Goal: Task Accomplishment & Management: Complete application form

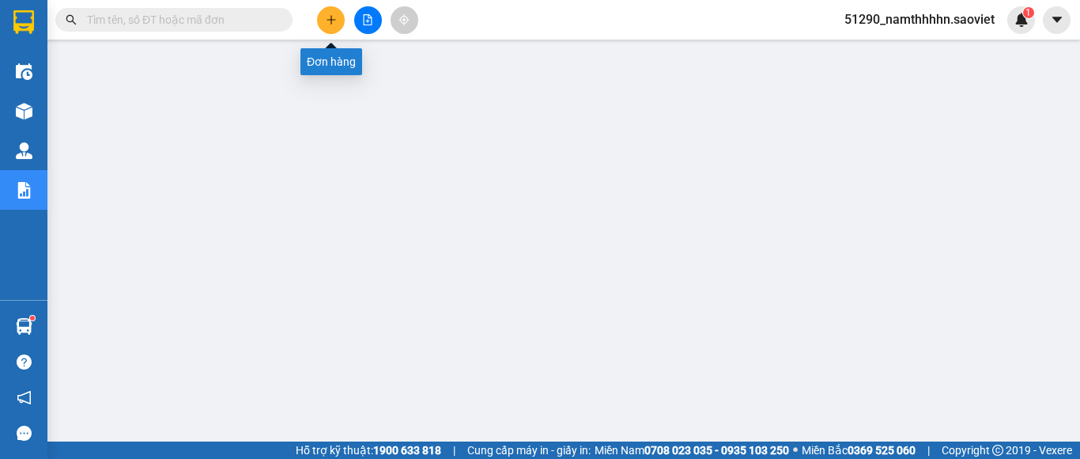
click at [333, 19] on icon "plus" at bounding box center [331, 19] width 11 height 11
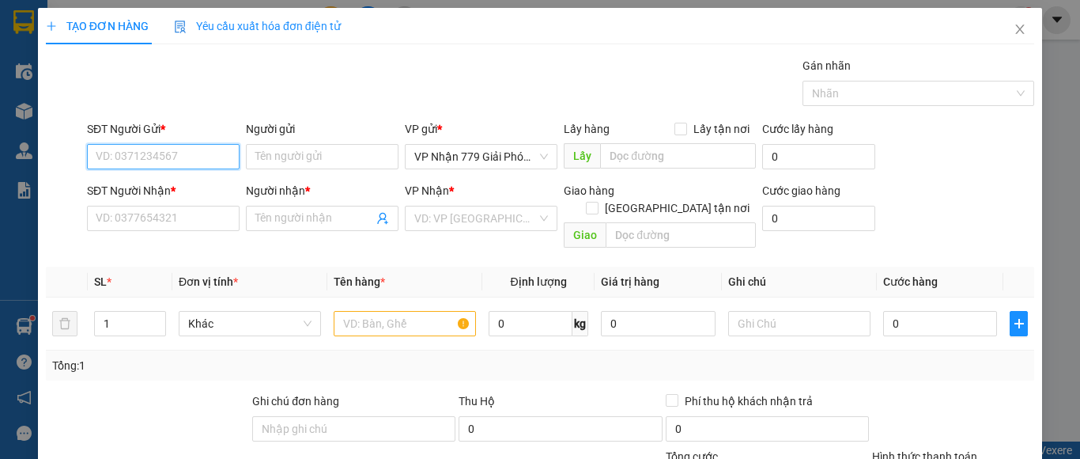
click at [189, 161] on input "SĐT Người Gửi *" at bounding box center [163, 156] width 153 height 25
click at [1016, 27] on icon "close" at bounding box center [1020, 29] width 9 height 9
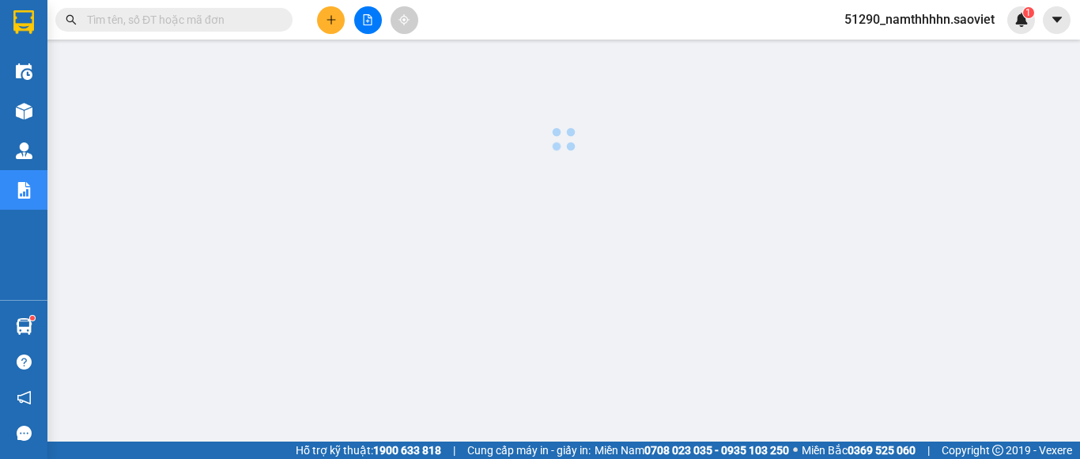
click at [956, 13] on span "51290_namthhhhn.saoviet" at bounding box center [920, 19] width 176 height 20
click at [913, 52] on span "Đăng xuất" at bounding box center [928, 48] width 142 height 17
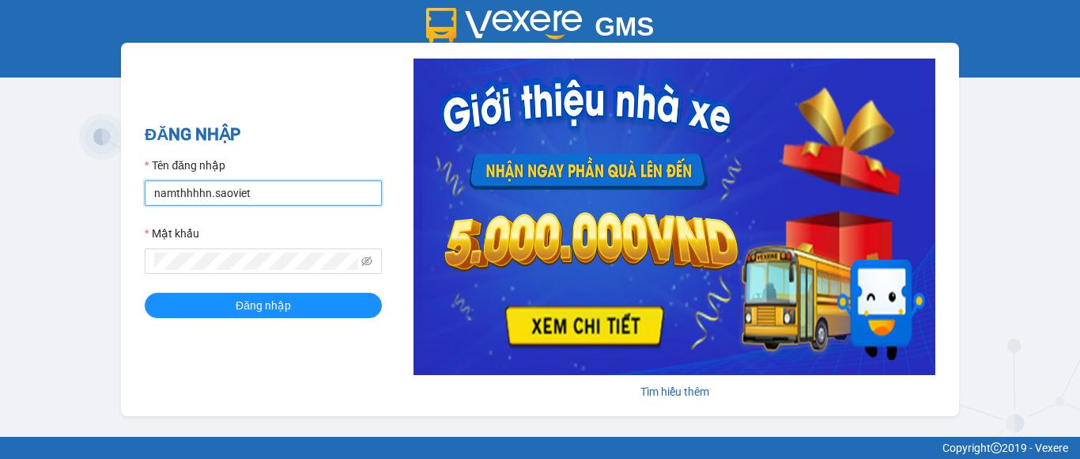
click at [257, 192] on input "namthhhhn.saoviet" at bounding box center [263, 192] width 237 height 25
type input "anhttk_hhhn.saoviet"
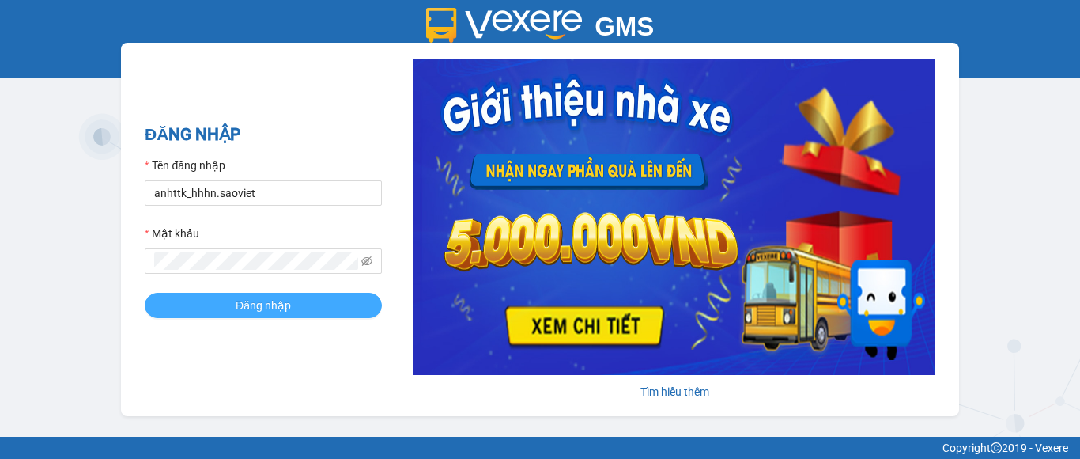
click at [302, 305] on button "Đăng nhập" at bounding box center [263, 305] width 237 height 25
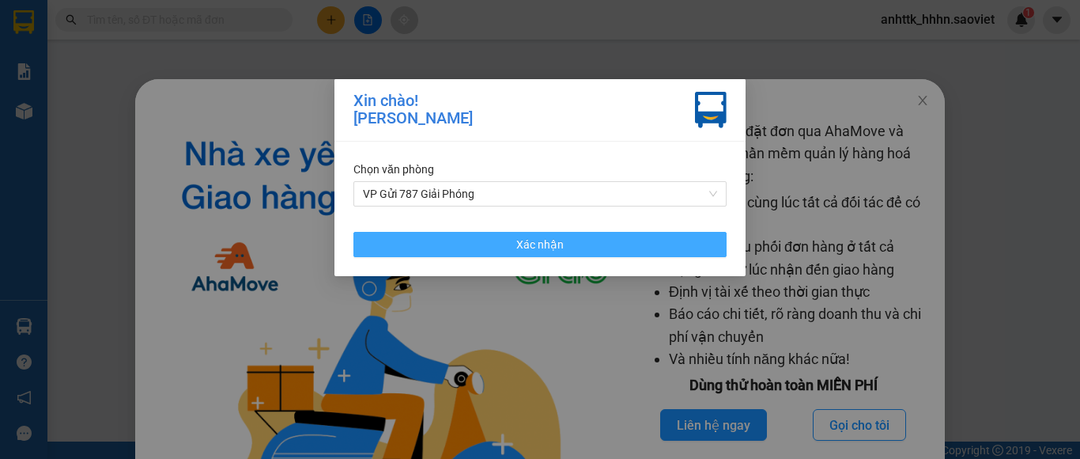
click at [467, 236] on button "Xác nhận" at bounding box center [540, 244] width 373 height 25
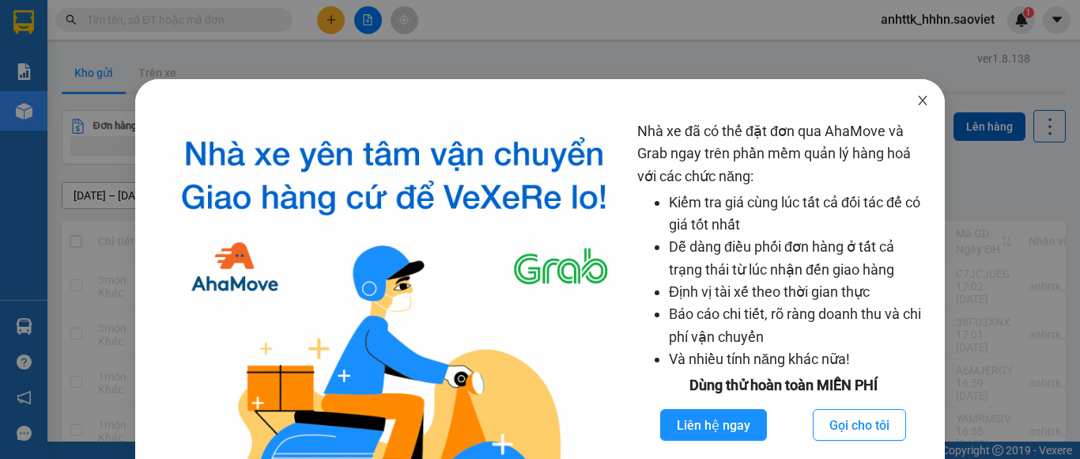
click at [921, 106] on span "Close" at bounding box center [923, 101] width 44 height 44
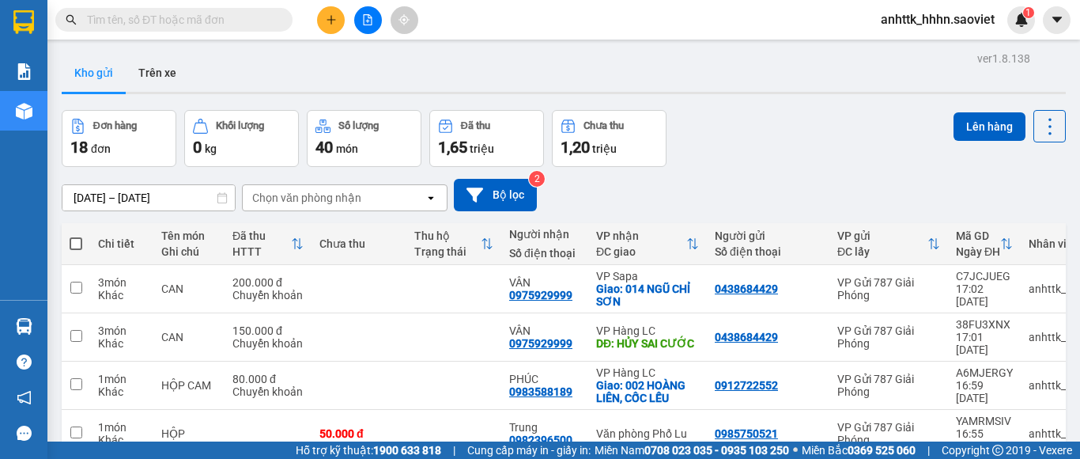
click at [321, 30] on button at bounding box center [331, 20] width 28 height 28
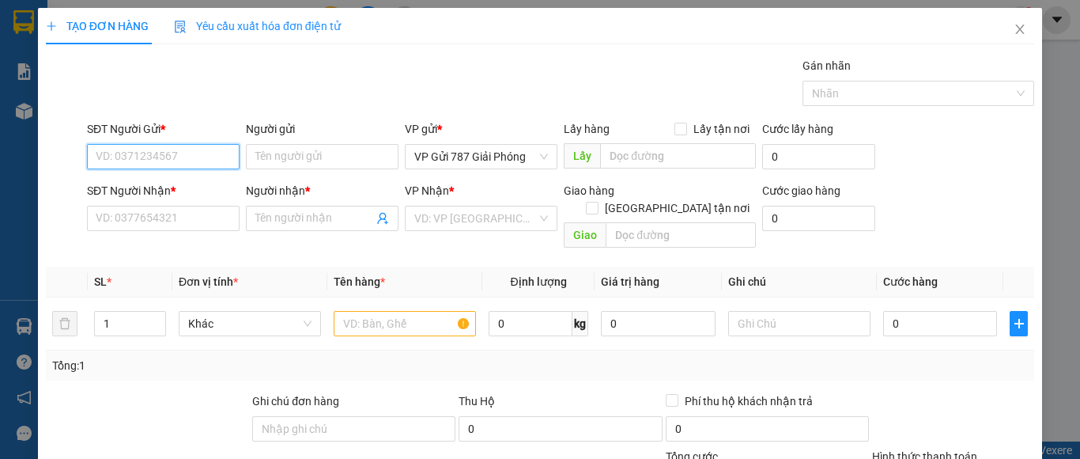
click at [189, 167] on input "SĐT Người Gửi *" at bounding box center [163, 156] width 153 height 25
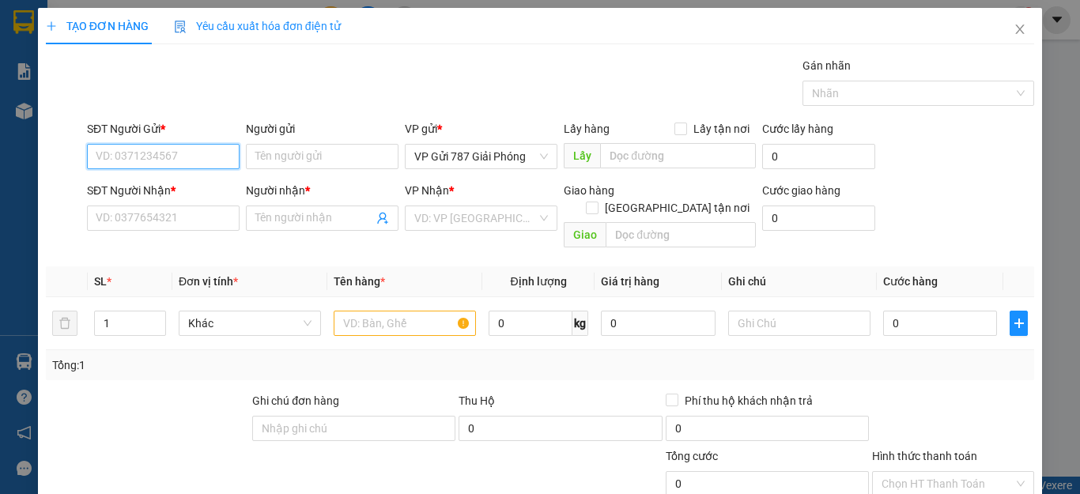
click at [124, 165] on input "SĐT Người Gửi *" at bounding box center [163, 156] width 153 height 25
type input "02438212067"
click at [121, 187] on div "02438212067" at bounding box center [161, 188] width 131 height 17
type input "0399508234"
type input "CƯỜNG"
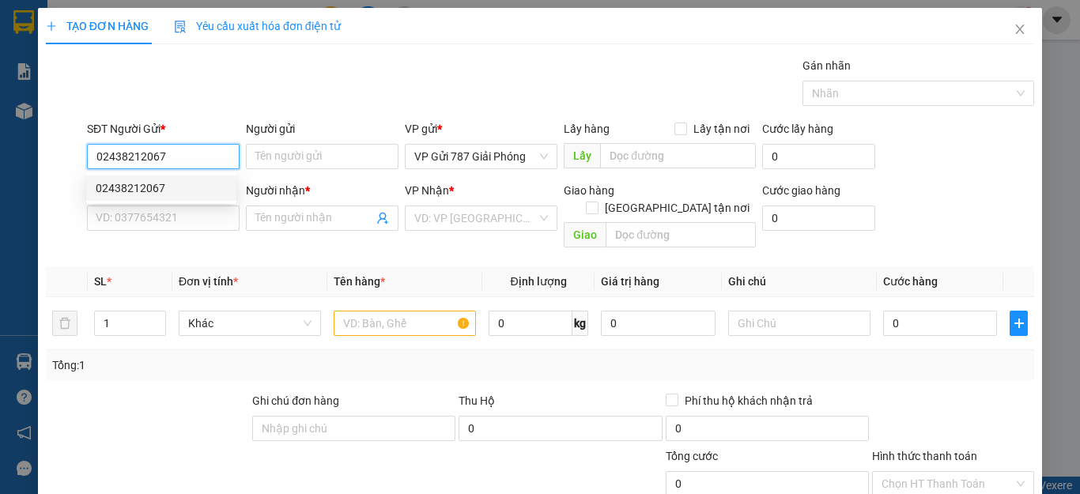
type input "KM 171 GỌI TRC 30P"
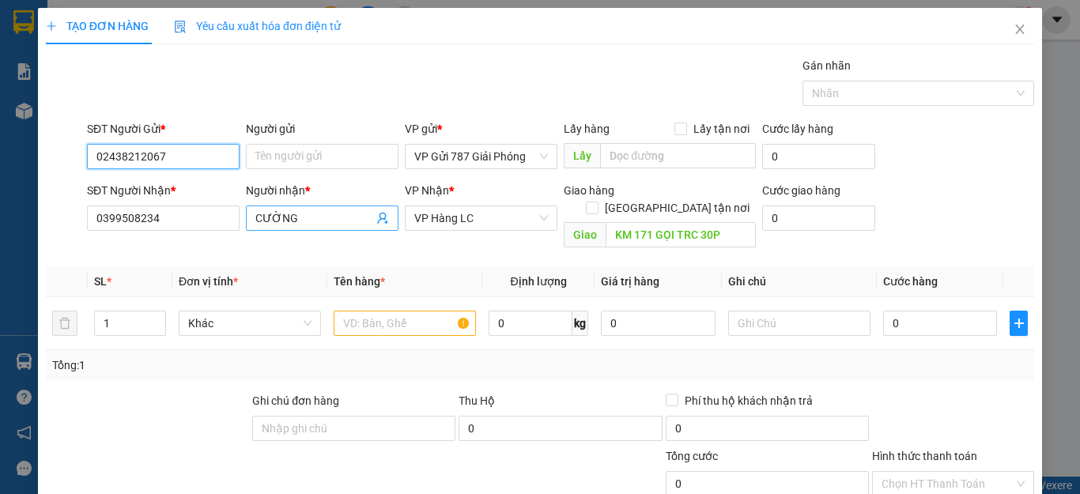
type input "02438212067"
click at [377, 218] on icon "user-add" at bounding box center [382, 218] width 13 height 13
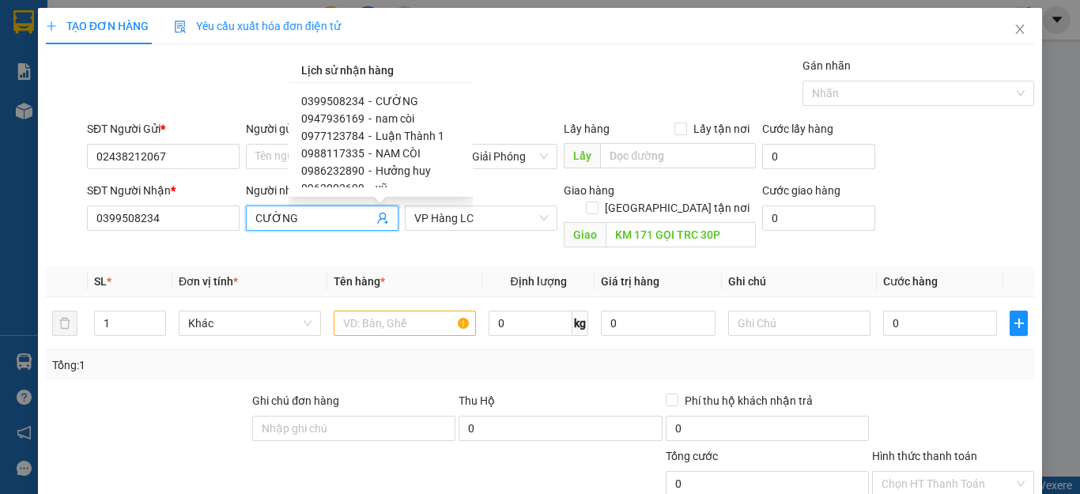
click at [398, 116] on span "nam còi" at bounding box center [395, 118] width 39 height 13
type input "0947936169"
type input "nam còi"
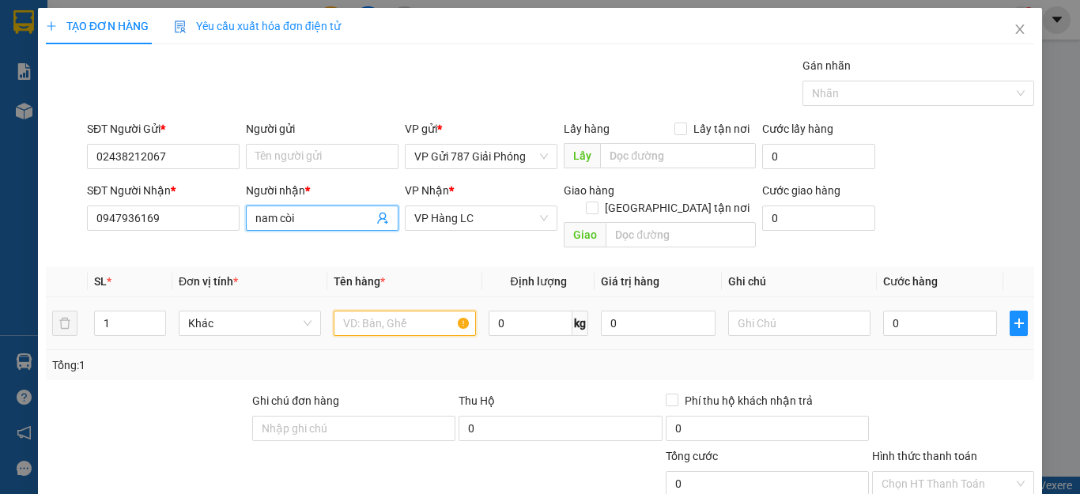
click at [409, 311] on input "text" at bounding box center [405, 323] width 142 height 25
type input "h"
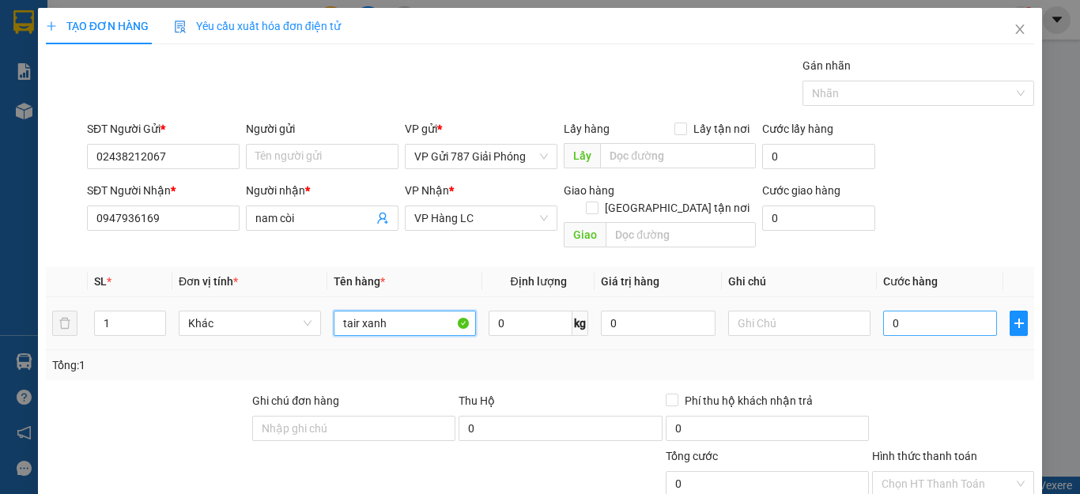
type input "tair xanh"
click at [913, 311] on input "0" at bounding box center [940, 323] width 114 height 25
type input "6"
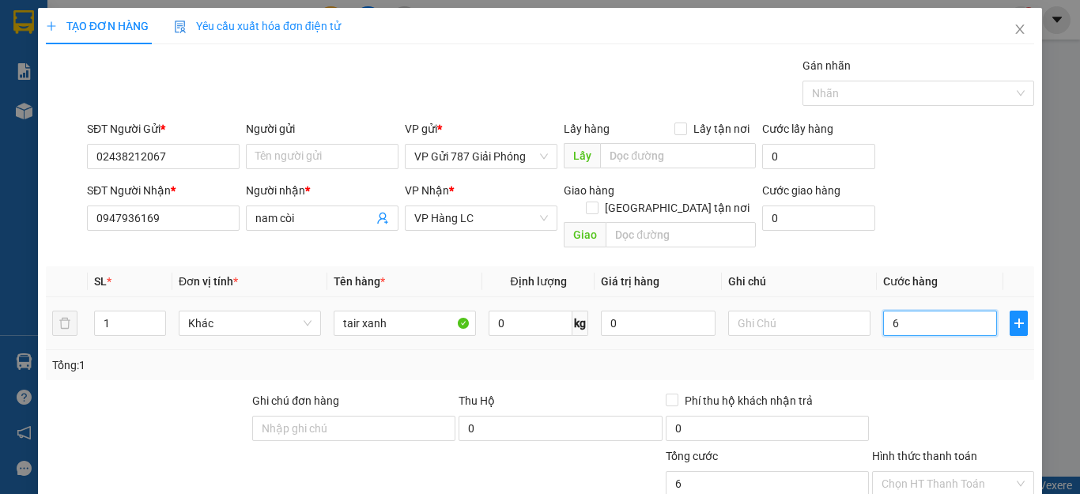
type input "60"
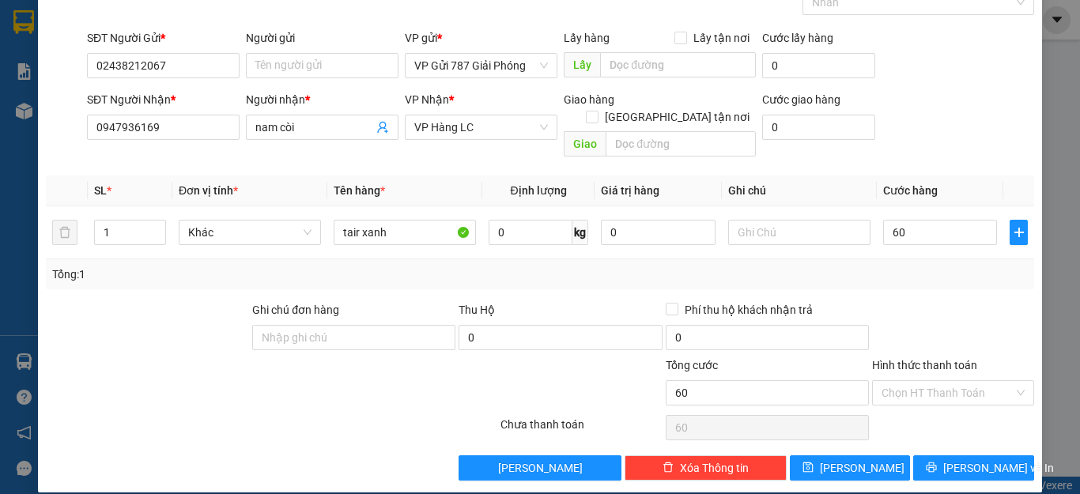
type input "60.000"
click at [958, 436] on div "Transit Pickup Surcharge Ids Transit Deliver Surcharge Ids Transit Deliver Surc…" at bounding box center [540, 223] width 989 height 515
click at [952, 458] on span "[PERSON_NAME] và In" at bounding box center [999, 468] width 111 height 17
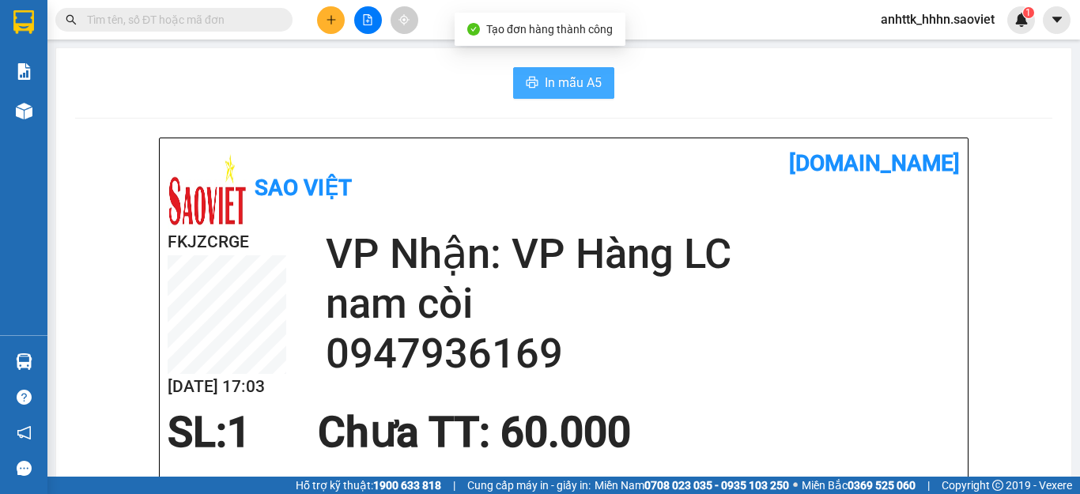
click at [580, 85] on span "In mẫu A5" at bounding box center [573, 83] width 57 height 20
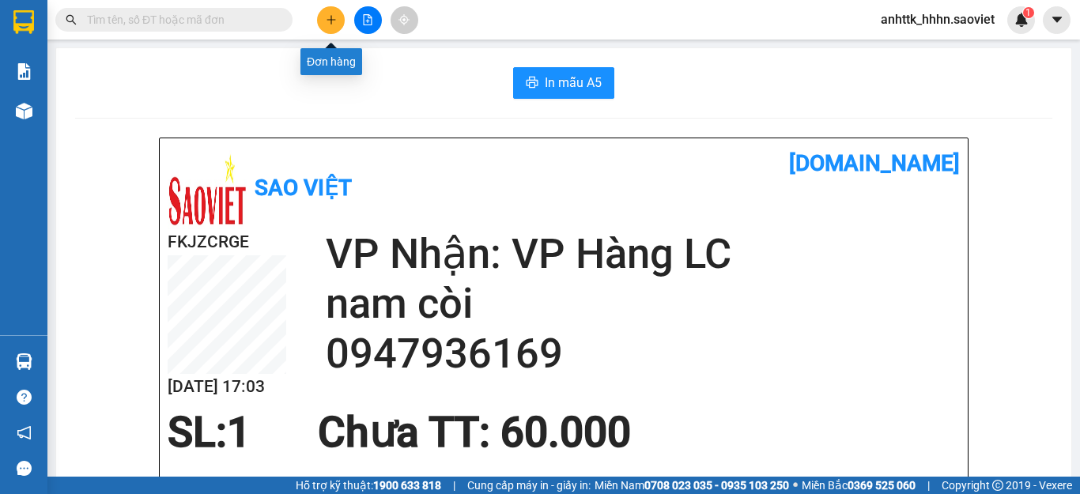
click at [342, 21] on button at bounding box center [331, 20] width 28 height 28
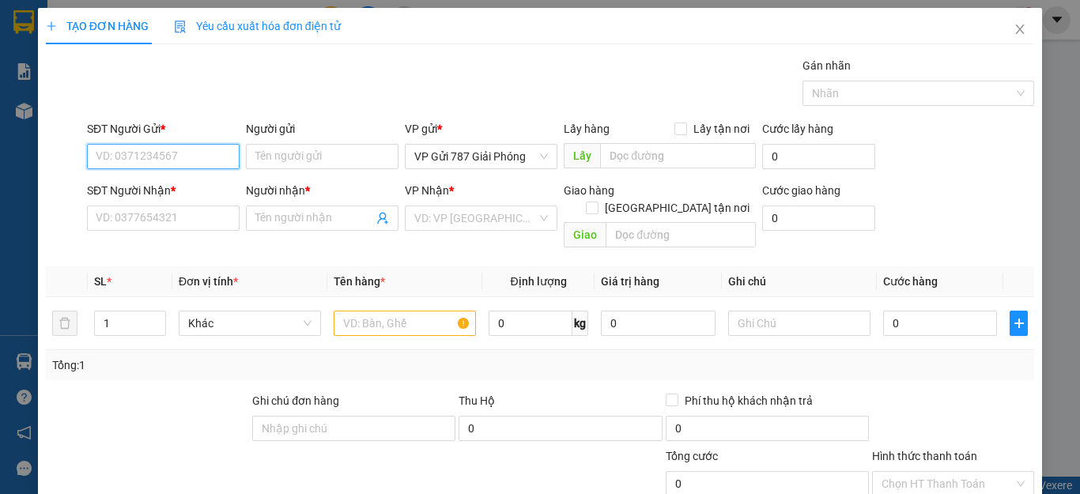
click at [156, 158] on input "SĐT Người Gửi *" at bounding box center [163, 156] width 153 height 25
type input "0825595555"
click at [208, 188] on div "0825595555" at bounding box center [161, 188] width 131 height 17
type input "0348336336"
type input "HUY"
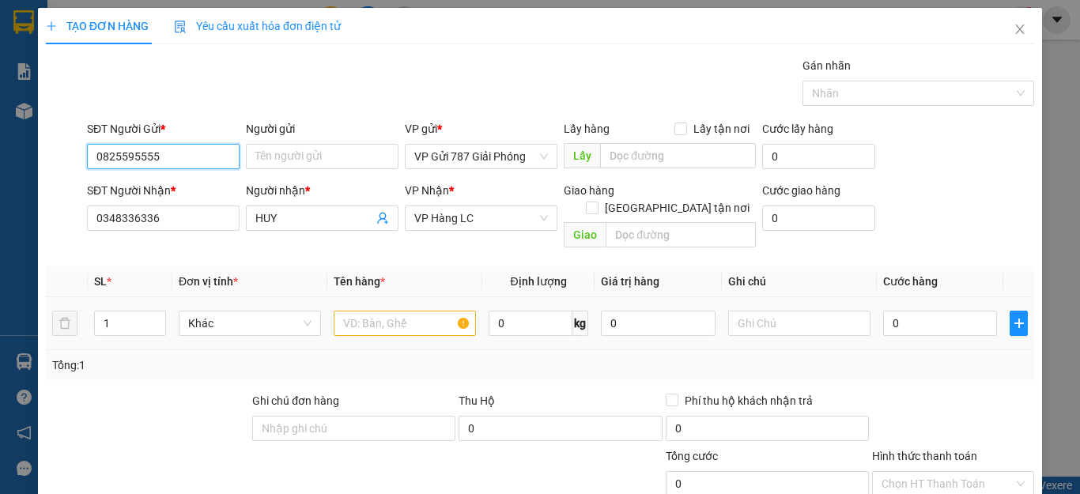
type input "0825595555"
click at [380, 314] on input "text" at bounding box center [405, 323] width 142 height 25
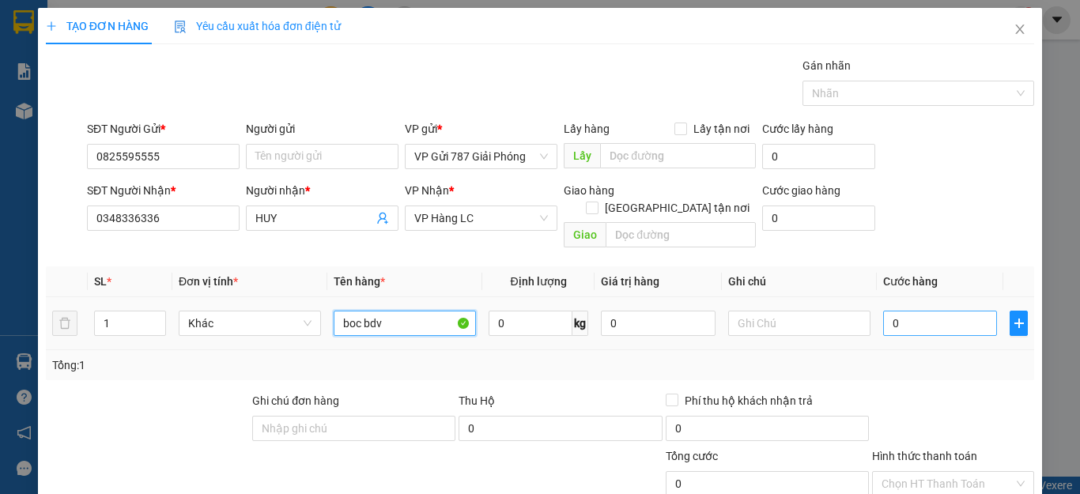
type input "boc bdv"
click at [887, 311] on input "0" at bounding box center [940, 323] width 114 height 25
type input "40"
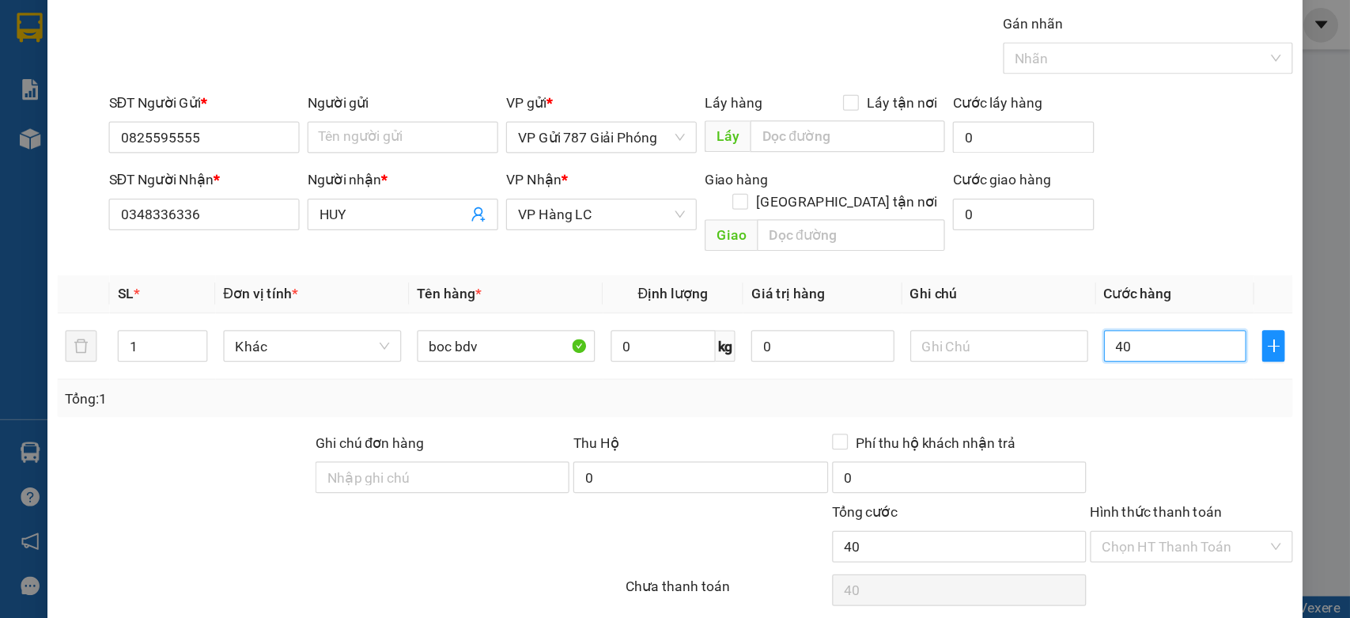
scroll to position [91, 0]
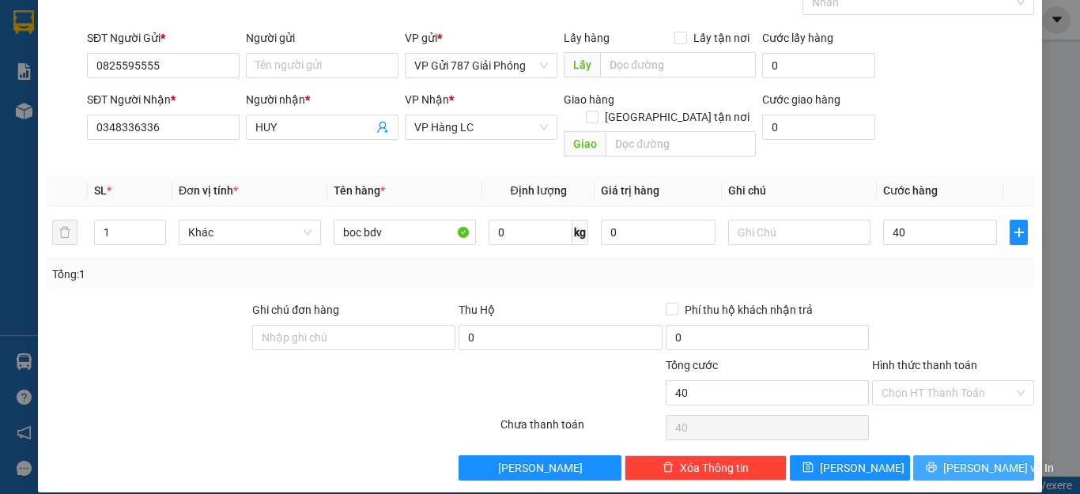
type input "40.000"
click at [948, 456] on button "[PERSON_NAME] và In" at bounding box center [973, 468] width 121 height 25
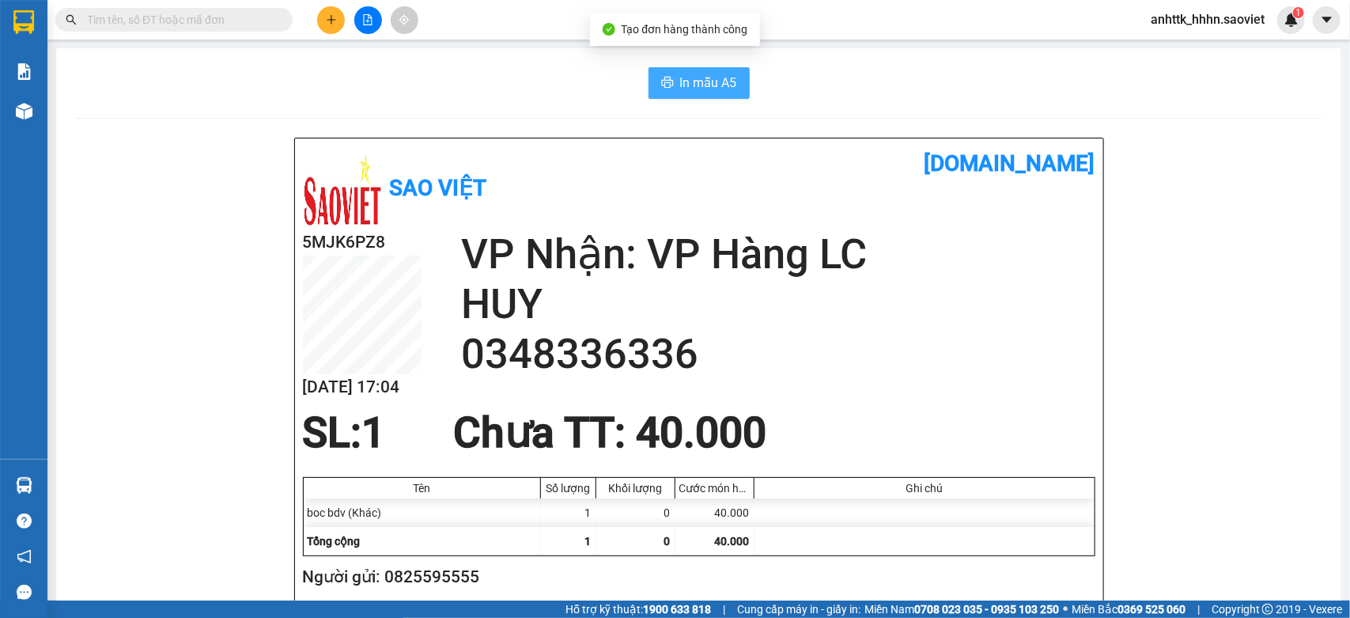
click at [704, 89] on span "In mẫu A5" at bounding box center [708, 83] width 57 height 20
click at [313, 12] on div at bounding box center [367, 20] width 119 height 28
click at [316, 38] on div "Kết quả tìm kiếm ( 0 ) Bộ lọc No Data anhttk_hhhn.saoviet 1" at bounding box center [675, 20] width 1350 height 40
click at [331, 32] on button at bounding box center [331, 20] width 28 height 28
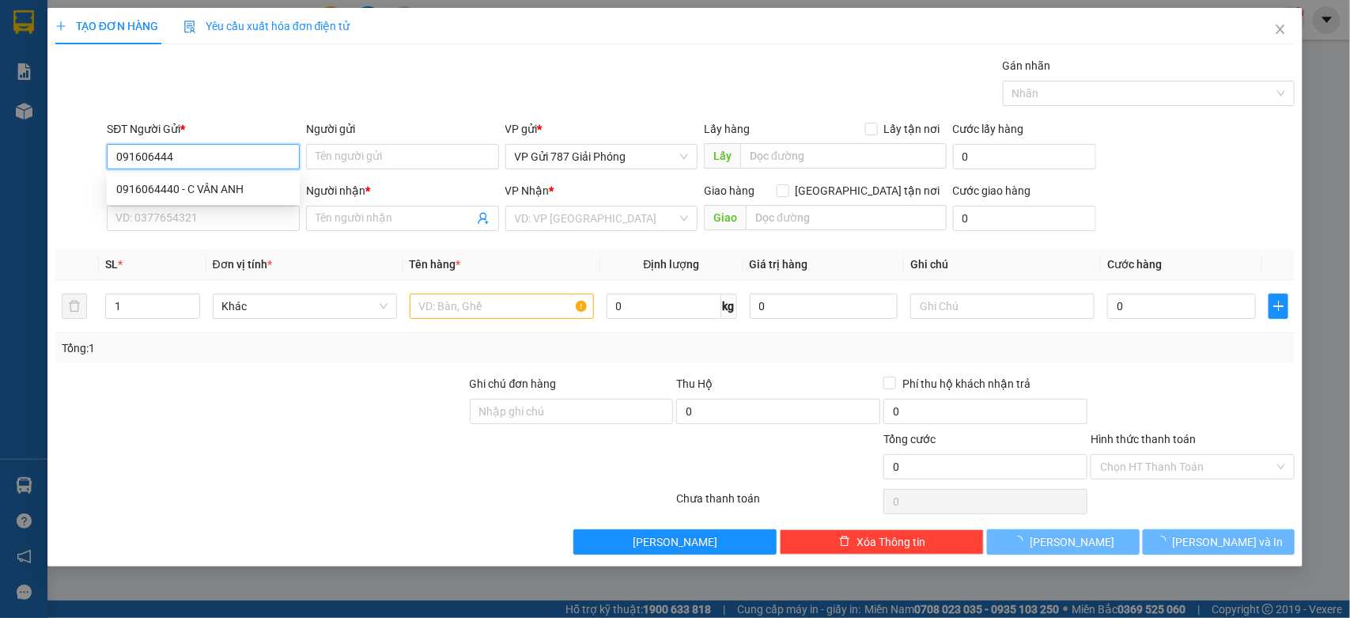
type input "0916064440"
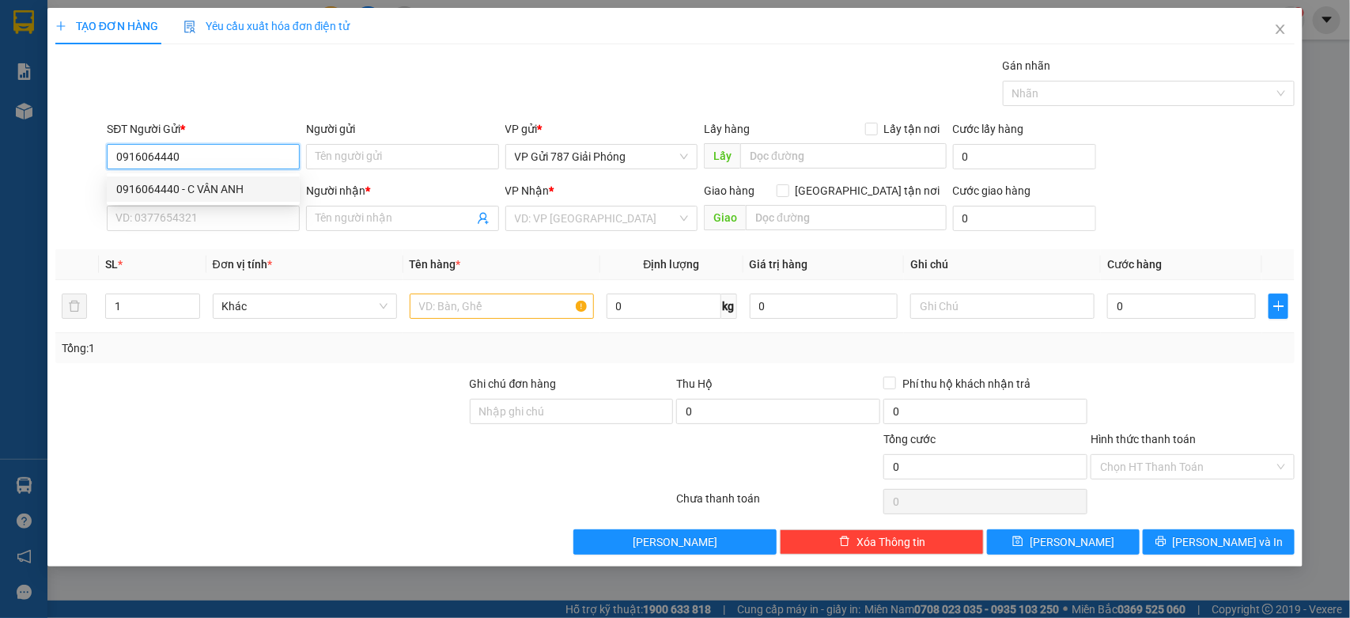
click at [257, 198] on div "0916064440 - C VÂN ANH" at bounding box center [203, 188] width 193 height 25
type input "C VÂN ANH"
type input "0985895887"
type input "HIỀN SP"
type input "0916064440"
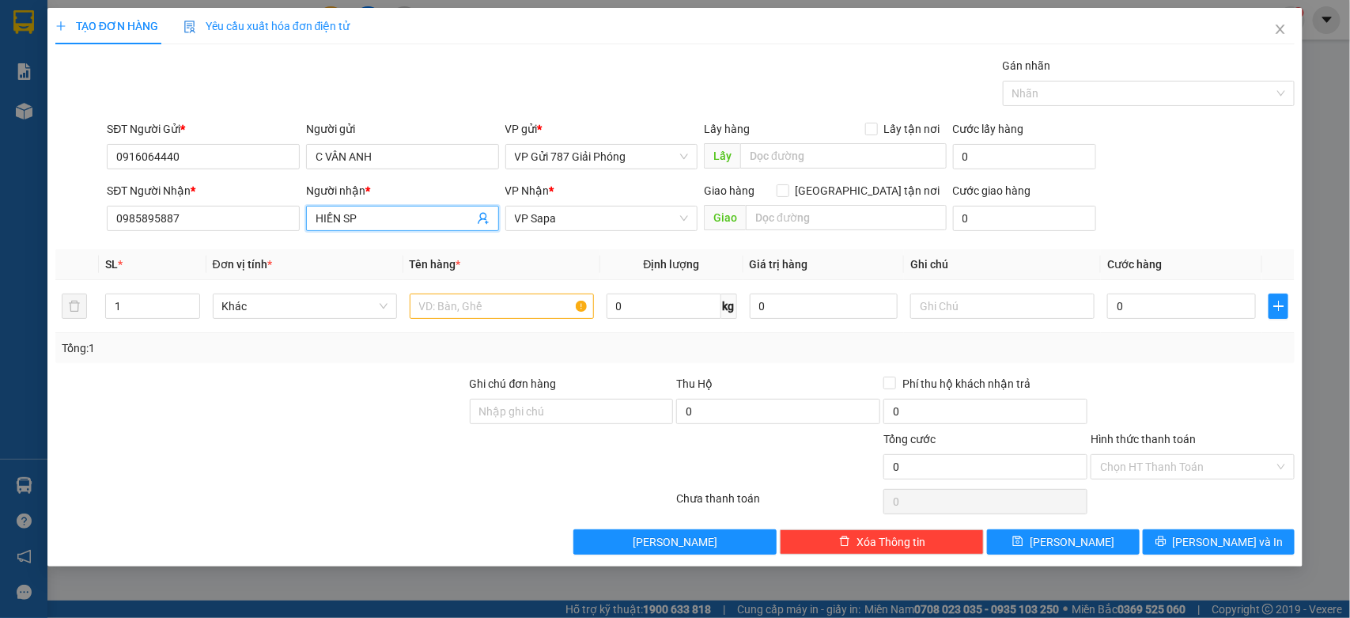
click at [479, 217] on icon "user-add" at bounding box center [483, 218] width 13 height 13
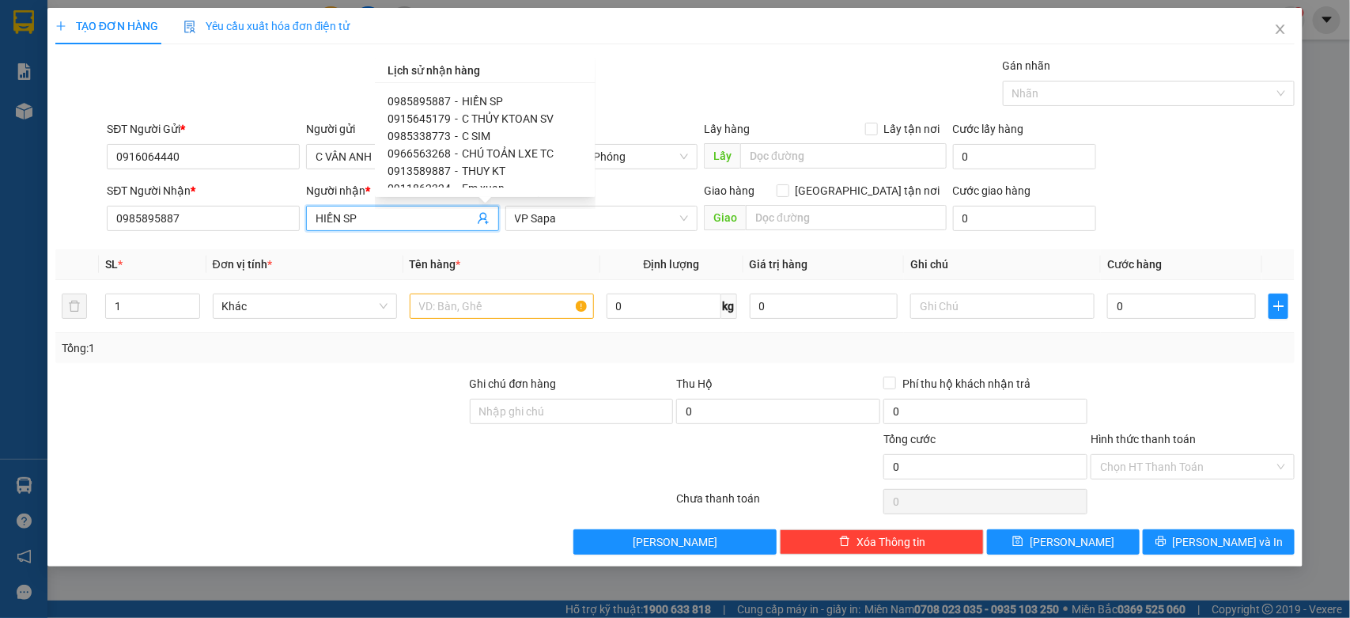
click at [505, 134] on div "0985338773 - C SIM" at bounding box center [485, 135] width 195 height 17
type input "0985338773"
type input "C SIM"
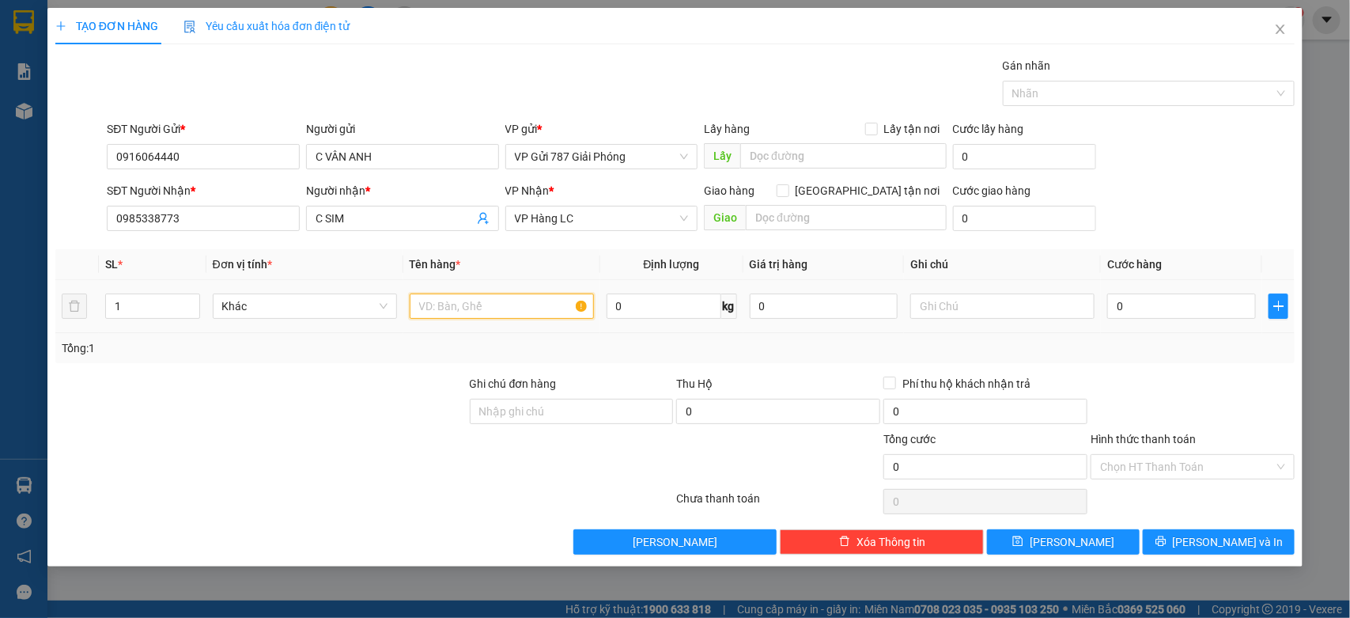
click at [515, 312] on input "text" at bounding box center [502, 305] width 184 height 25
type input "2 áo"
drag, startPoint x: 135, startPoint y: 313, endPoint x: 45, endPoint y: 318, distance: 90.3
click at [45, 318] on div "TẠO ĐƠN HÀNG Yêu cầu xuất hóa đơn điện tử Transit Pickup Surcharge Ids Transit …" at bounding box center [675, 309] width 1350 height 618
type input "2"
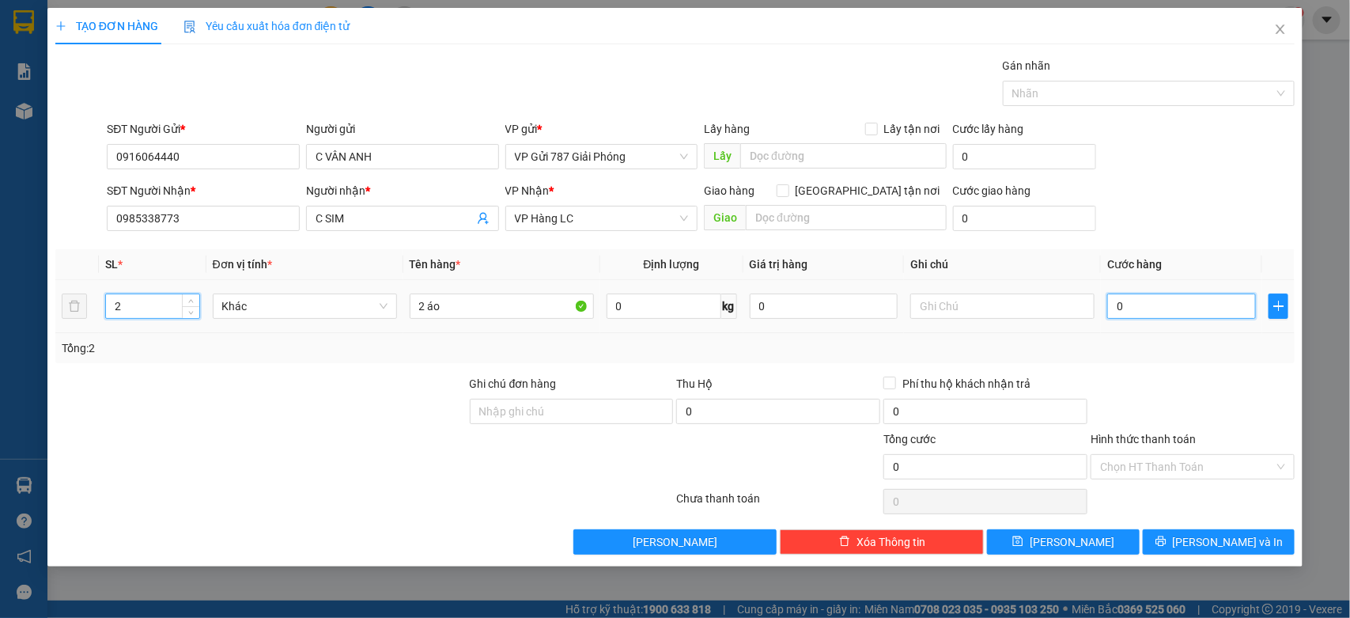
click at [1080, 311] on input "0" at bounding box center [1181, 305] width 149 height 25
click at [1080, 458] on input "Hình thức thanh toán" at bounding box center [1187, 467] width 174 height 24
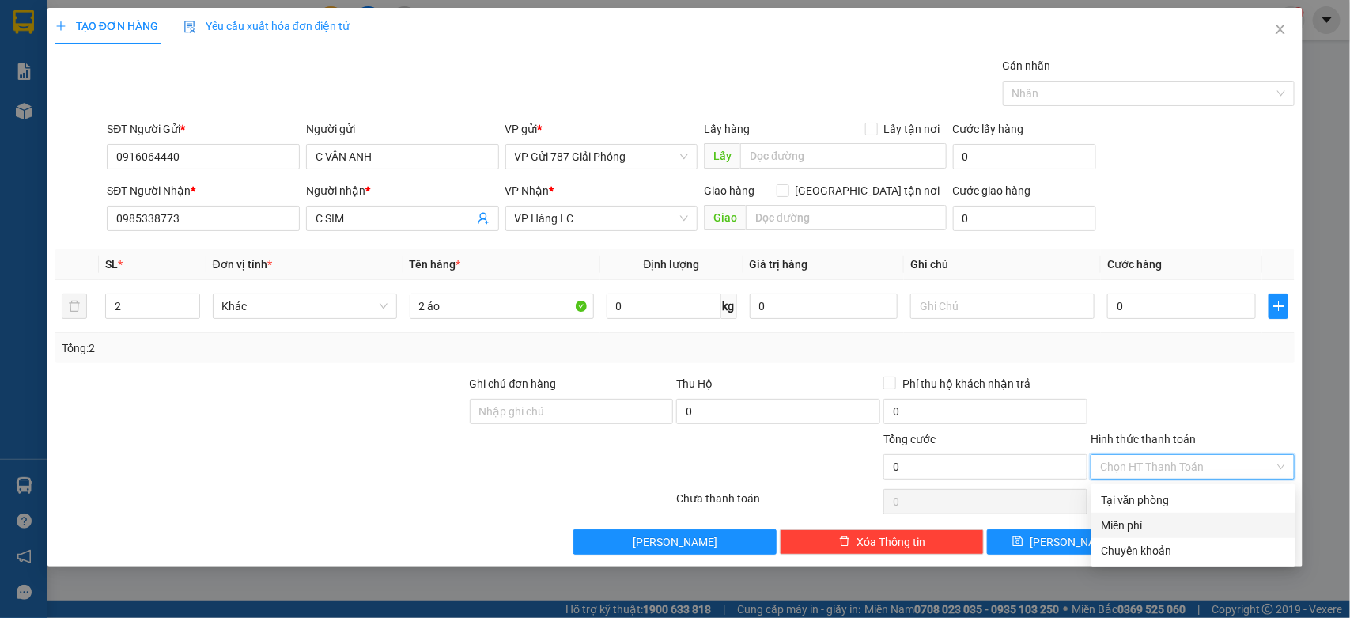
click at [1080, 458] on div "Miễn phí" at bounding box center [1193, 524] width 185 height 17
click at [1080, 458] on span "[PERSON_NAME] và In" at bounding box center [1228, 541] width 111 height 17
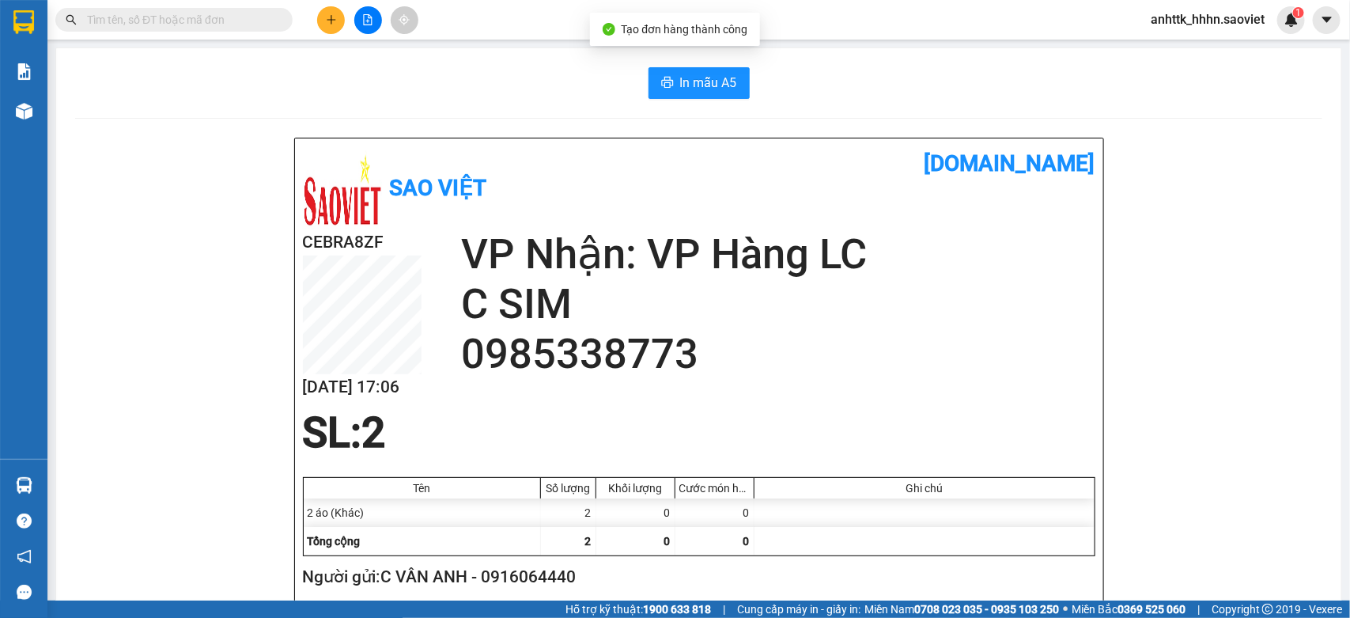
click at [694, 95] on button "In mẫu A5" at bounding box center [699, 83] width 101 height 32
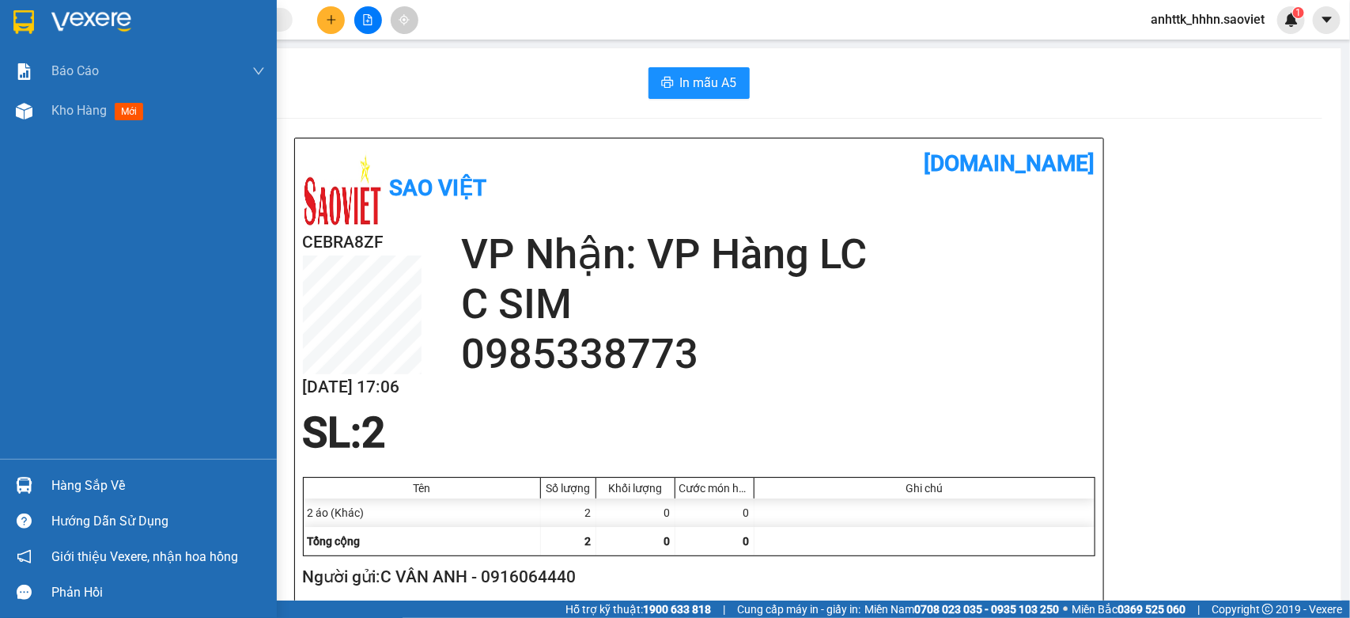
click at [87, 131] on div "Báo cáo 5. Doanh thu thực tế theo từng nhân viên Kho hàng mới" at bounding box center [138, 254] width 277 height 407
click at [92, 113] on span "Kho hàng" at bounding box center [78, 110] width 55 height 15
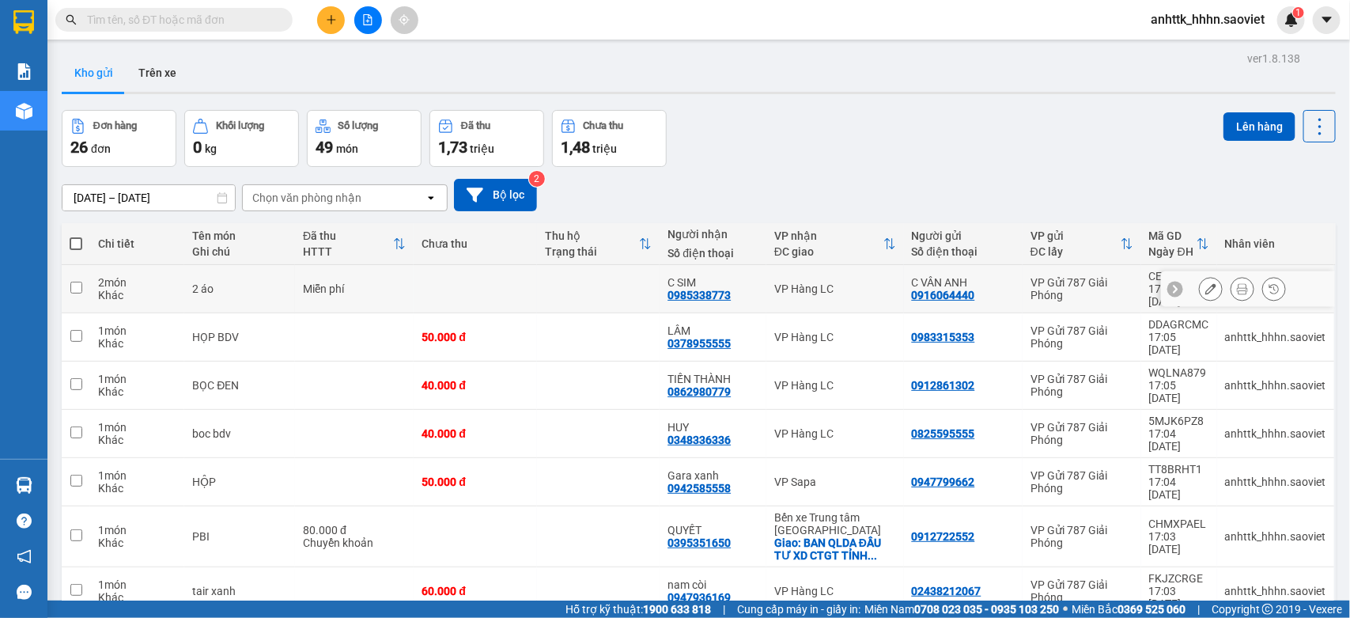
click at [1080, 277] on button at bounding box center [1211, 289] width 22 height 28
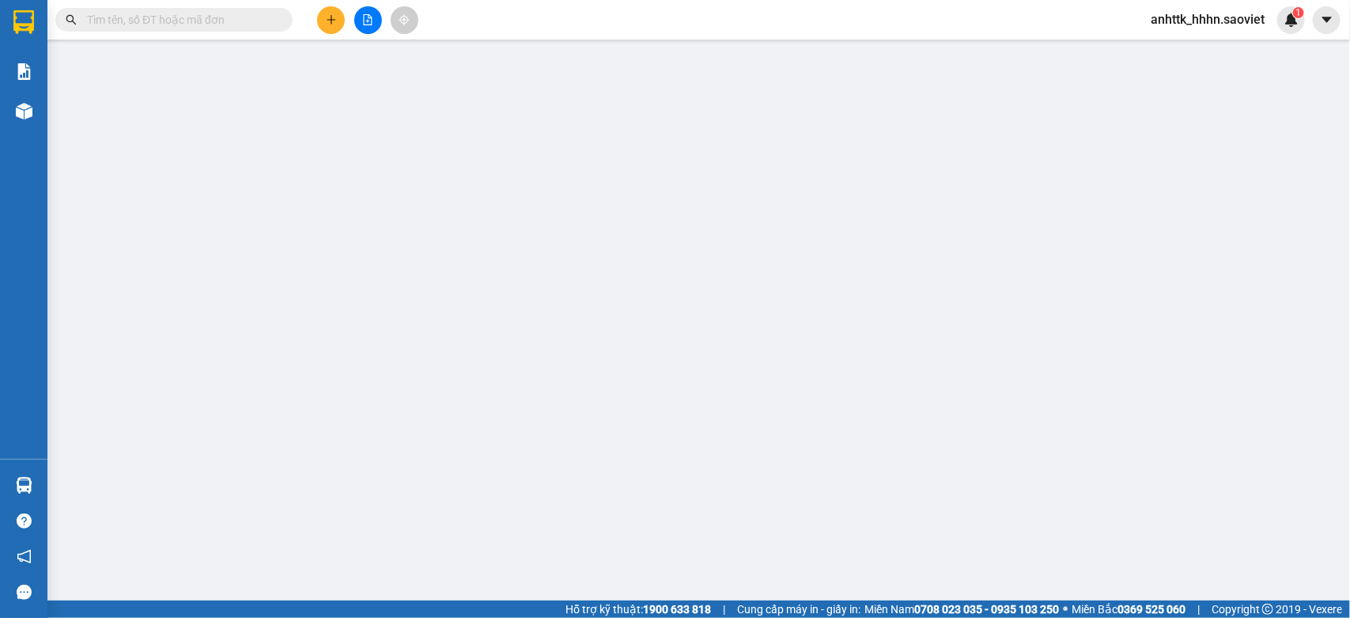
type input "0916064440"
type input "C VÂN ANH"
type input "0985338773"
type input "C SIM"
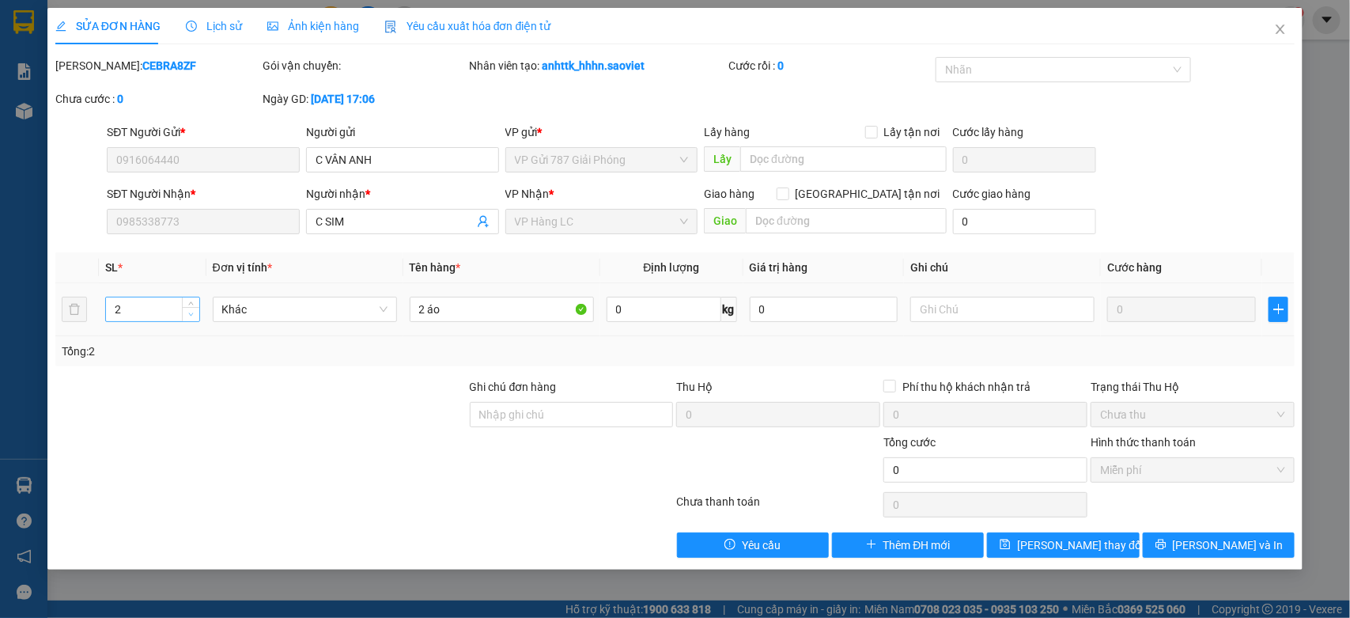
type input "1"
click at [188, 318] on span "down" at bounding box center [191, 314] width 9 height 9
click at [305, 376] on div "Total Paid Fee 0 Total UnPaid Fee 0 Cash Collection Total Fee Mã ĐH: CEBRA8ZF G…" at bounding box center [675, 307] width 1240 height 501
click at [1080, 20] on span "Close" at bounding box center [1280, 30] width 44 height 44
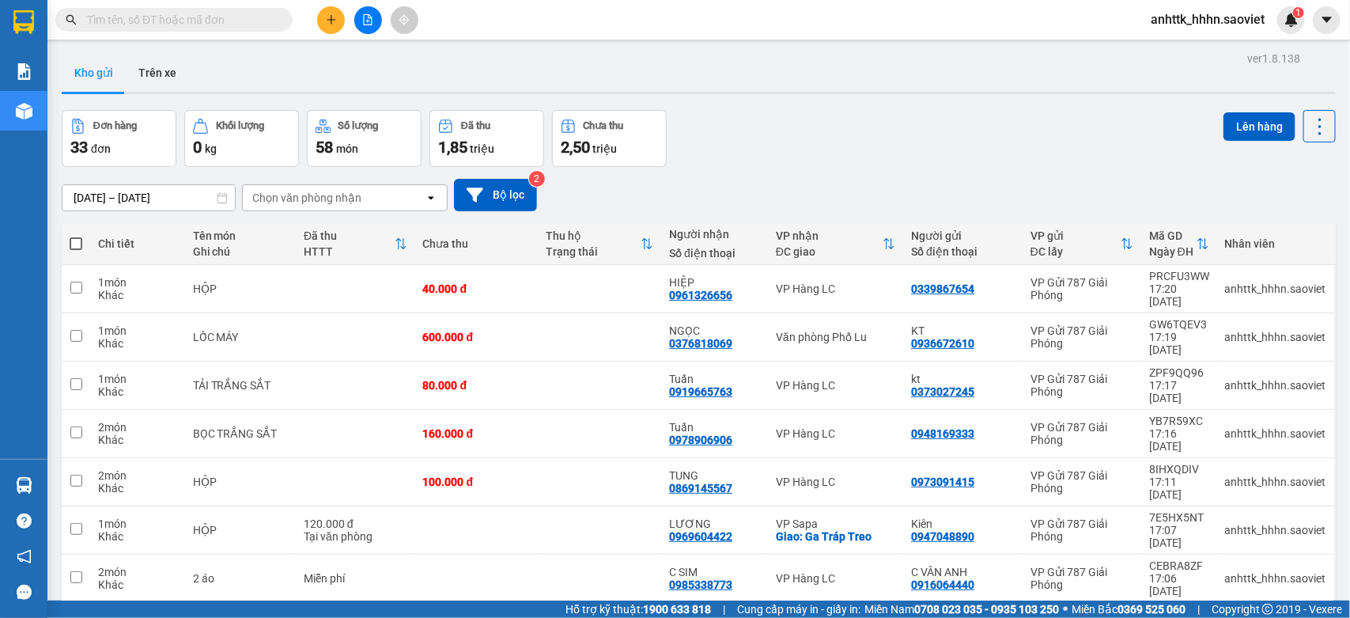
click at [235, 9] on span at bounding box center [173, 20] width 237 height 24
click at [252, 17] on input "text" at bounding box center [180, 19] width 187 height 17
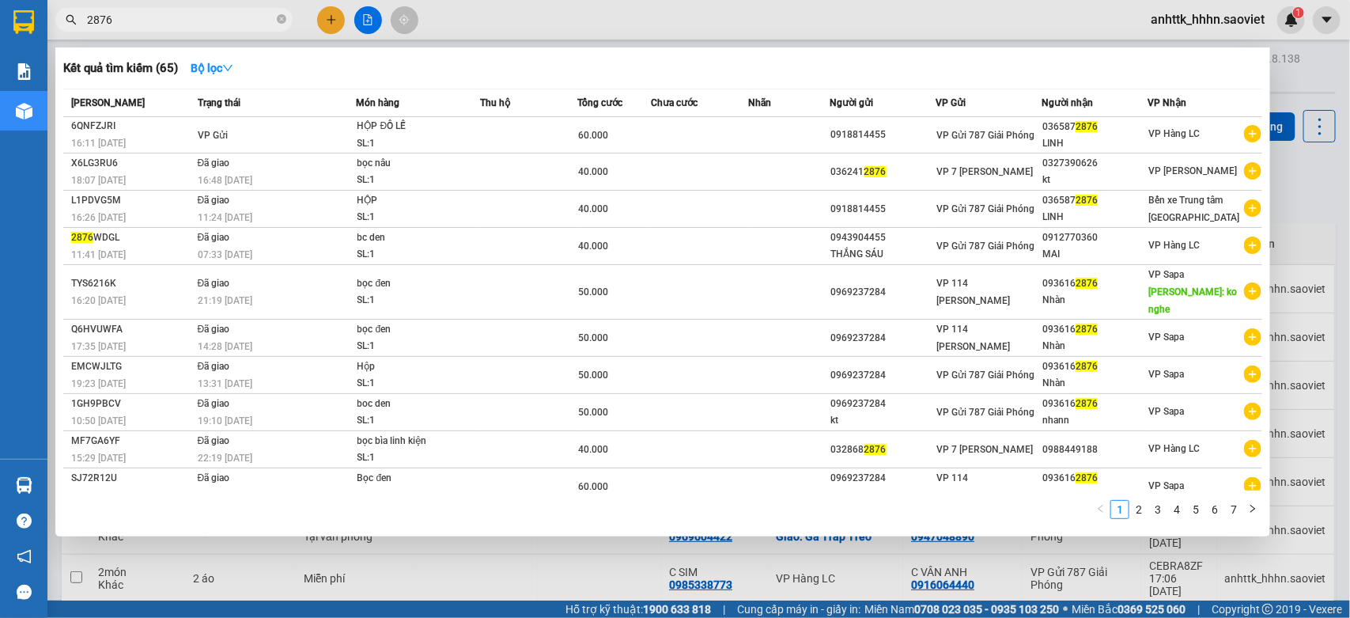
type input "2876"
click at [1080, 69] on div at bounding box center [675, 309] width 1350 height 618
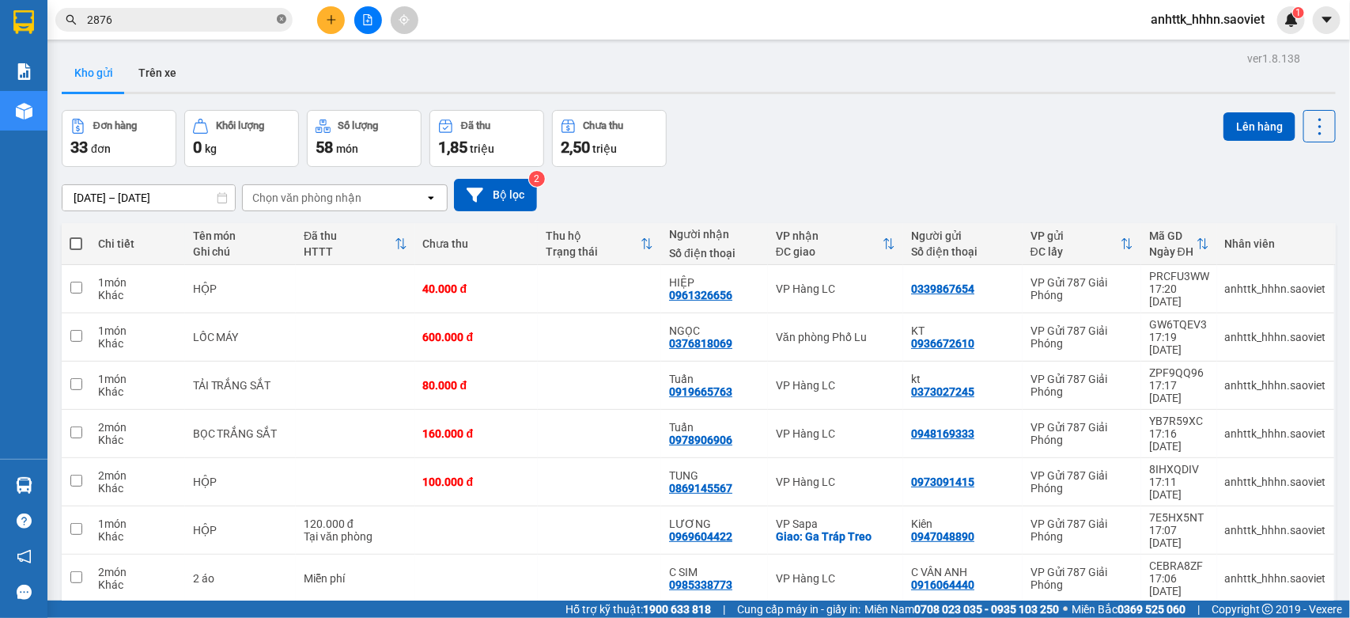
click at [277, 18] on icon "close-circle" at bounding box center [281, 18] width 9 height 9
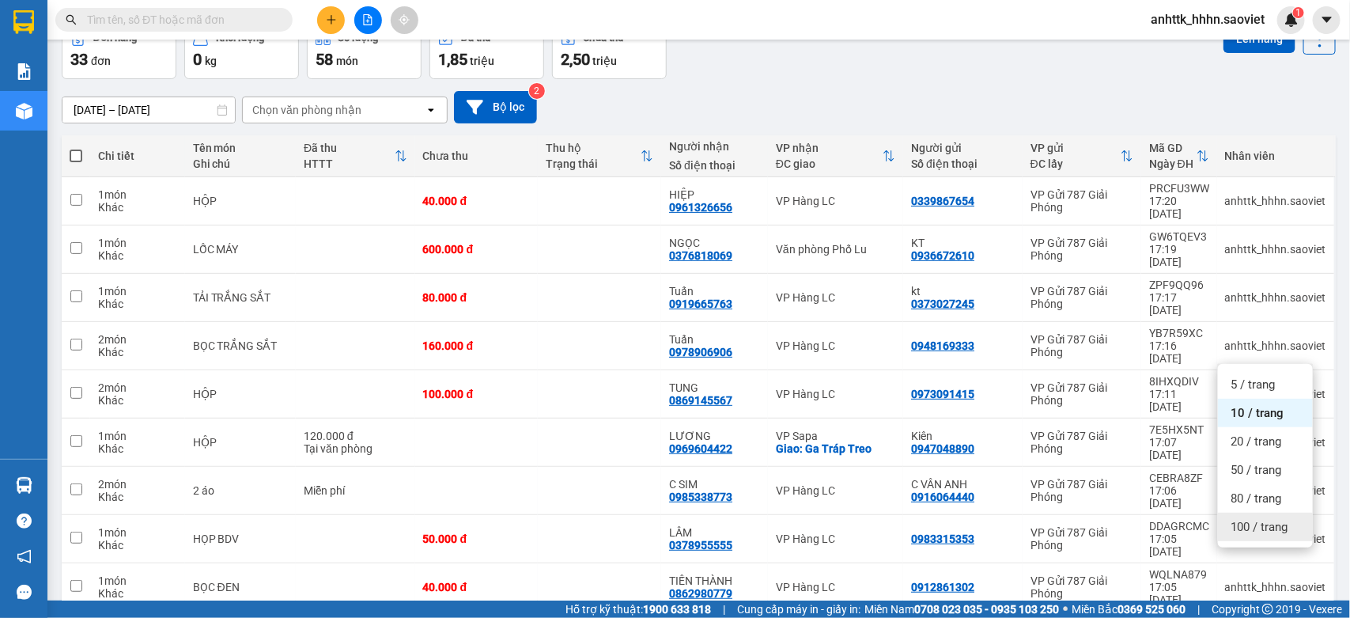
click at [1080, 458] on span "100 / trang" at bounding box center [1259, 527] width 57 height 16
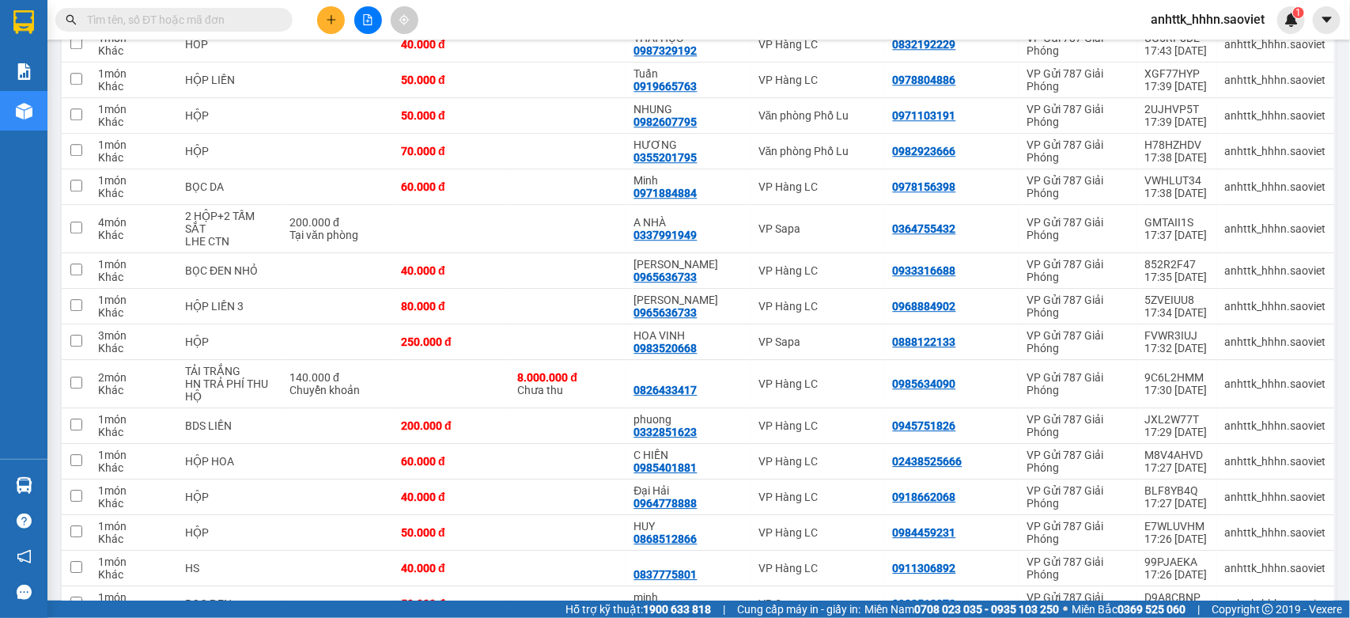
scroll to position [1867, 0]
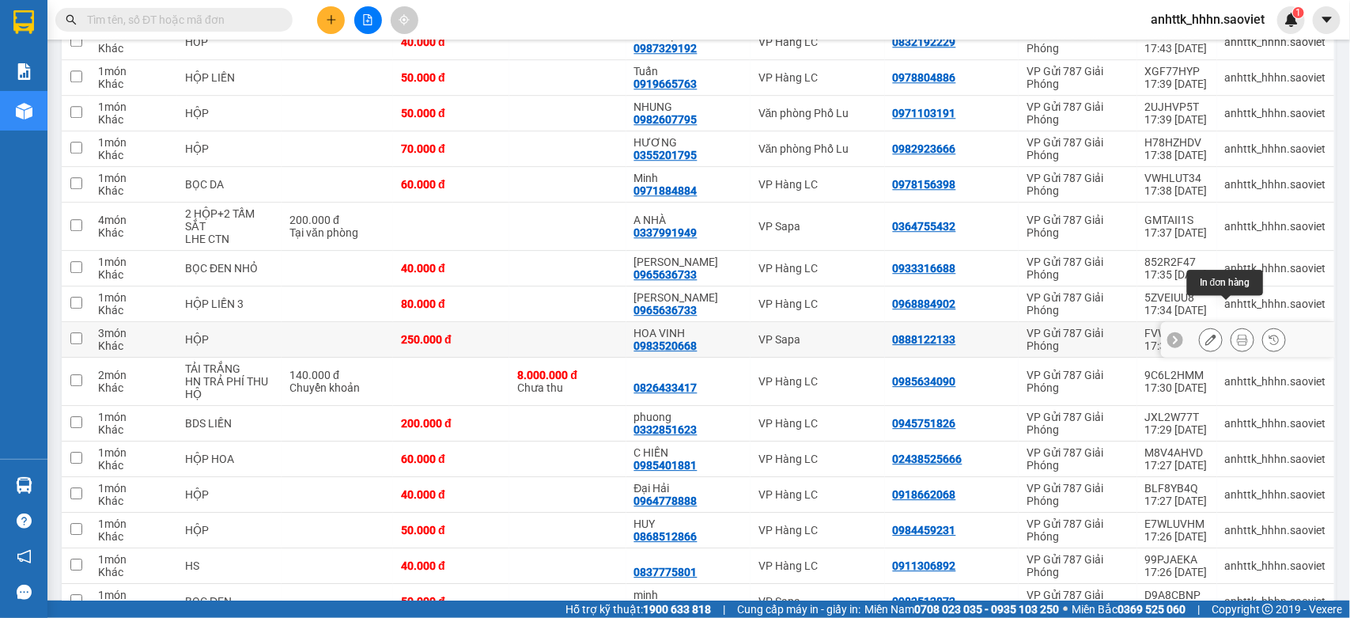
click at [1080, 334] on icon at bounding box center [1242, 339] width 11 height 11
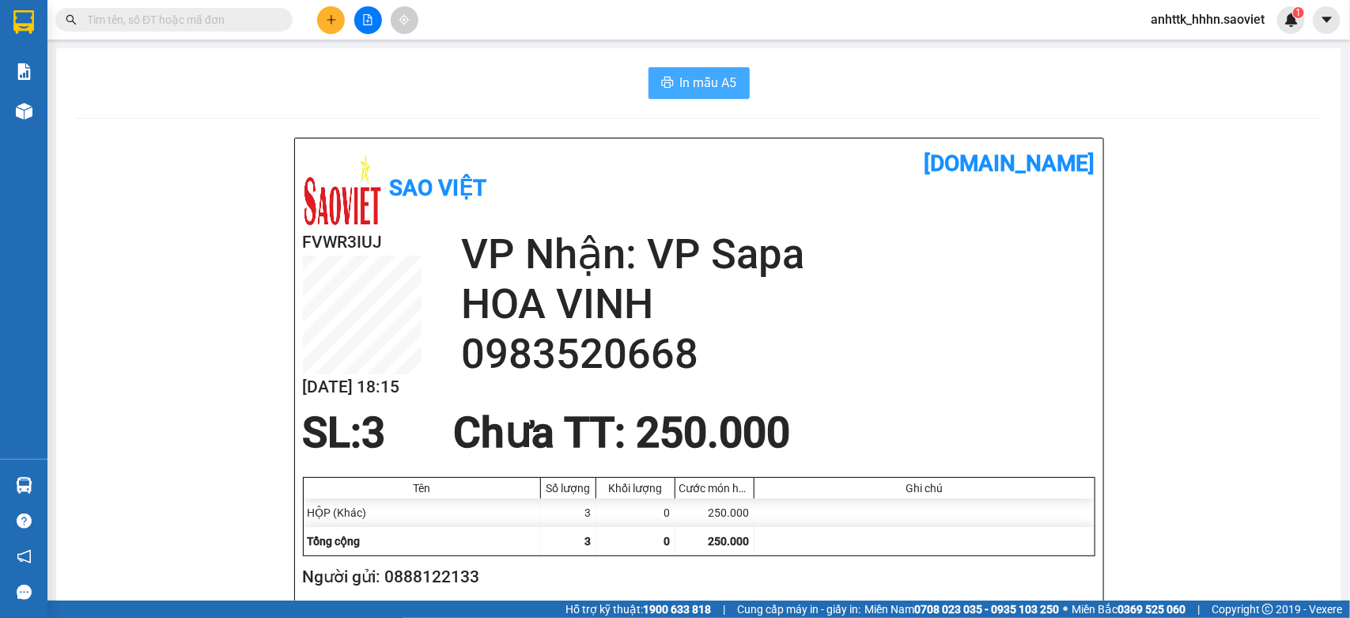
click at [668, 70] on button "In mẫu A5" at bounding box center [699, 83] width 101 height 32
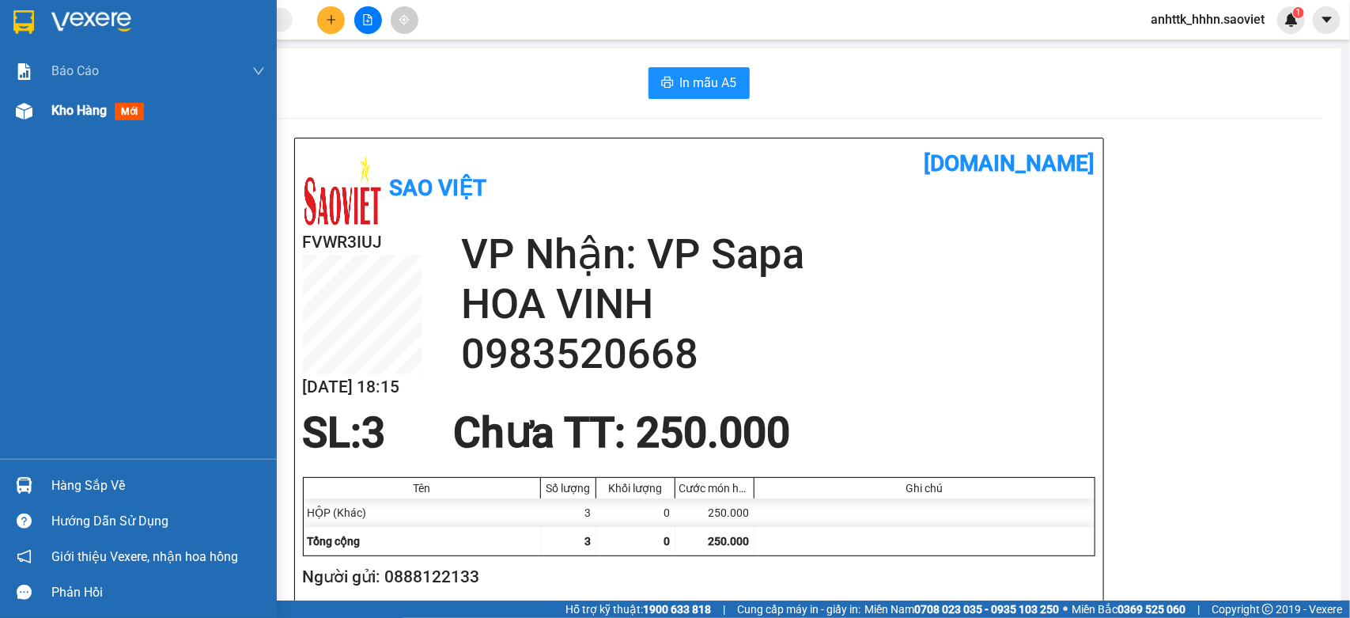
click at [132, 103] on span "mới" at bounding box center [129, 111] width 29 height 17
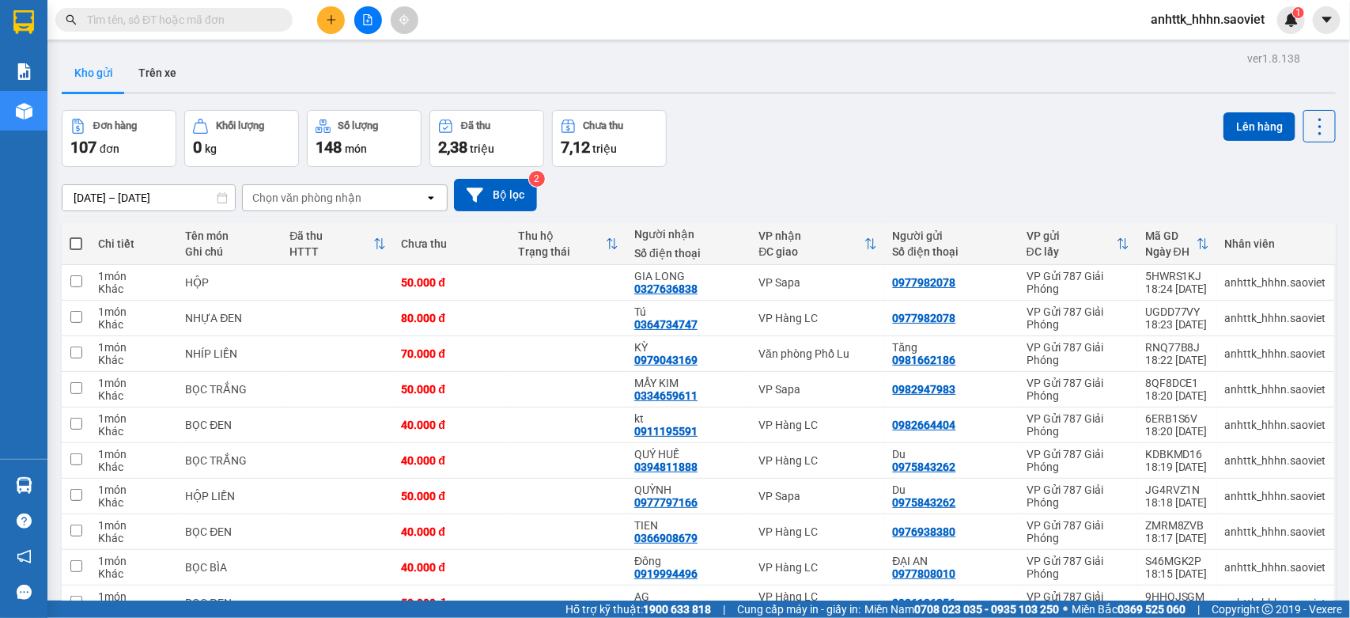
click at [312, 196] on div "Chọn văn phòng nhận" at bounding box center [306, 198] width 109 height 16
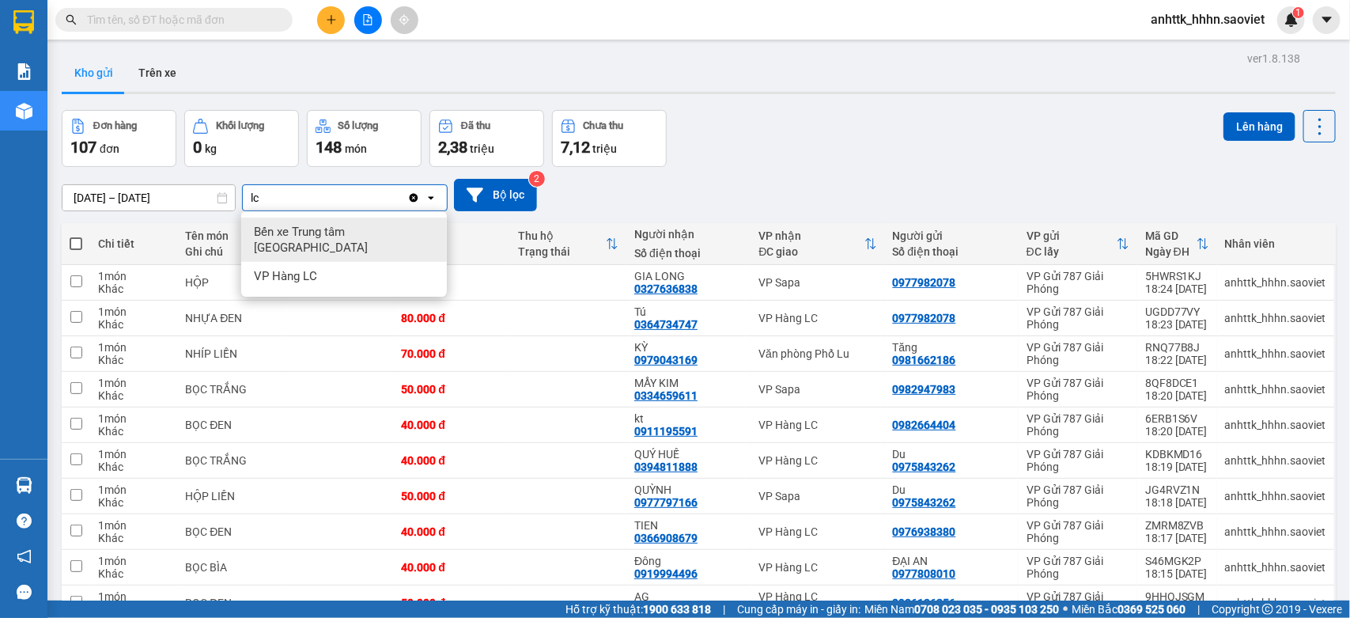
type input "lc"
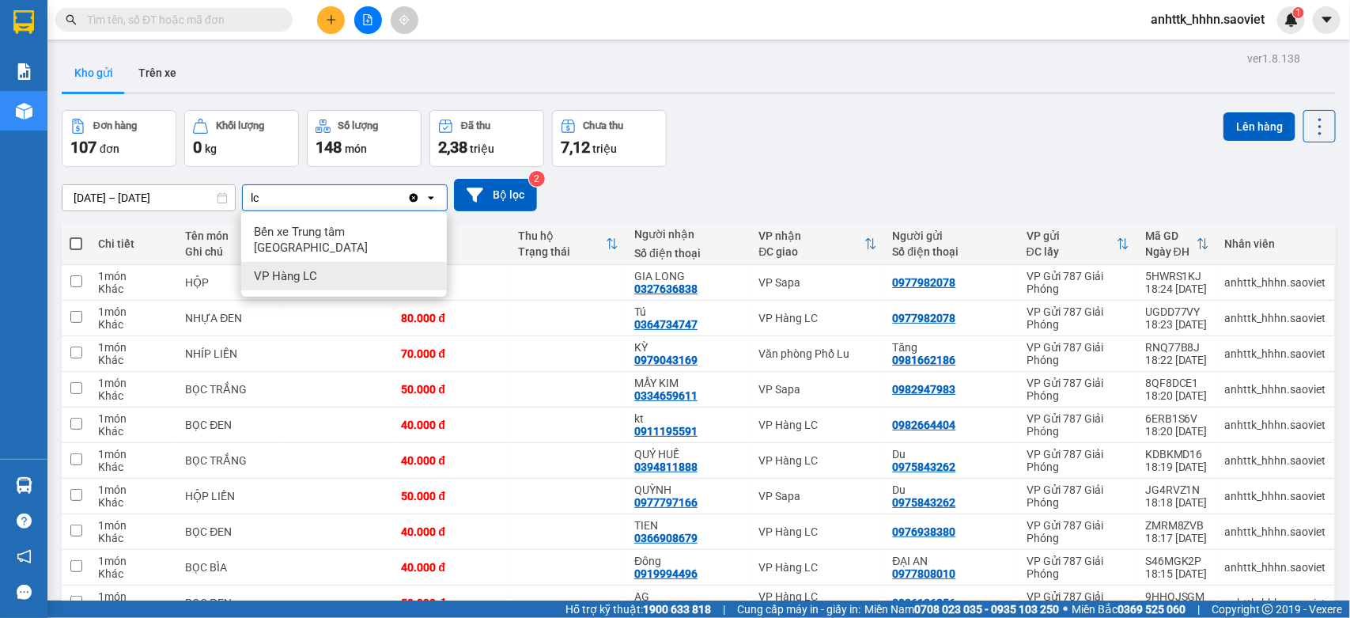
click at [279, 268] on span "VP Hàng LC" at bounding box center [285, 276] width 63 height 16
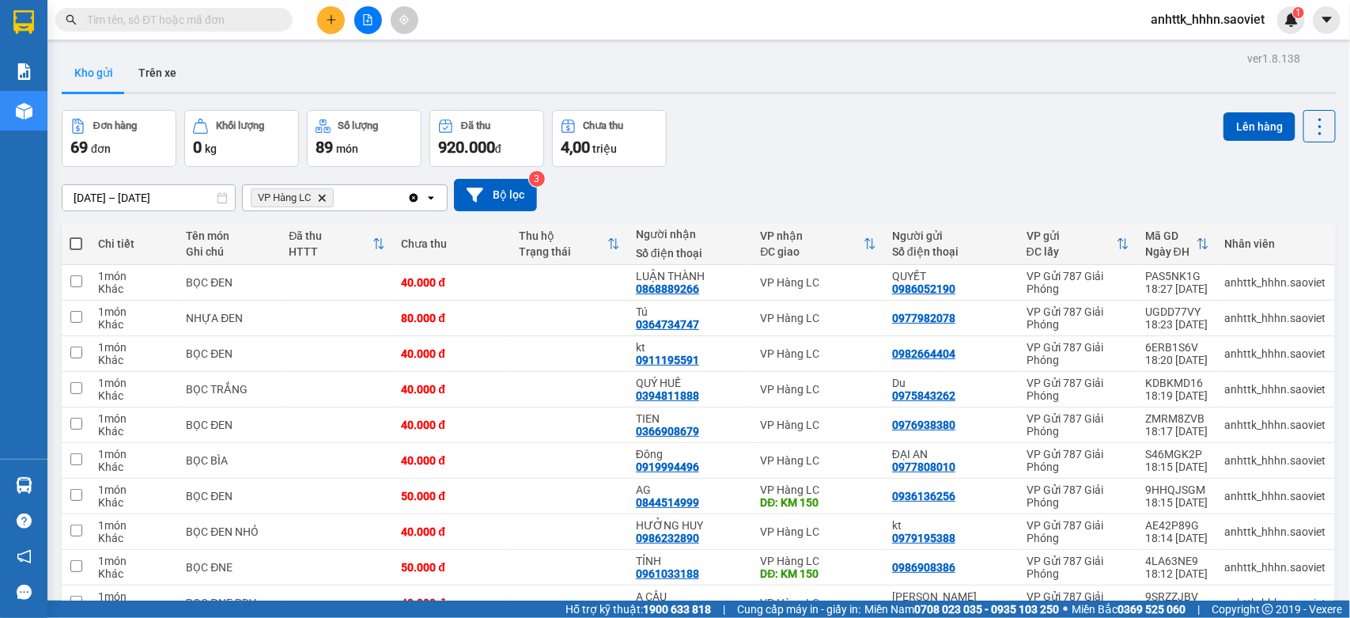
click at [68, 246] on th at bounding box center [76, 244] width 28 height 42
click at [78, 246] on span at bounding box center [76, 243] width 13 height 13
click at [76, 236] on input "checkbox" at bounding box center [76, 236] width 0 height 0
checkbox input "true"
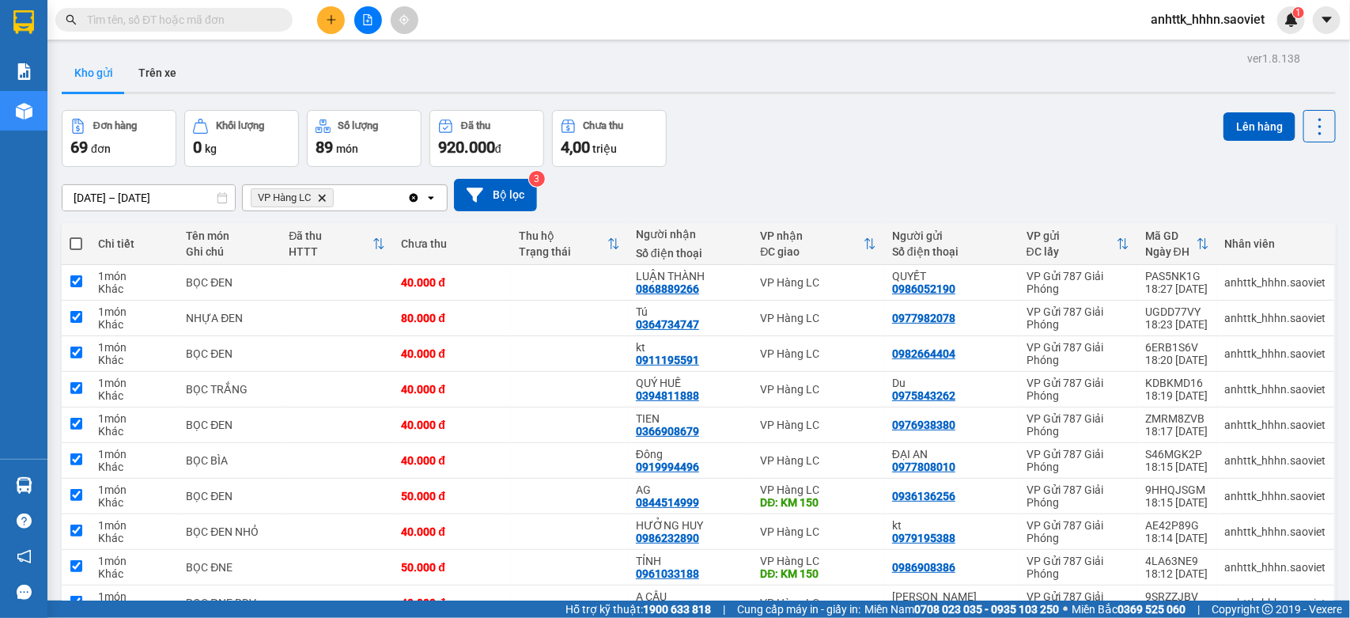
checkbox input "true"
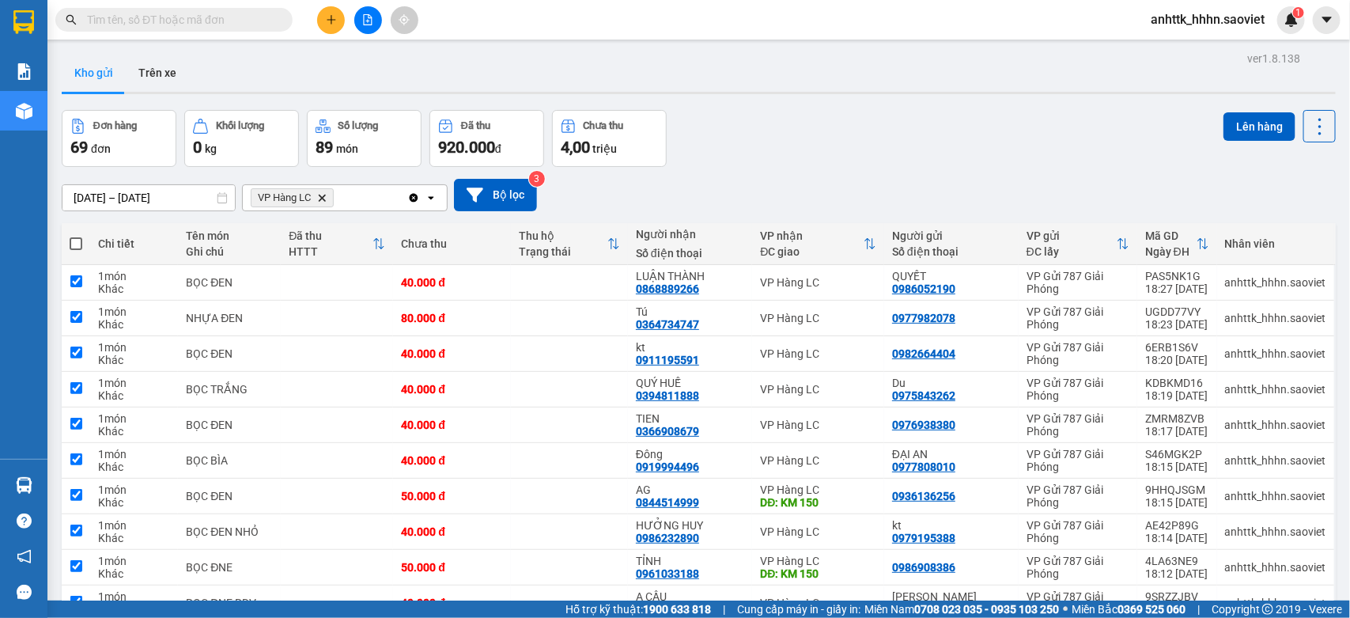
checkbox input "true"
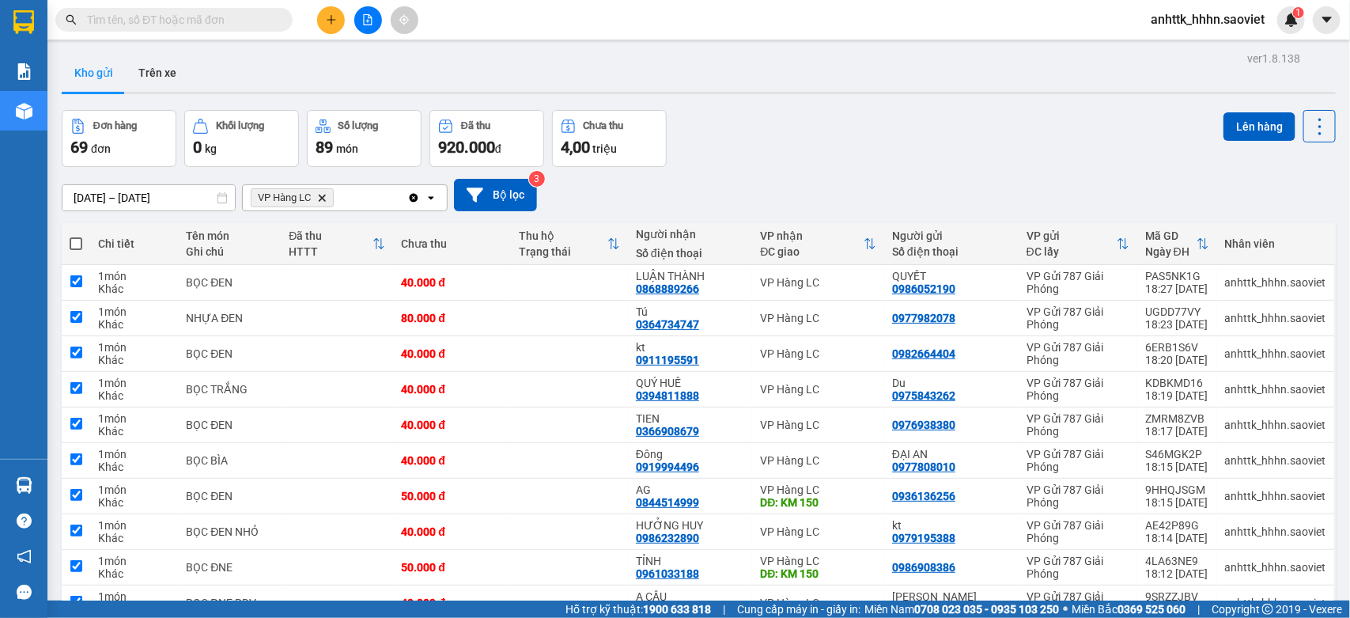
checkbox input "true"
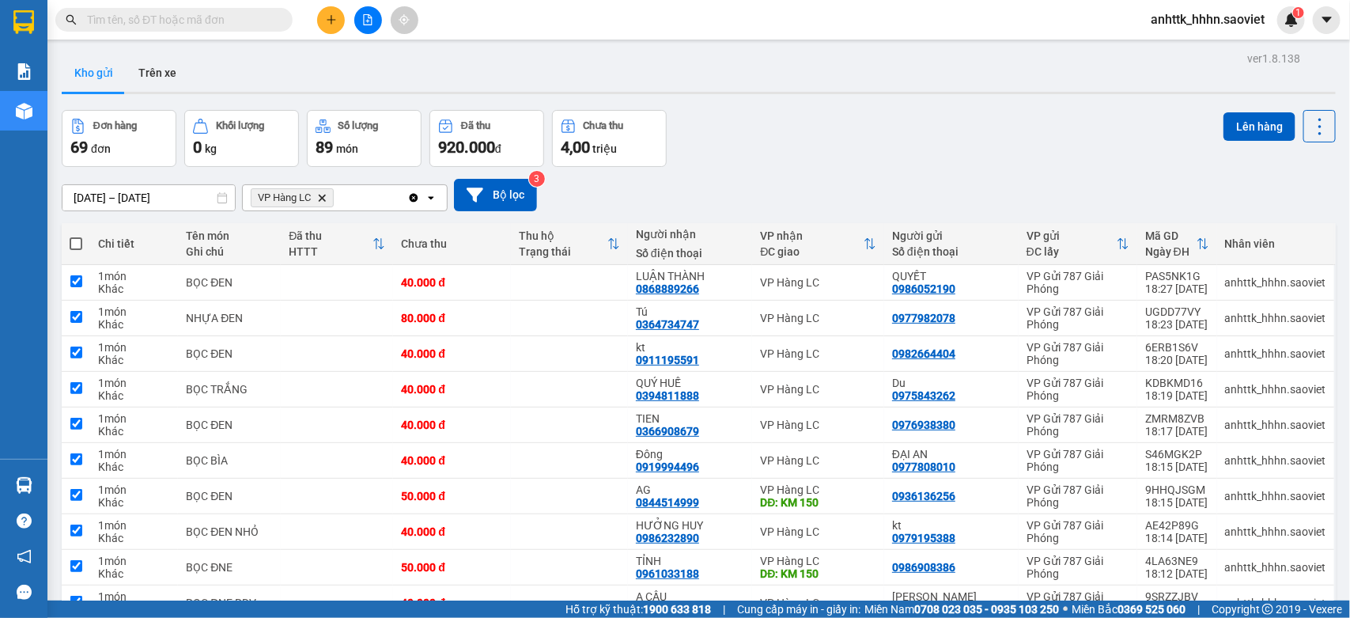
checkbox input "true"
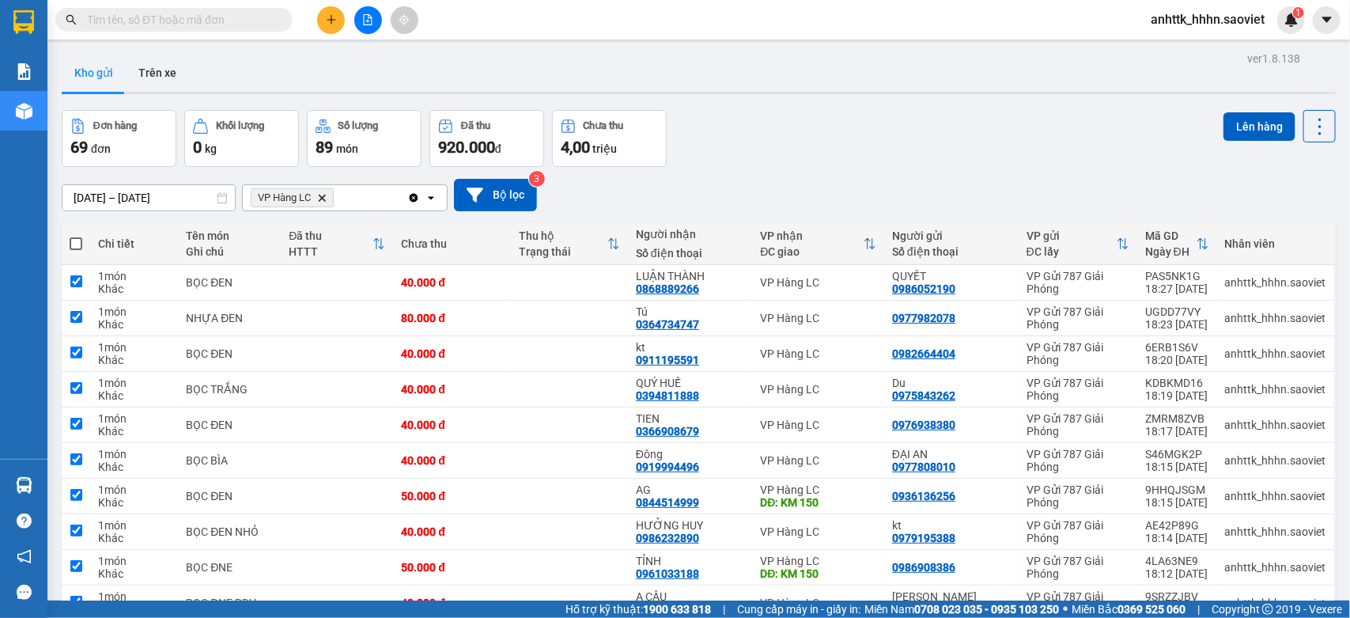
checkbox input "true"
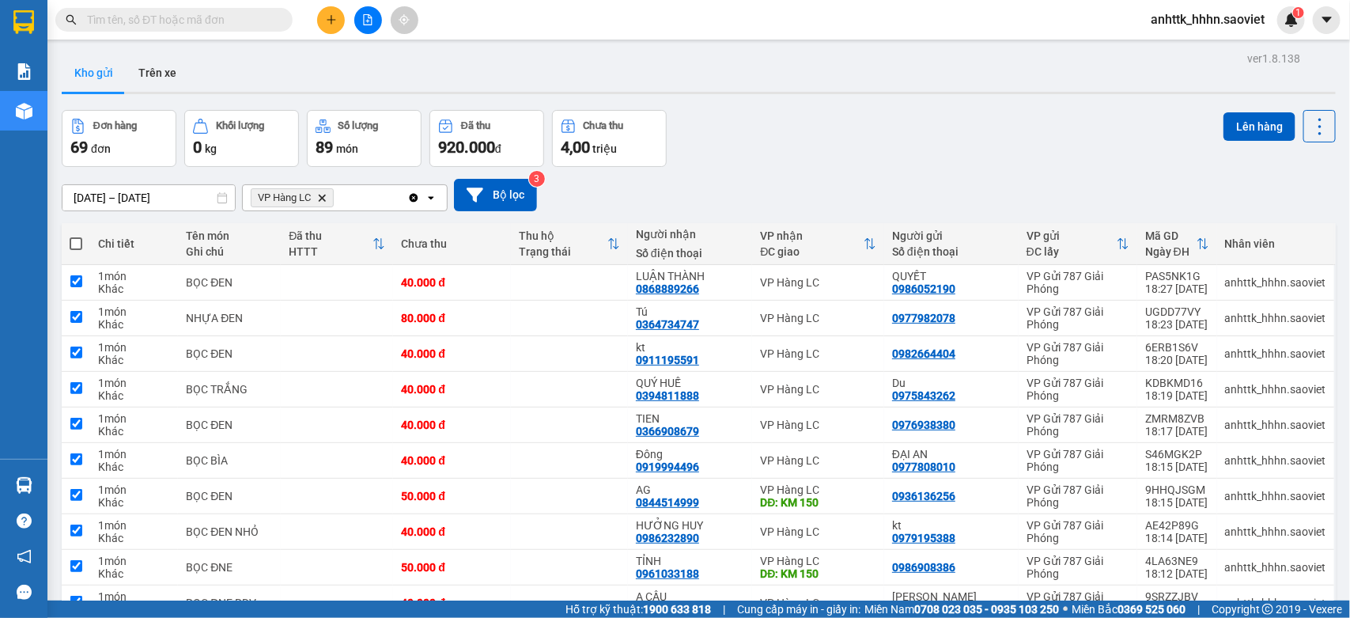
checkbox input "true"
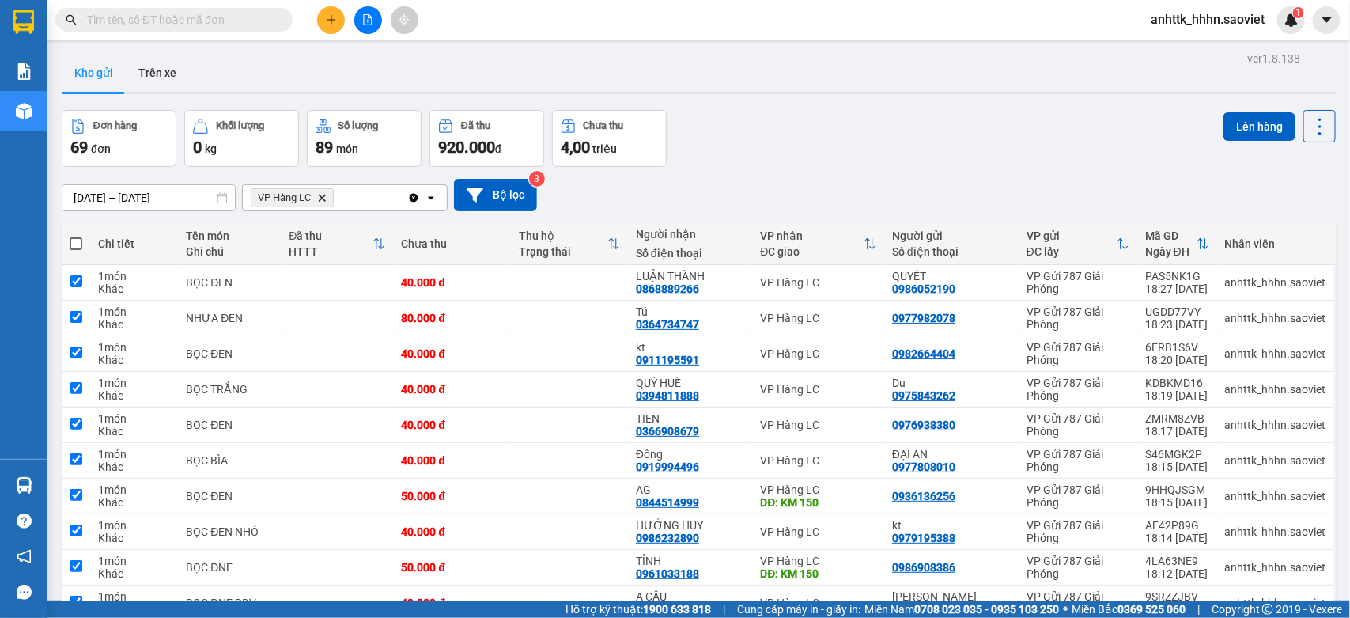
checkbox input "true"
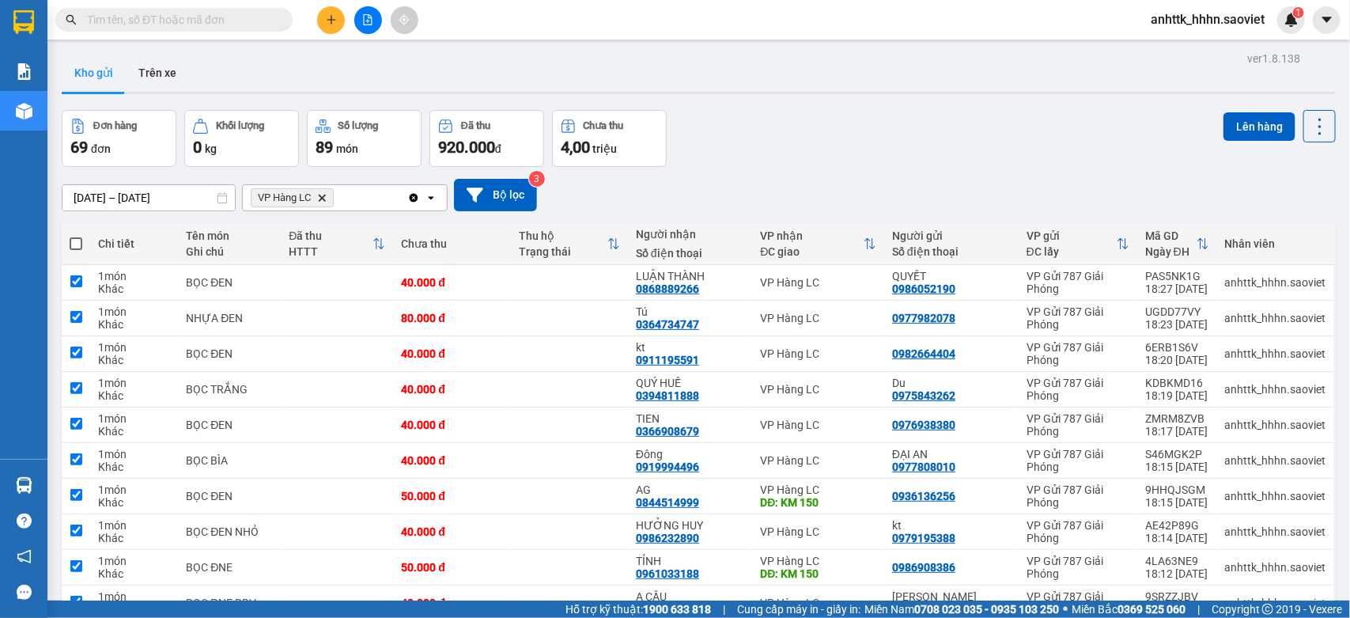
checkbox input "true"
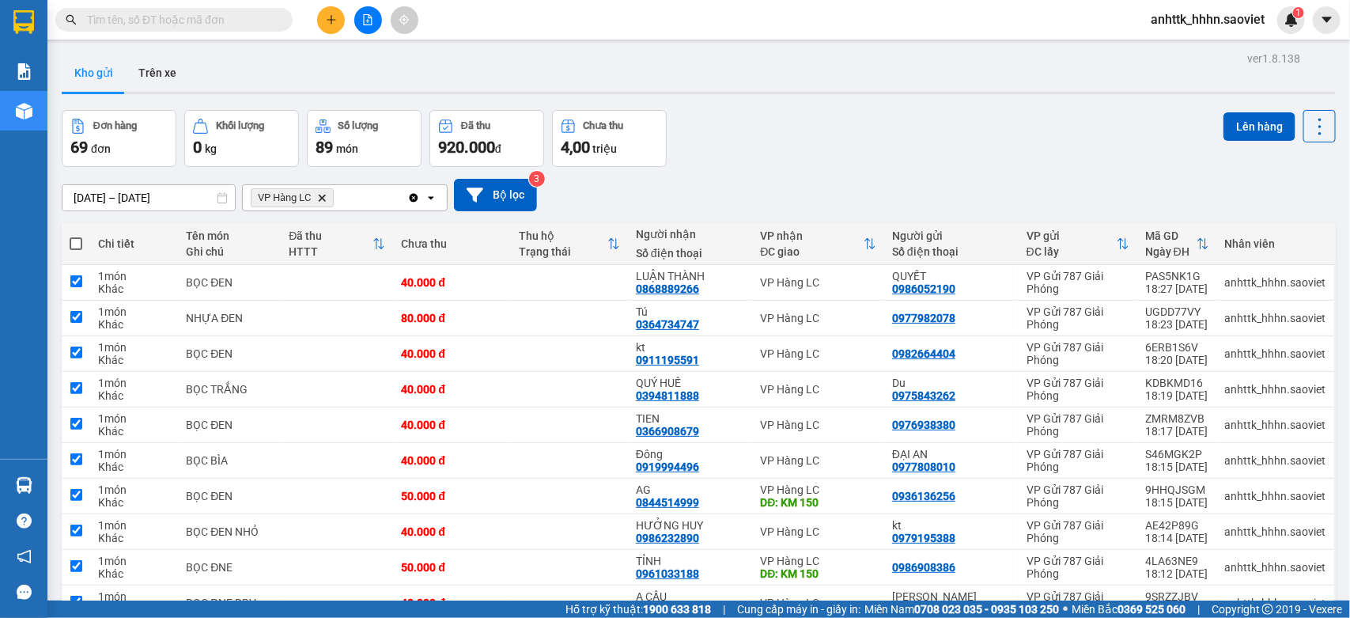
checkbox input "true"
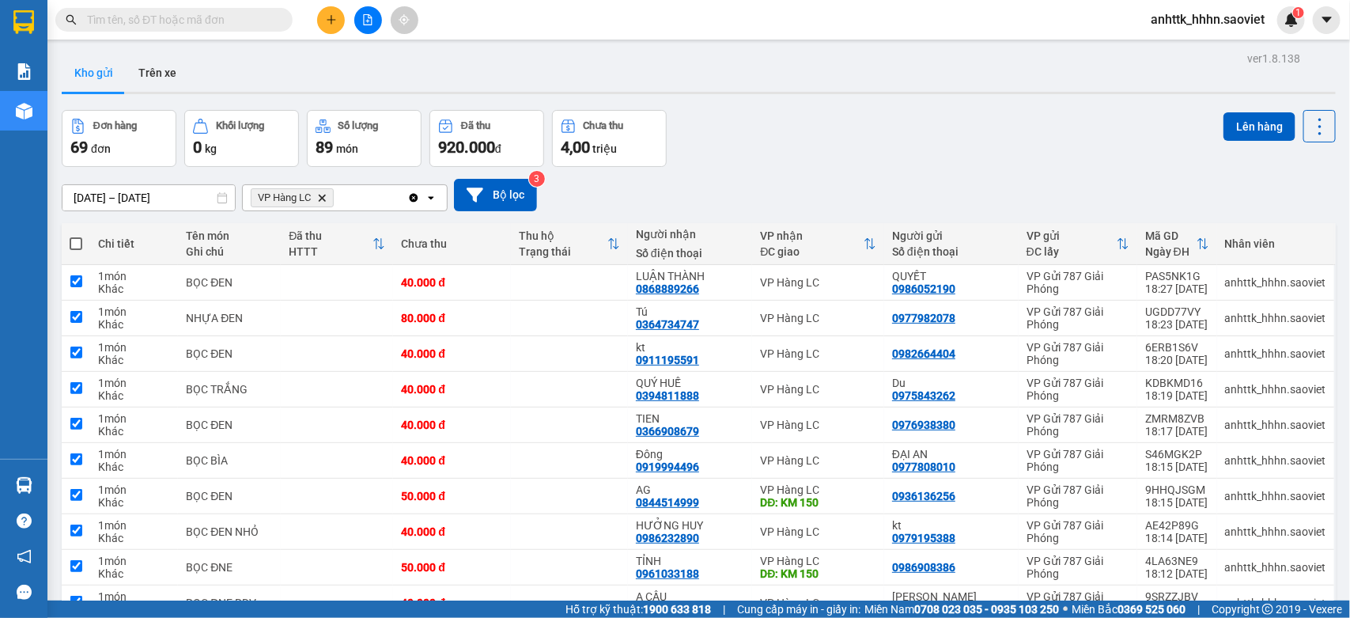
checkbox input "true"
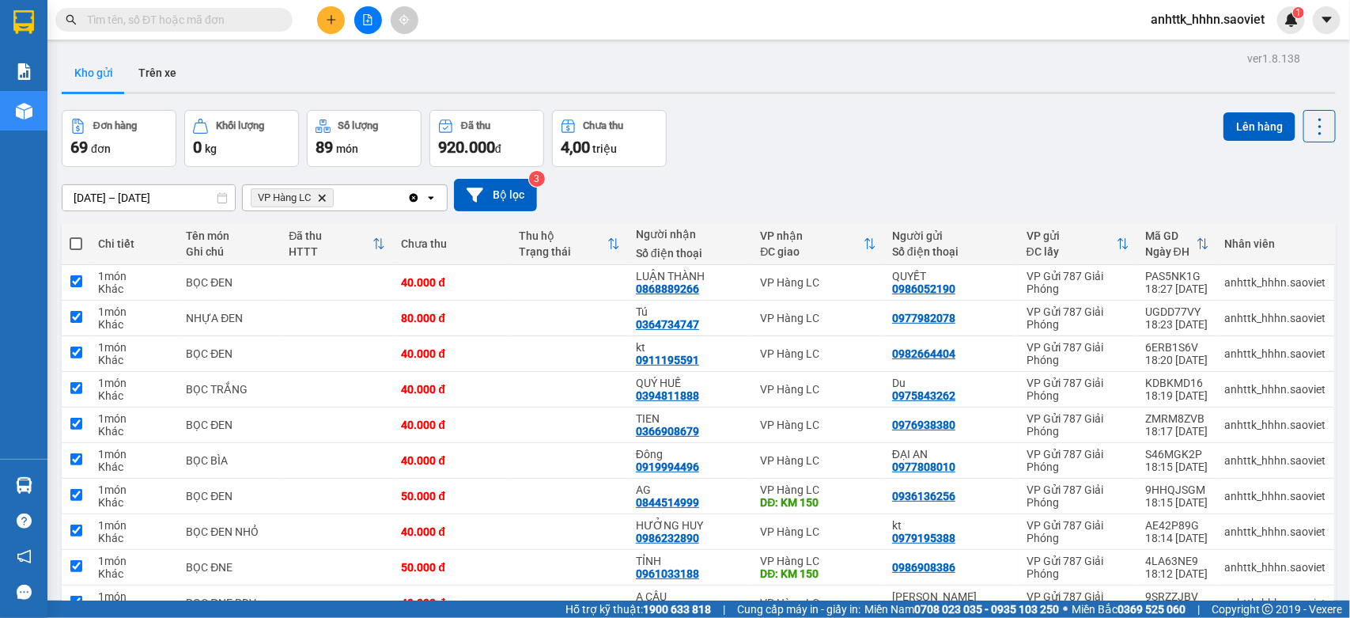
checkbox input "true"
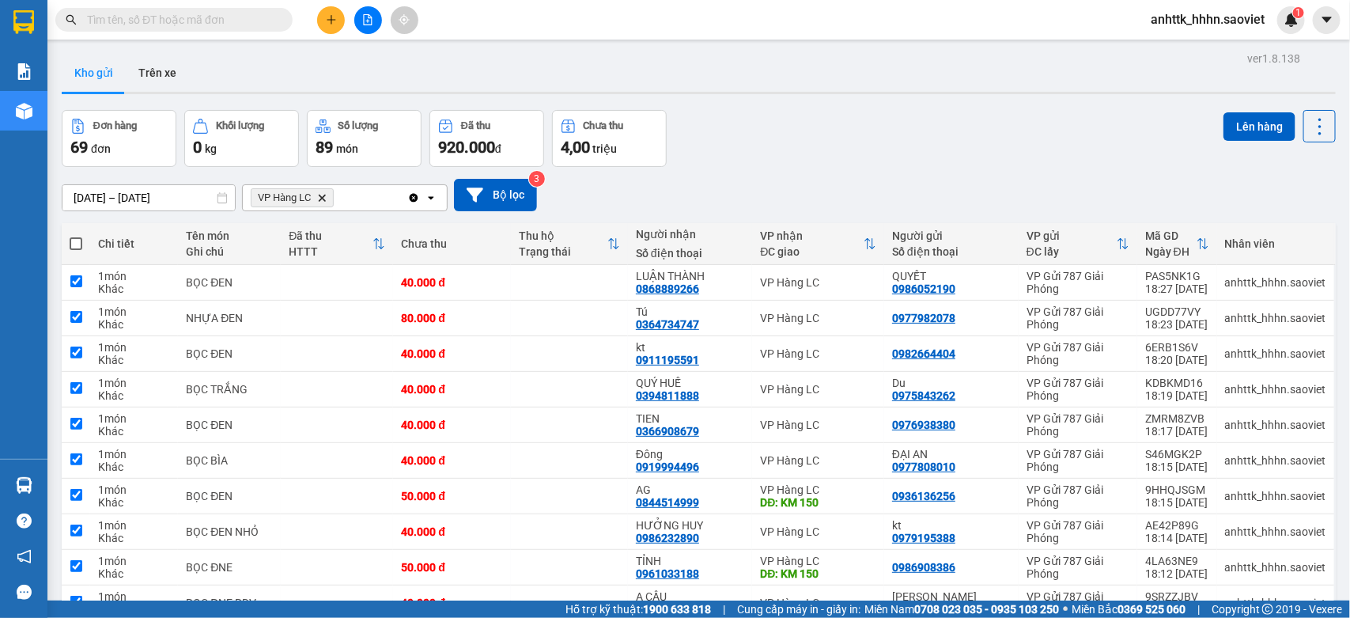
checkbox input "true"
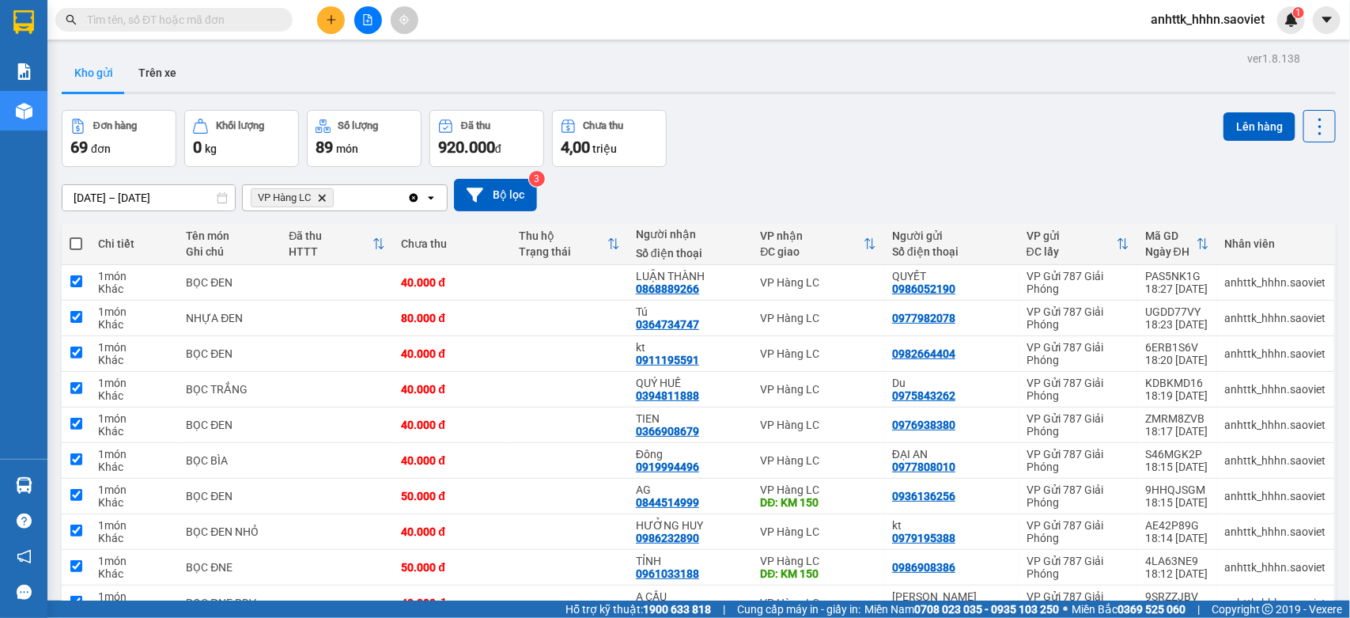
checkbox input "true"
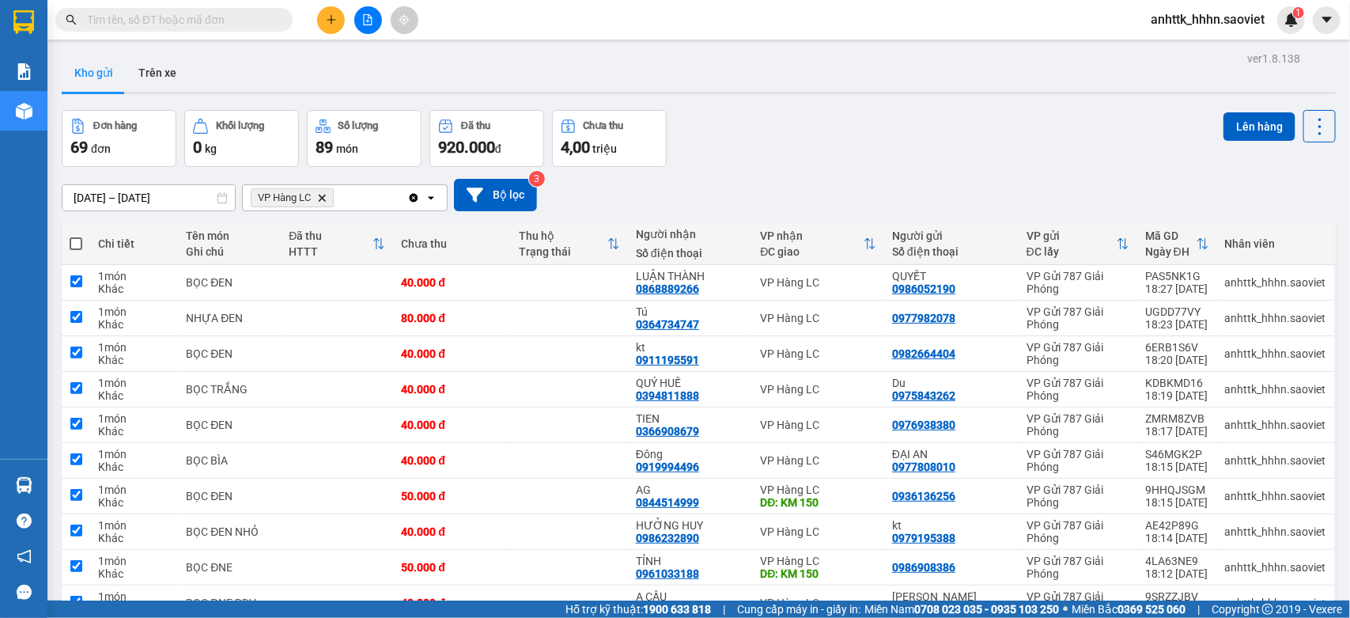
checkbox input "true"
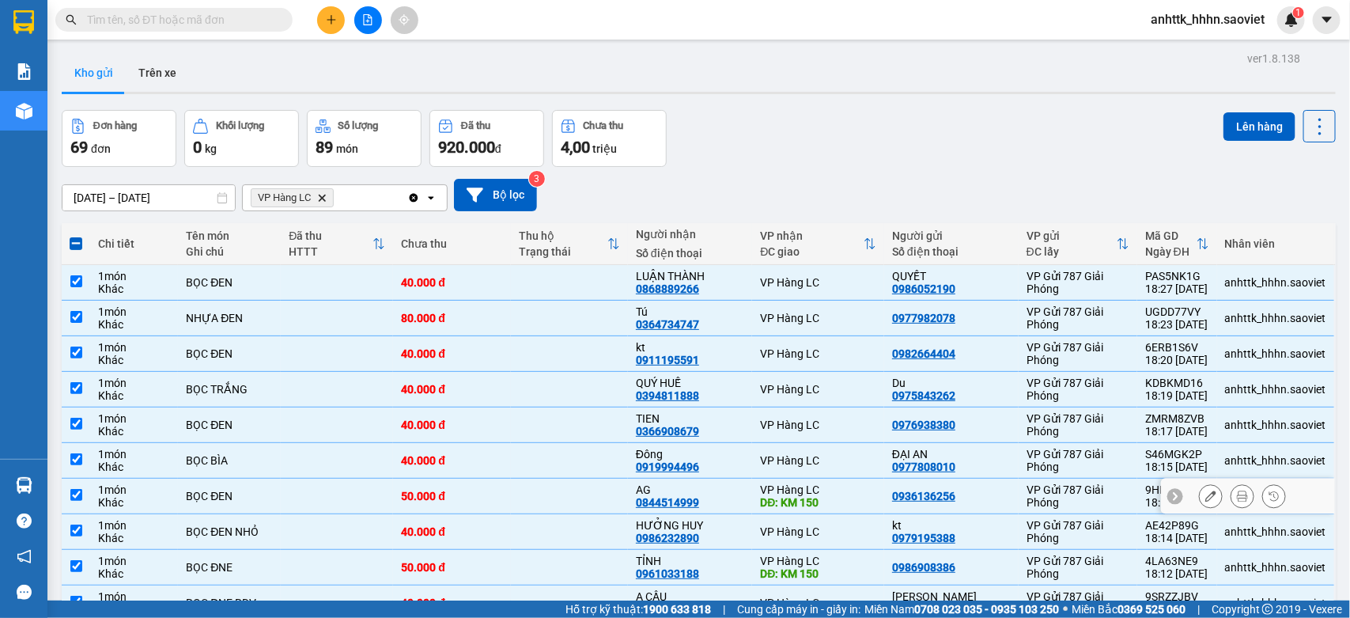
click at [867, 458] on div "DĐ: KM 150" at bounding box center [818, 502] width 116 height 13
checkbox input "false"
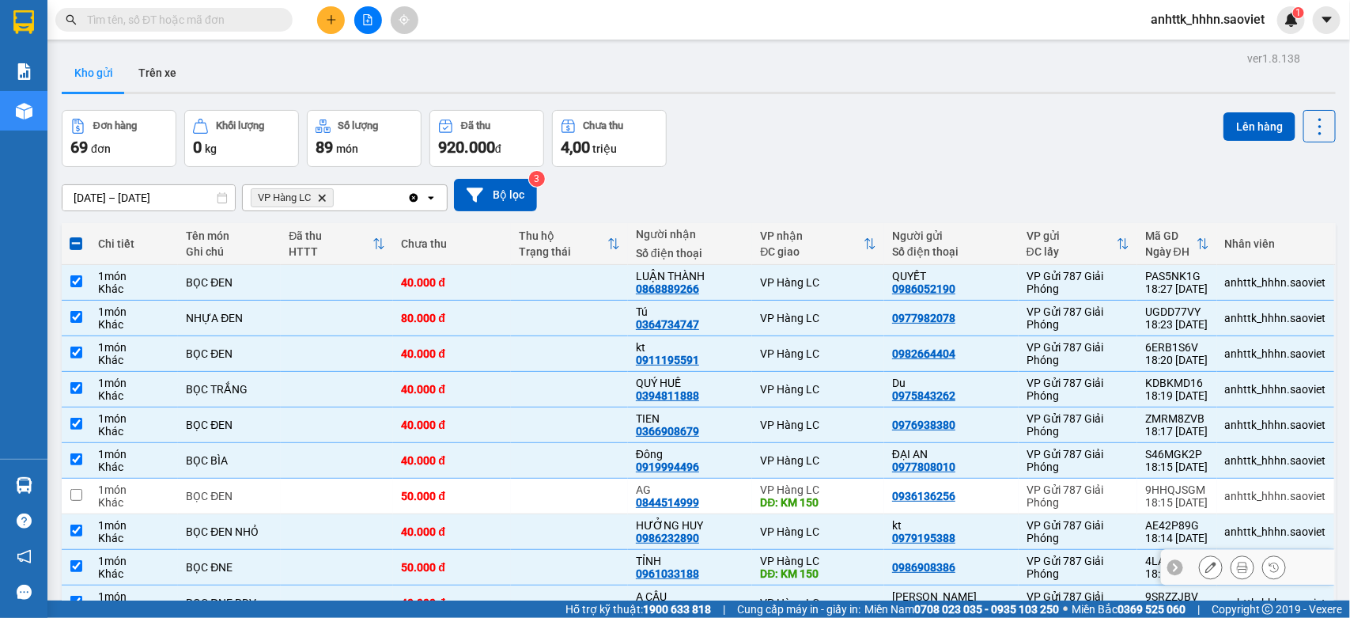
click at [864, 458] on div "DĐ: KM 150" at bounding box center [818, 573] width 116 height 13
checkbox input "false"
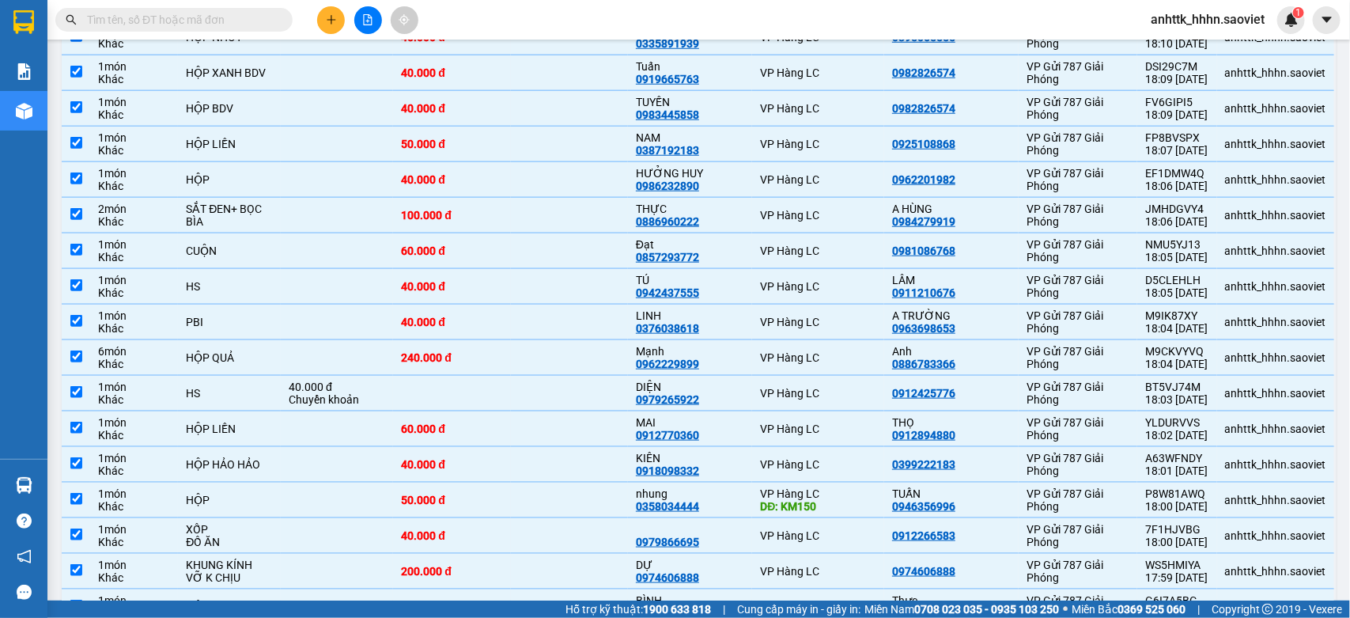
scroll to position [804, 0]
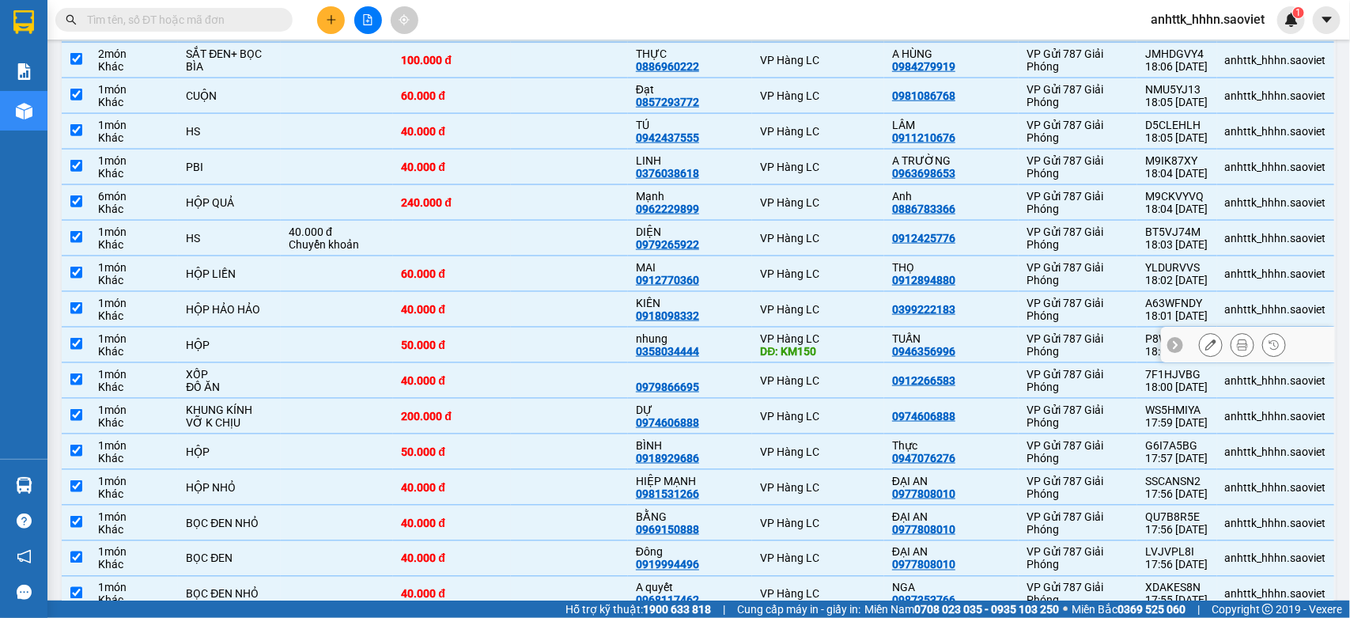
click at [825, 332] on div "VP Hàng LC" at bounding box center [818, 338] width 116 height 13
checkbox input "false"
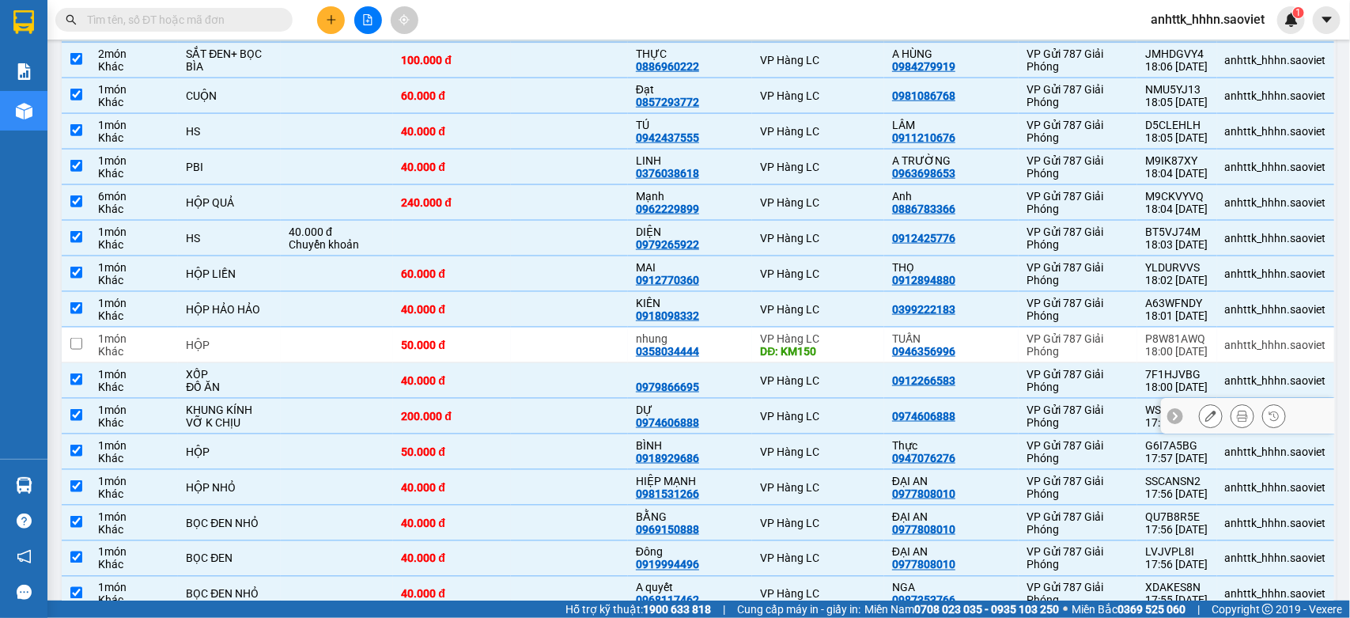
click at [744, 407] on div "DỰ" at bounding box center [690, 409] width 108 height 13
checkbox input "false"
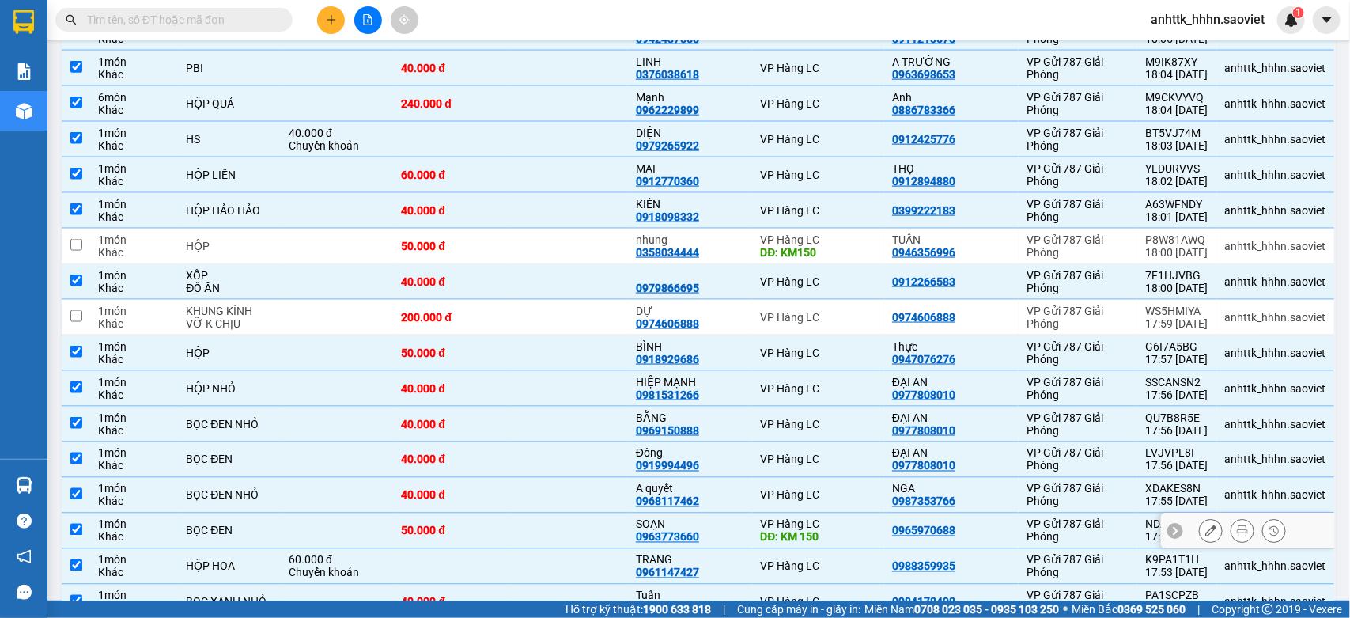
scroll to position [1002, 0]
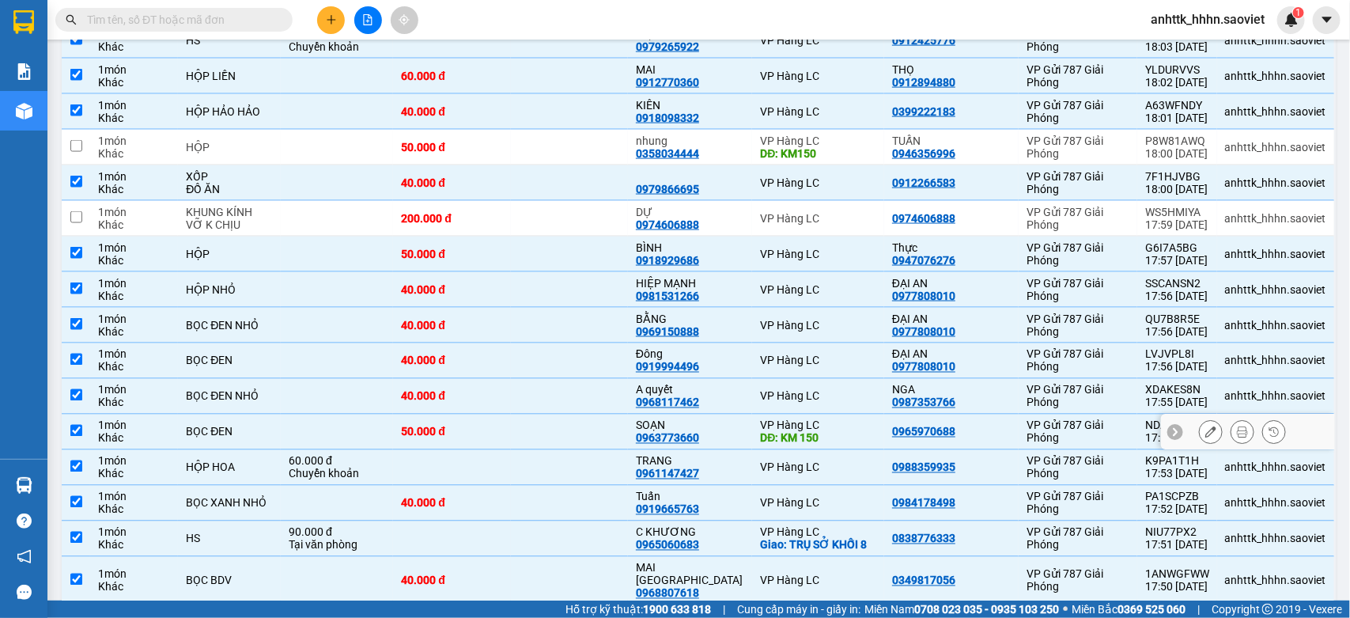
click at [856, 432] on div "DĐ: KM 150" at bounding box center [818, 438] width 116 height 13
checkbox input "false"
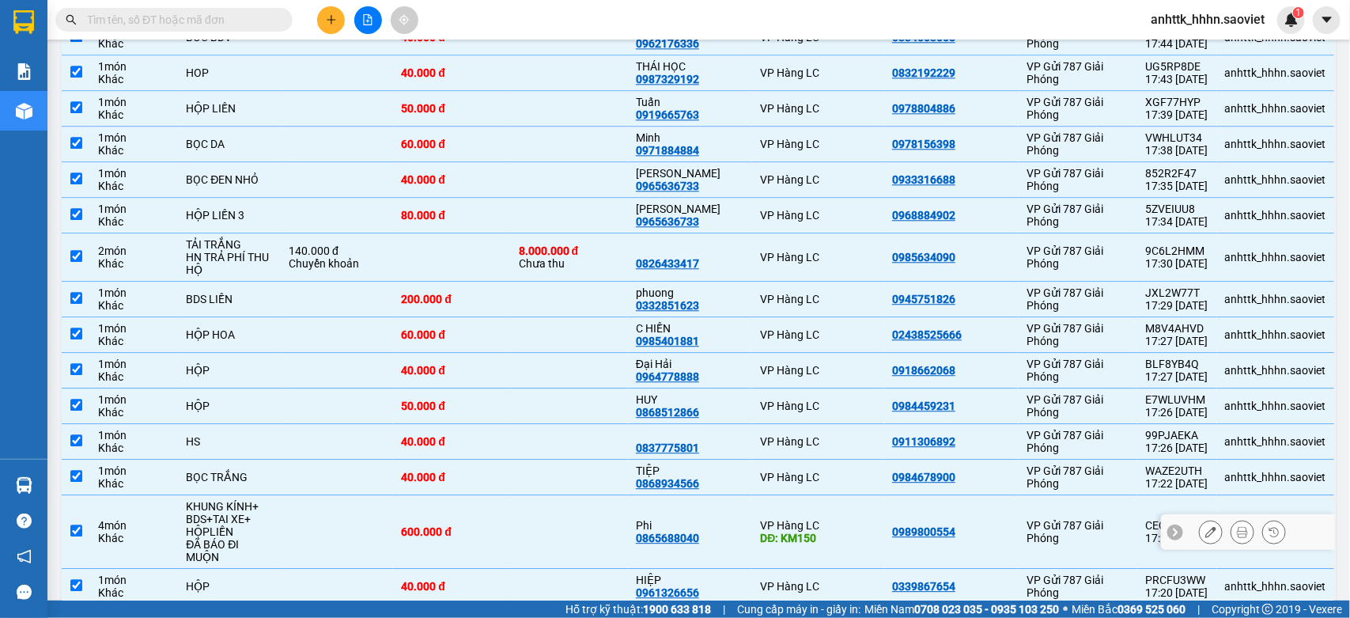
scroll to position [1991, 0]
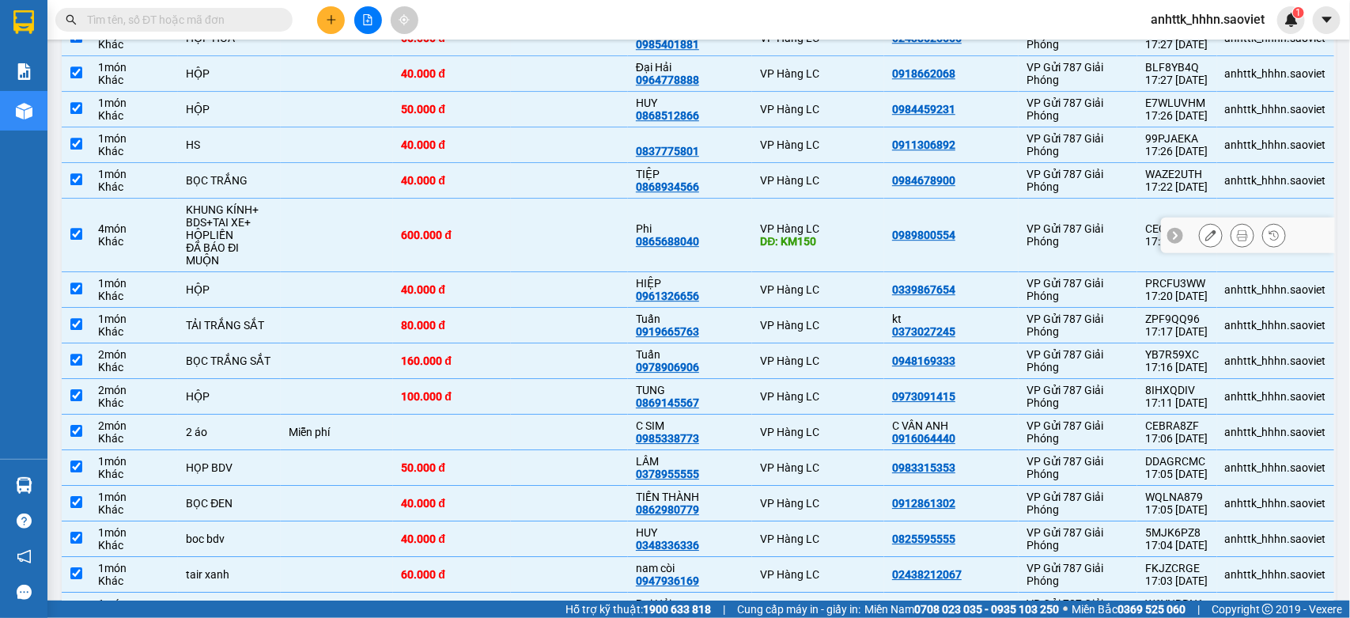
click at [807, 235] on div "DĐ: KM150" at bounding box center [818, 241] width 116 height 13
checkbox input "false"
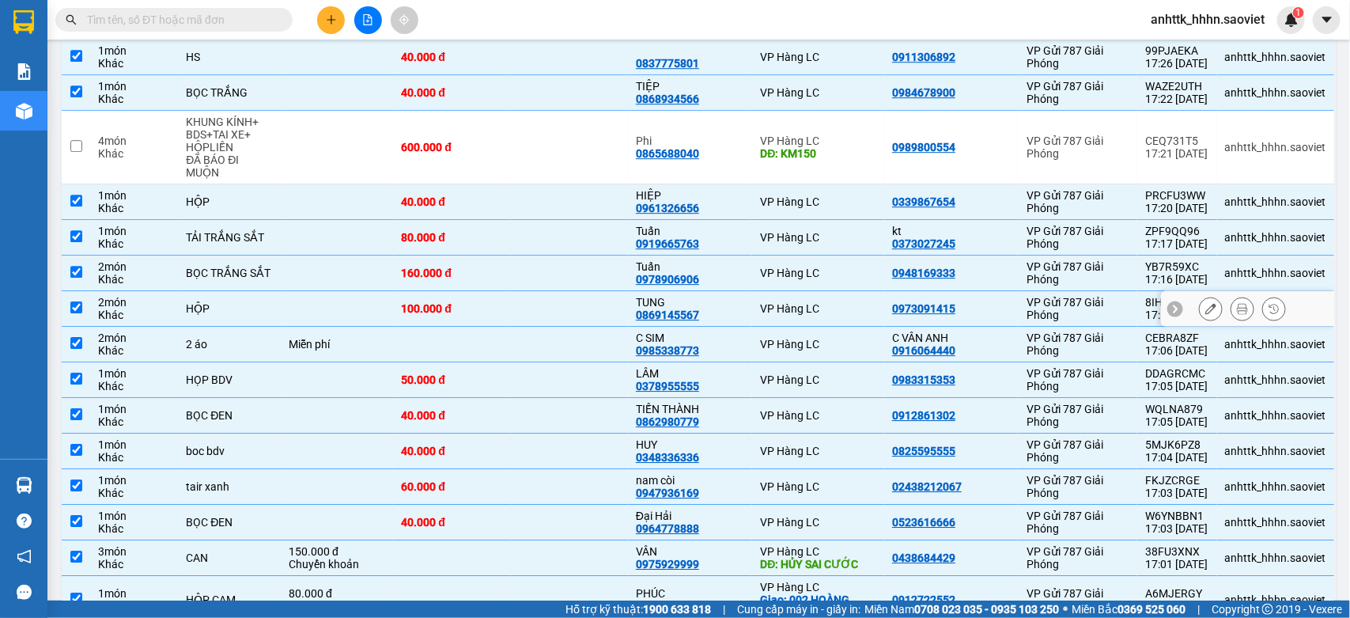
scroll to position [2090, 0]
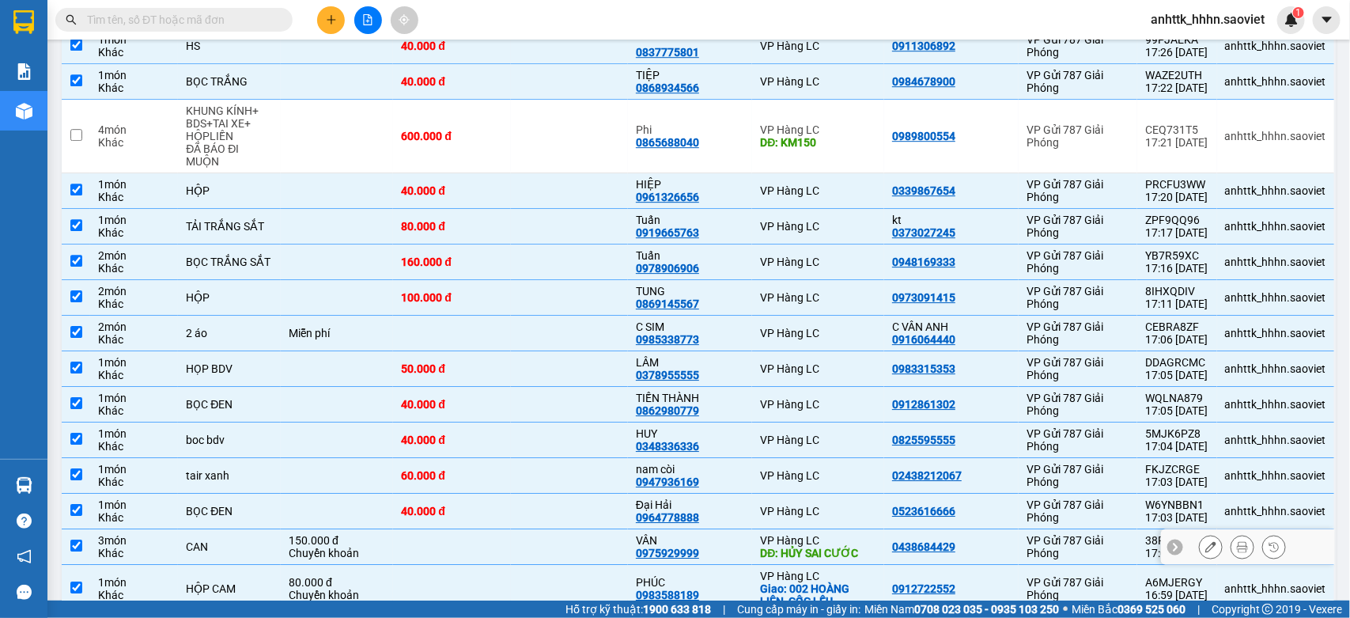
click at [847, 458] on div "VP Hàng LC" at bounding box center [818, 540] width 116 height 13
checkbox input "false"
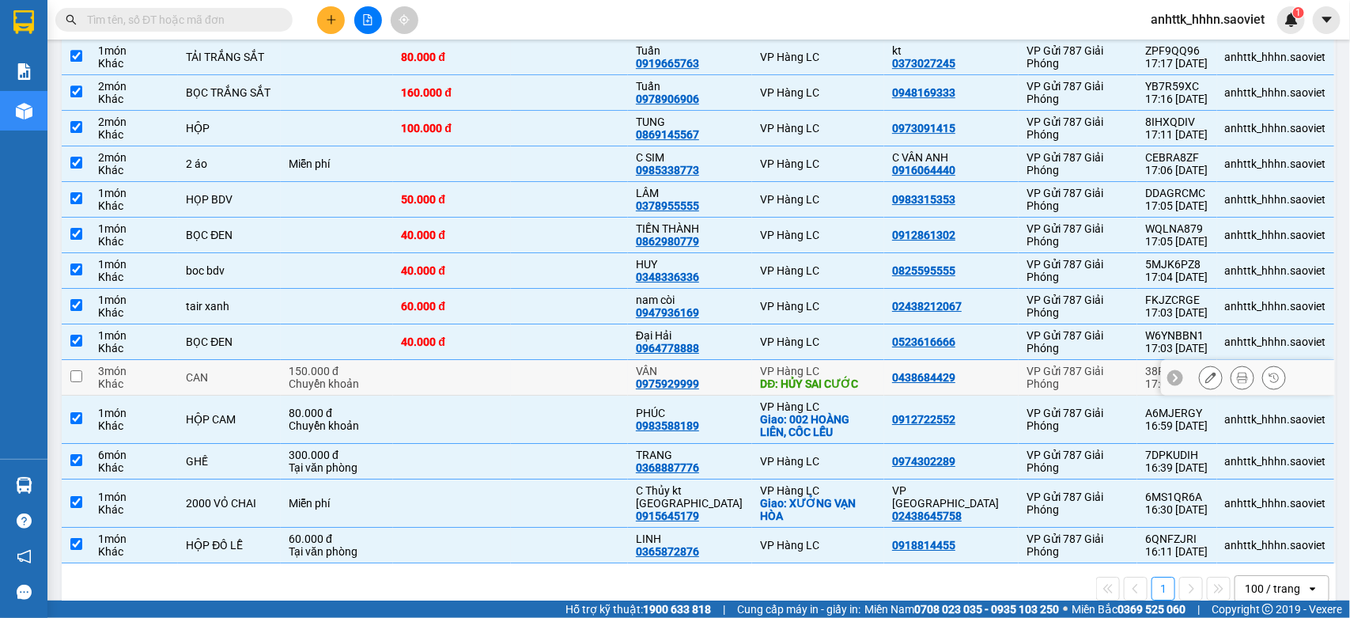
scroll to position [2263, 0]
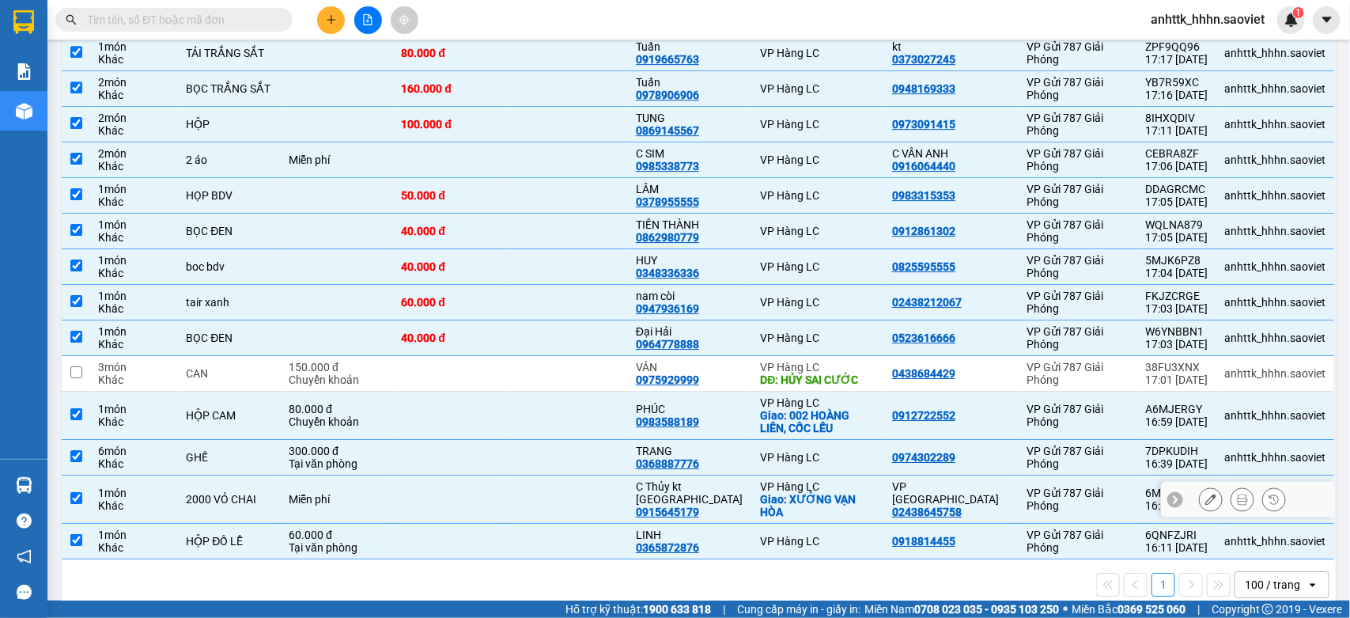
click at [831, 458] on div "Giao: XƯỞNG VẠN HÒA" at bounding box center [818, 505] width 116 height 25
checkbox input "false"
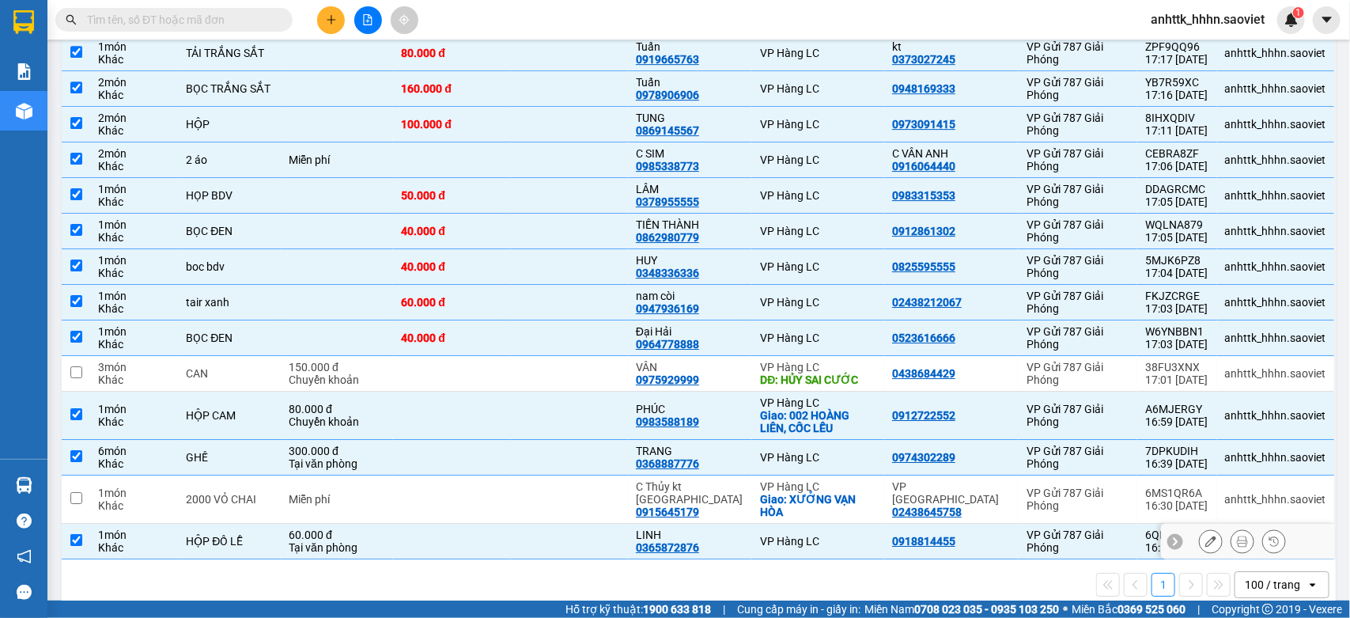
click at [859, 458] on div "VP Hàng LC" at bounding box center [818, 541] width 116 height 13
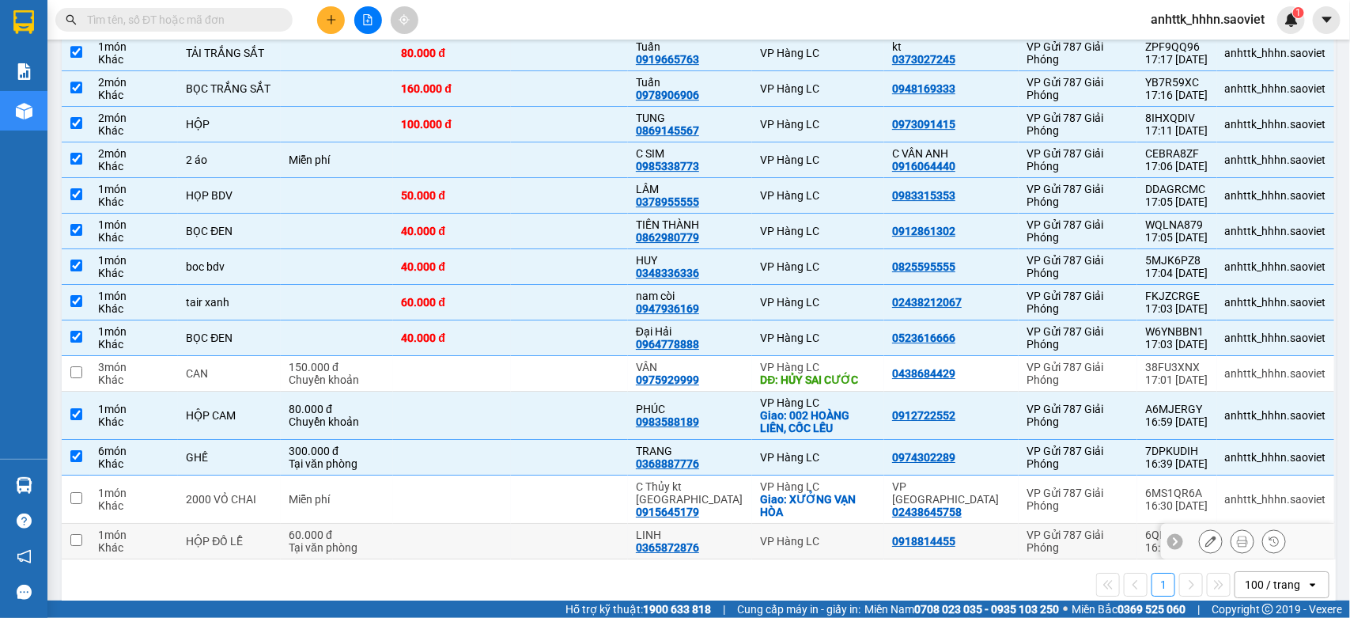
click at [859, 458] on div "VP Hàng LC" at bounding box center [818, 541] width 116 height 13
checkbox input "true"
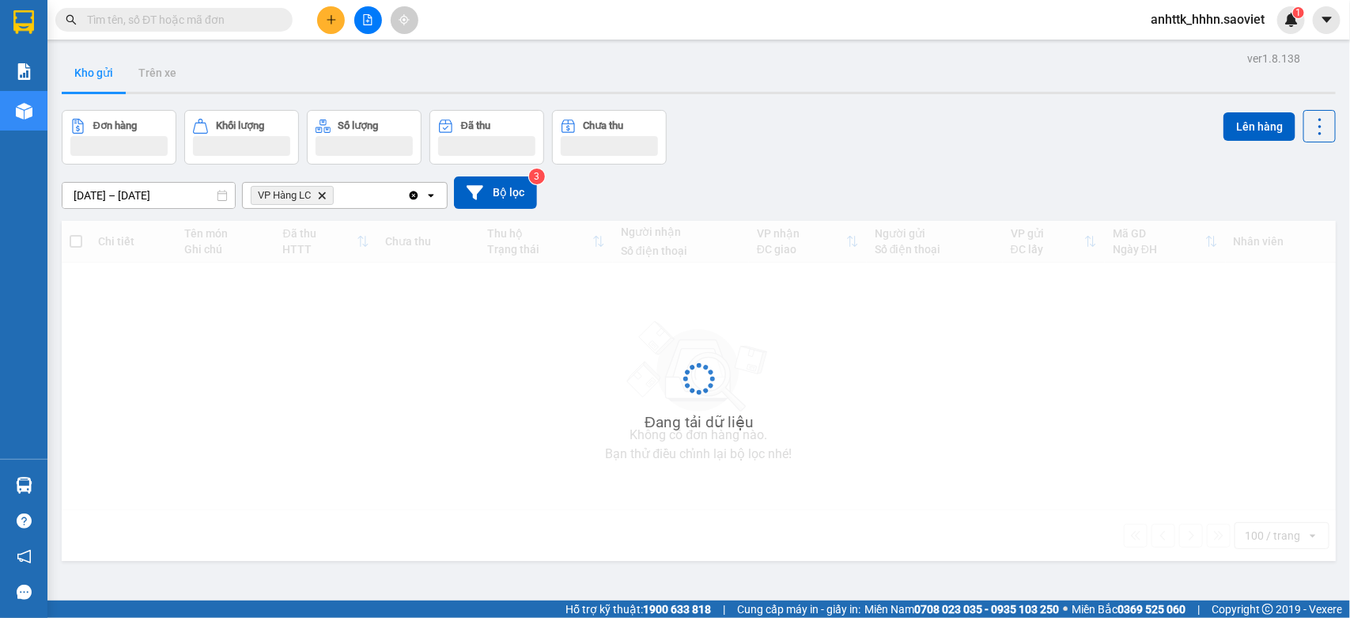
click at [328, 20] on icon "plus" at bounding box center [331, 19] width 9 height 1
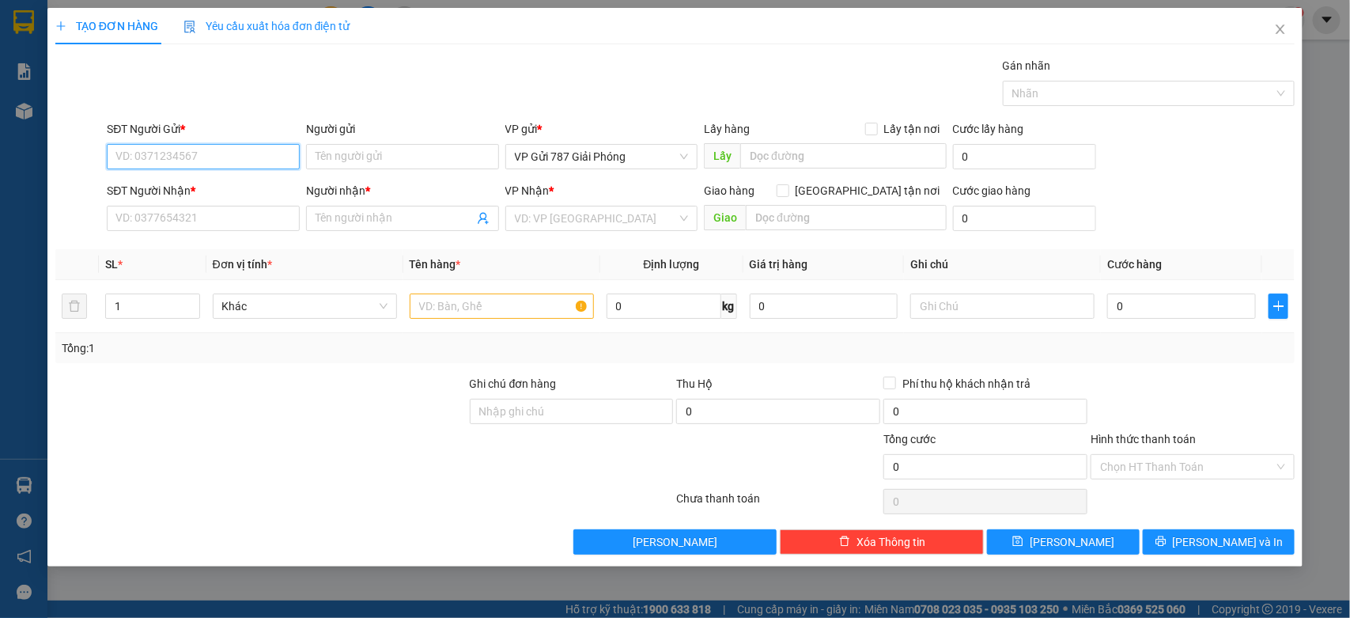
click at [208, 164] on input "SĐT Người Gửi *" at bounding box center [203, 156] width 193 height 25
click at [202, 154] on input "SĐT Người Gửi *" at bounding box center [203, 156] width 193 height 25
type input "0982406461"
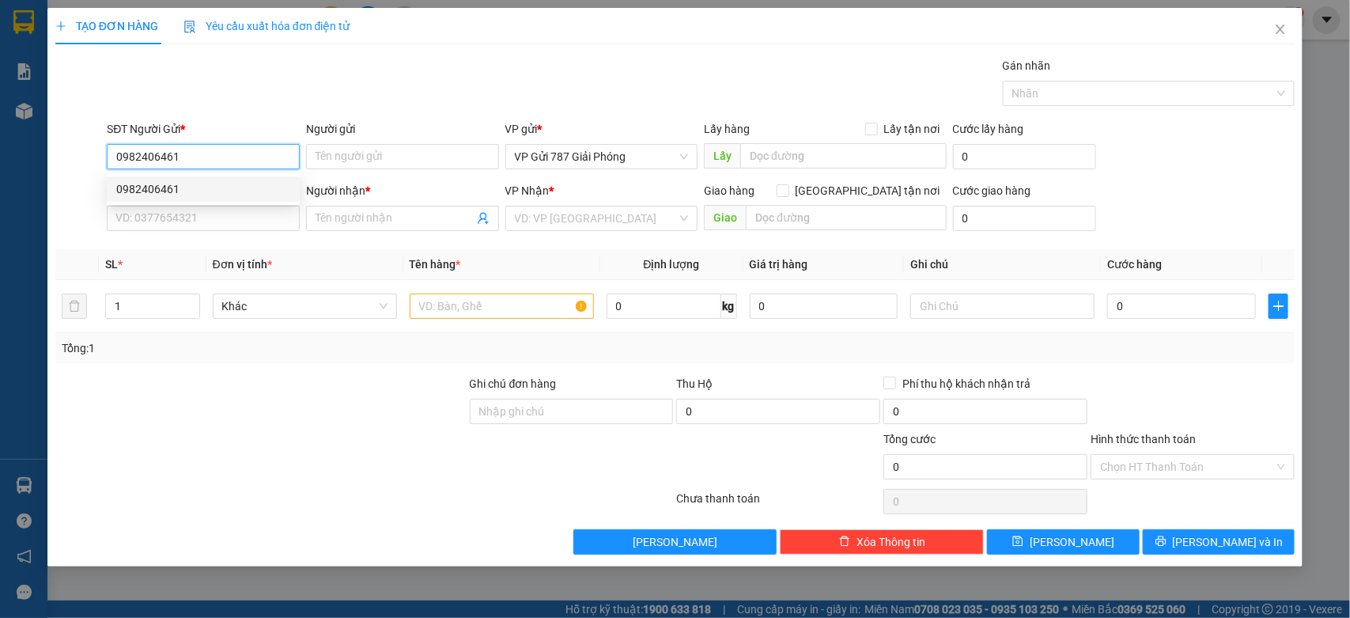
click at [150, 195] on div "0982406461" at bounding box center [203, 188] width 174 height 17
type input "11/8 còn"
type input "0969140074"
type input "DƯƠNG"
type input "0982406461"
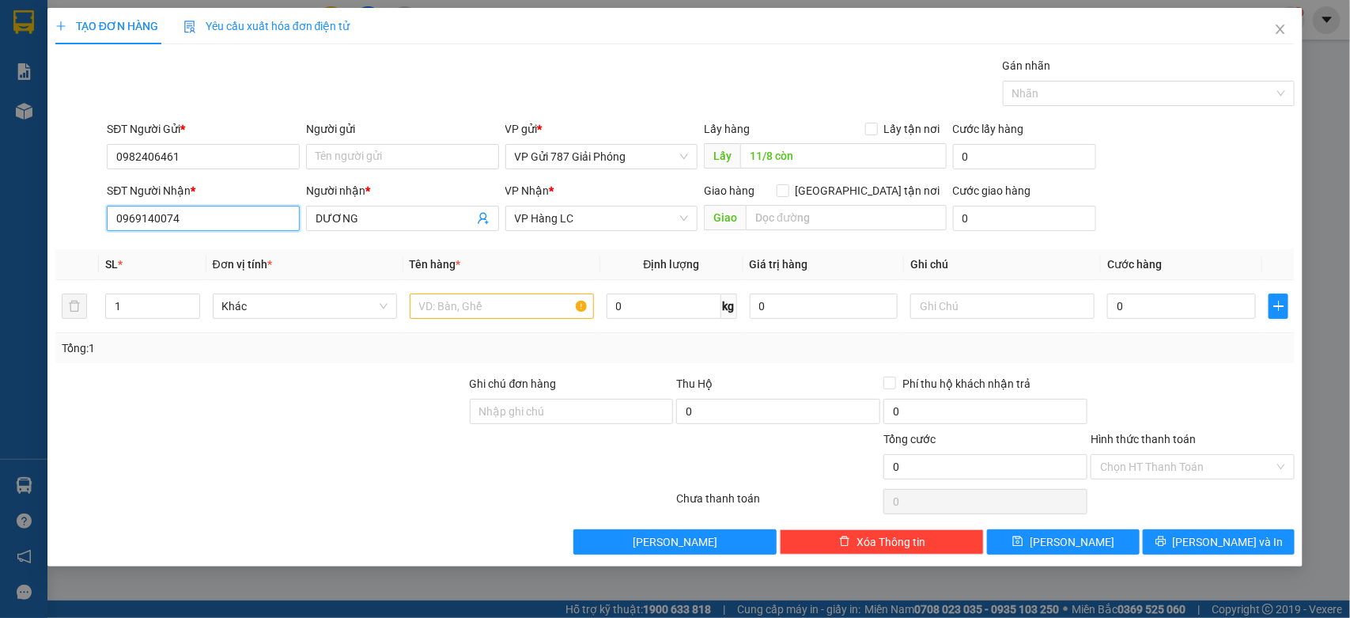
click at [222, 222] on input "0969140074" at bounding box center [203, 218] width 193 height 25
type input "0906283891"
click at [160, 245] on div "0906283891 - kt" at bounding box center [203, 250] width 174 height 17
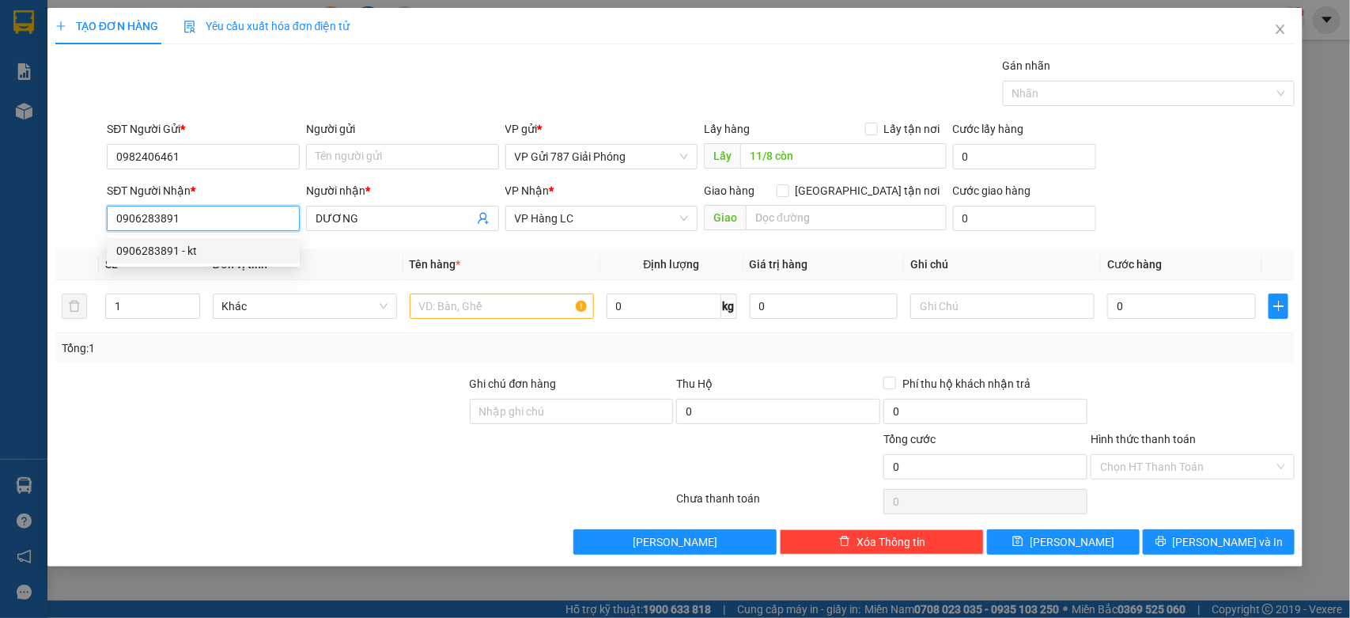
type input "kt"
type input "0906283891"
click at [516, 302] on input "text" at bounding box center [502, 305] width 184 height 25
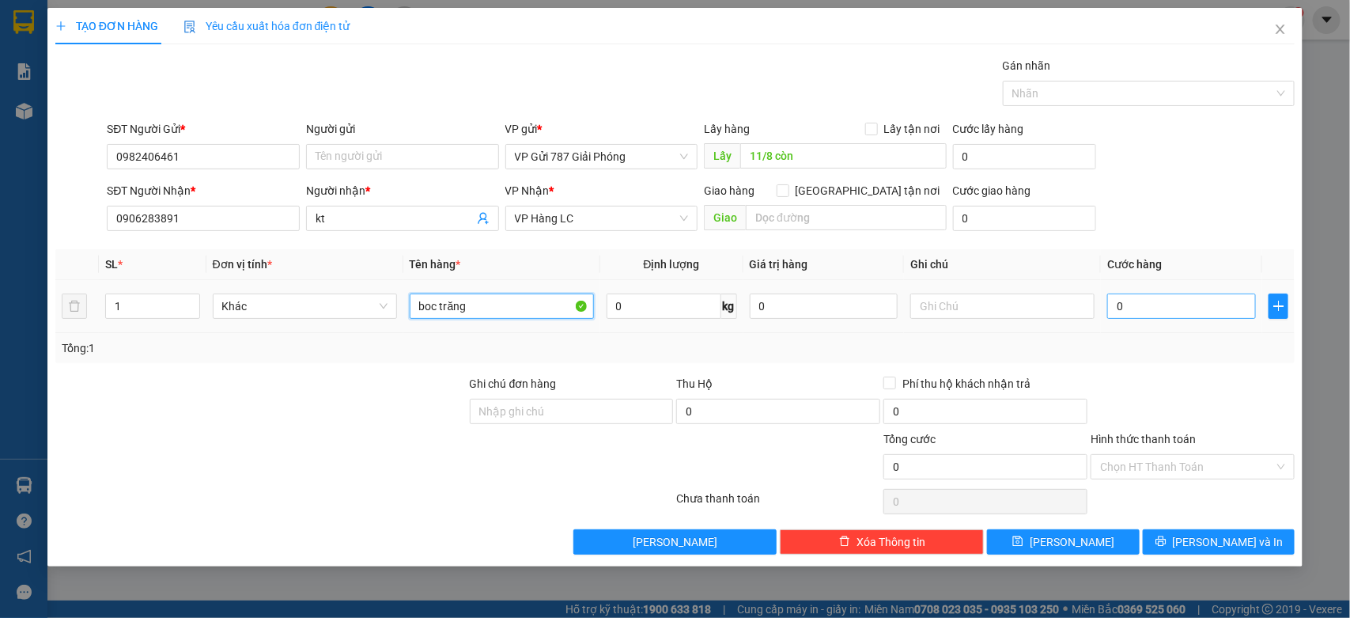
type input "boc trăng"
click at [1129, 299] on input "0" at bounding box center [1181, 305] width 149 height 25
type input "4"
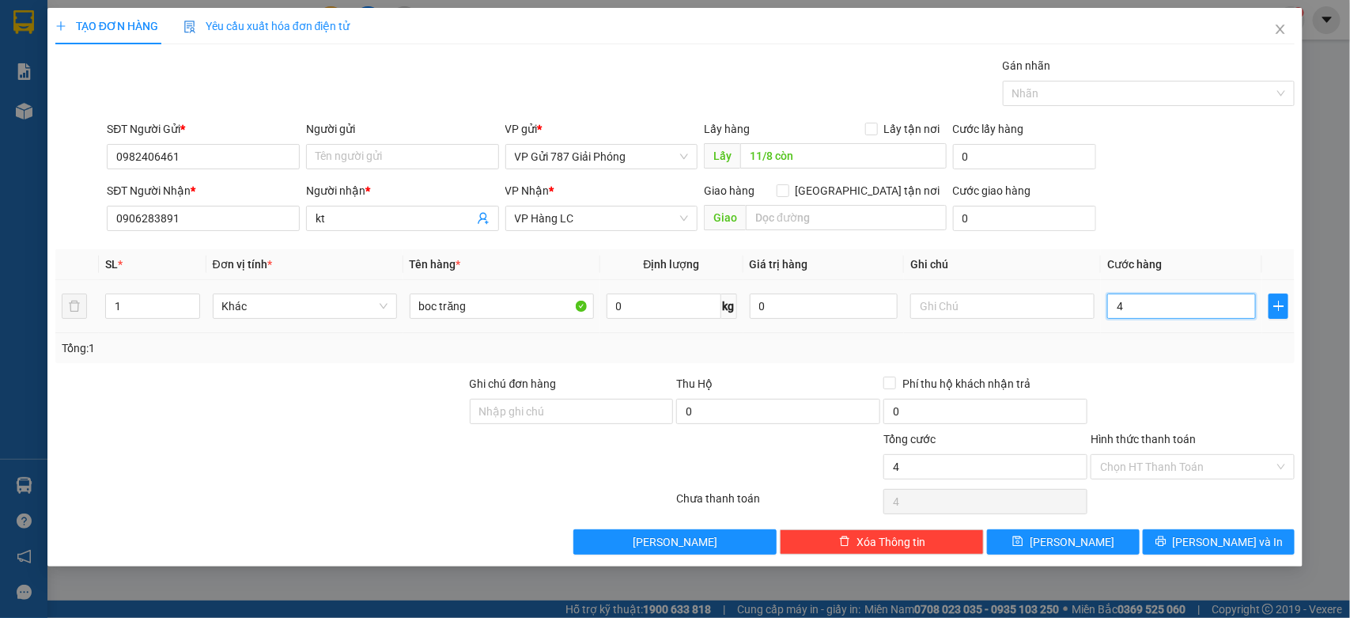
type input "40"
click at [1234, 566] on div "TẠO ĐƠN HÀNG Yêu cầu xuất hóa đơn điện tử Transit Pickup Surcharge Ids Transit …" at bounding box center [675, 287] width 1256 height 558
type input "40.000"
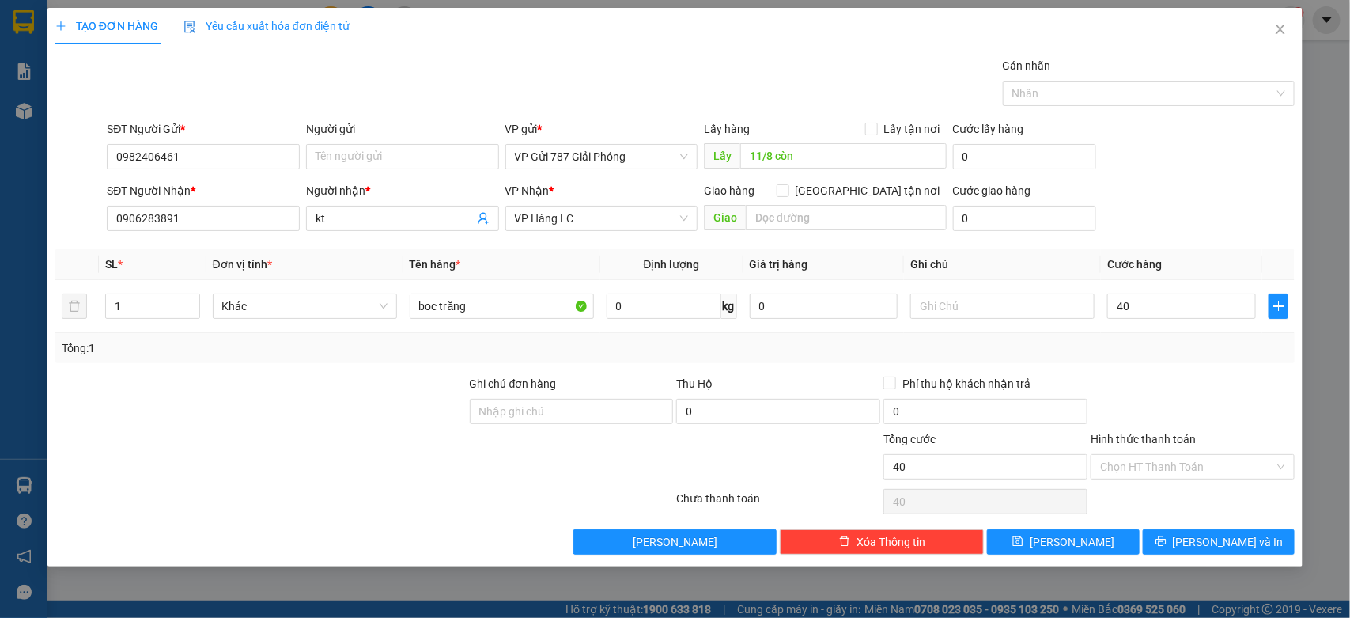
type input "40.000"
click at [1231, 544] on span "[PERSON_NAME] và In" at bounding box center [1228, 541] width 111 height 17
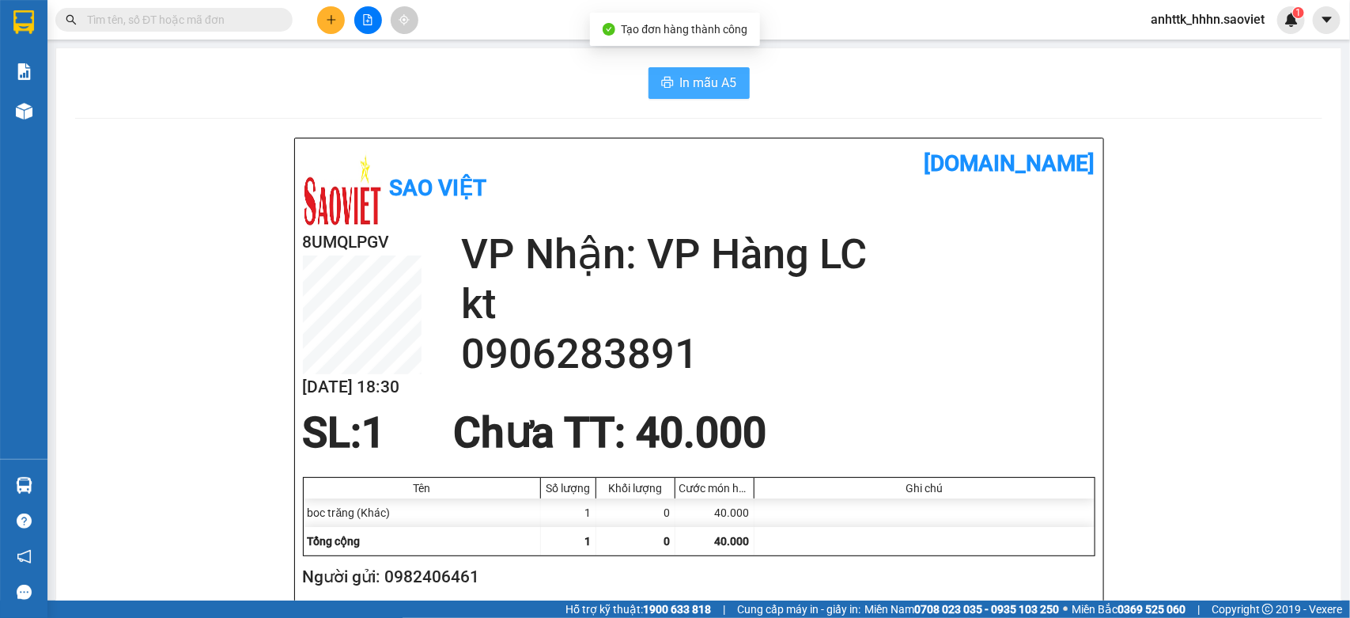
click at [694, 71] on button "In mẫu A5" at bounding box center [699, 83] width 101 height 32
click at [319, 20] on button at bounding box center [331, 20] width 28 height 28
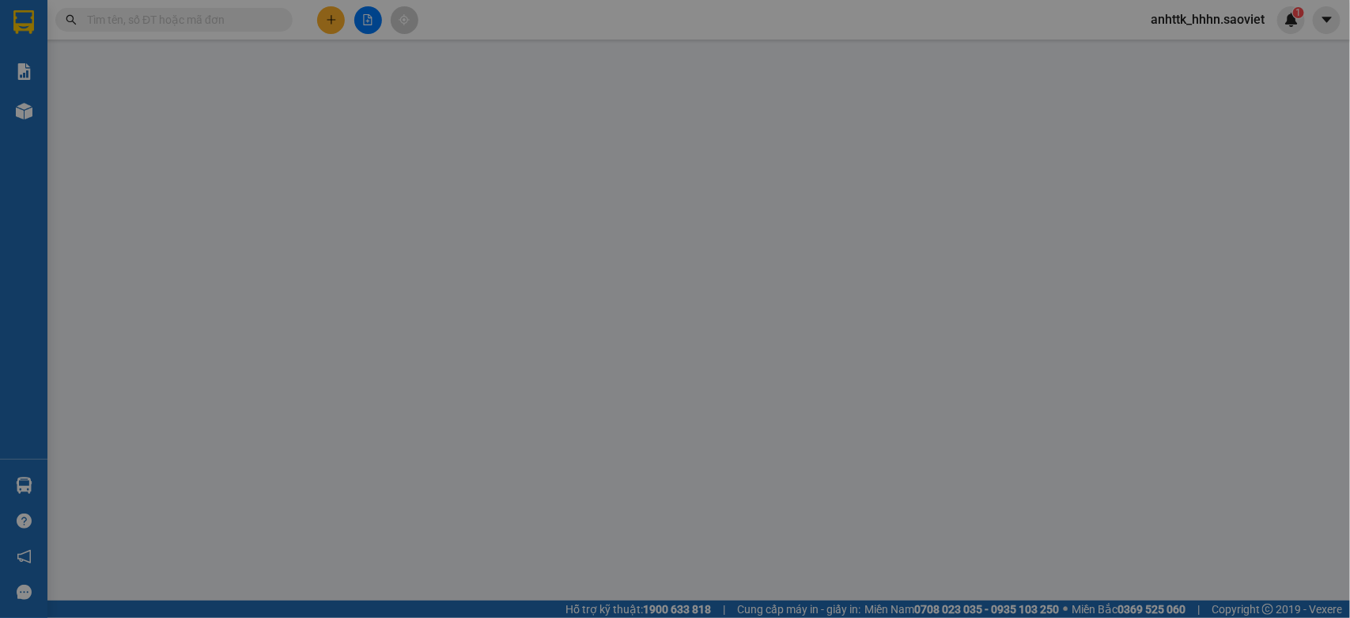
click at [319, 20] on span "Yêu cầu xuất hóa đơn điện tử" at bounding box center [266, 26] width 167 height 13
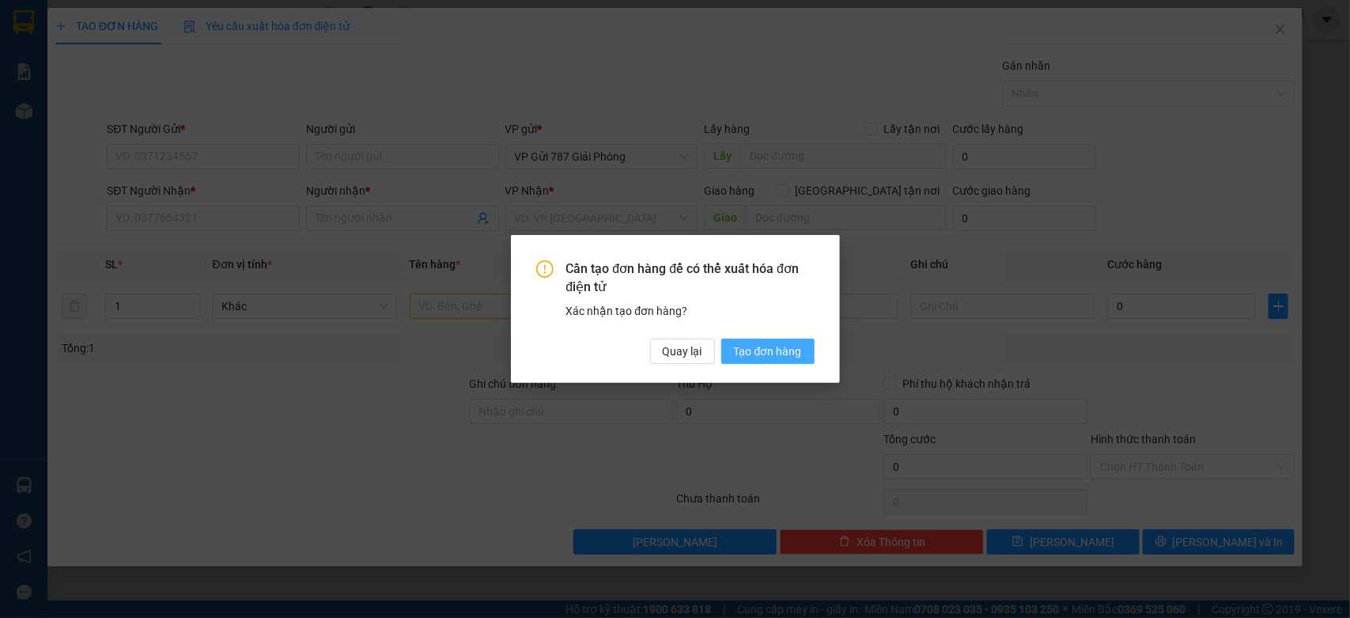
click at [770, 345] on span "Tạo đơn hàng" at bounding box center [768, 350] width 68 height 17
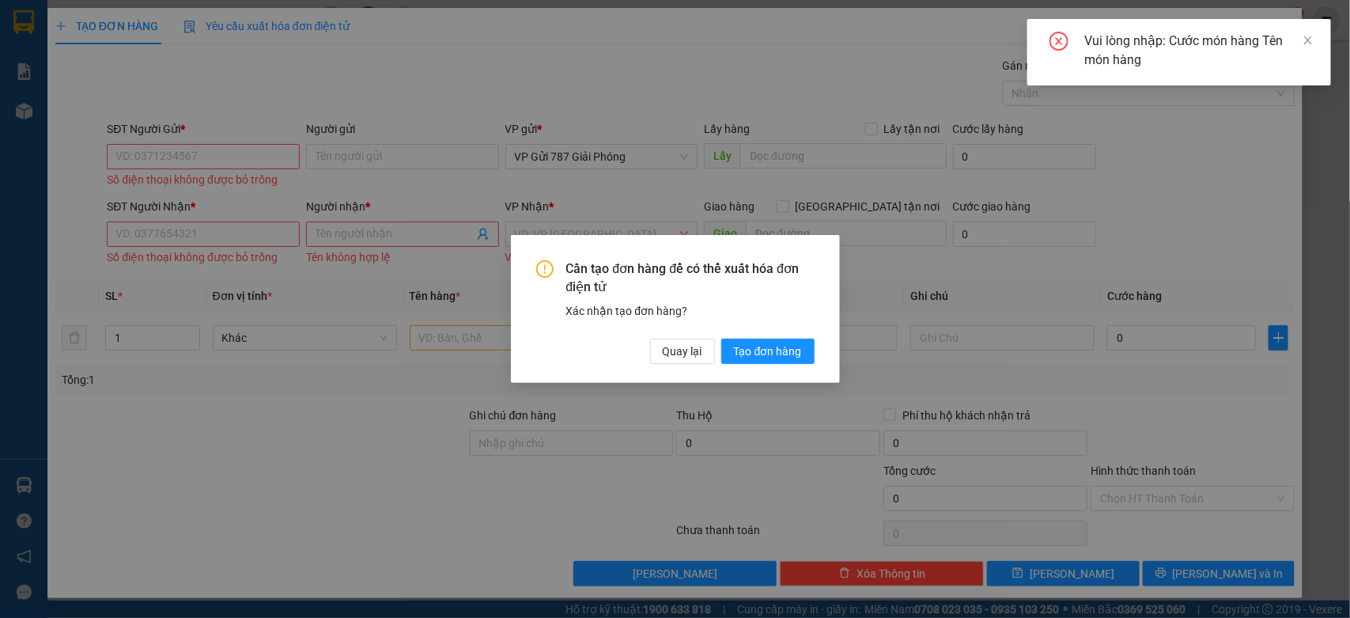
click at [174, 142] on div "Cần tạo đơn hàng để có thể xuất hóa đơn điện tử Xác nhận tạo đơn hàng? Quay lại…" at bounding box center [675, 309] width 1350 height 618
click at [187, 160] on div "Cần tạo đơn hàng để có thể xuất hóa đơn điện tử Xác nhận tạo đơn hàng? Quay lại…" at bounding box center [675, 309] width 1350 height 618
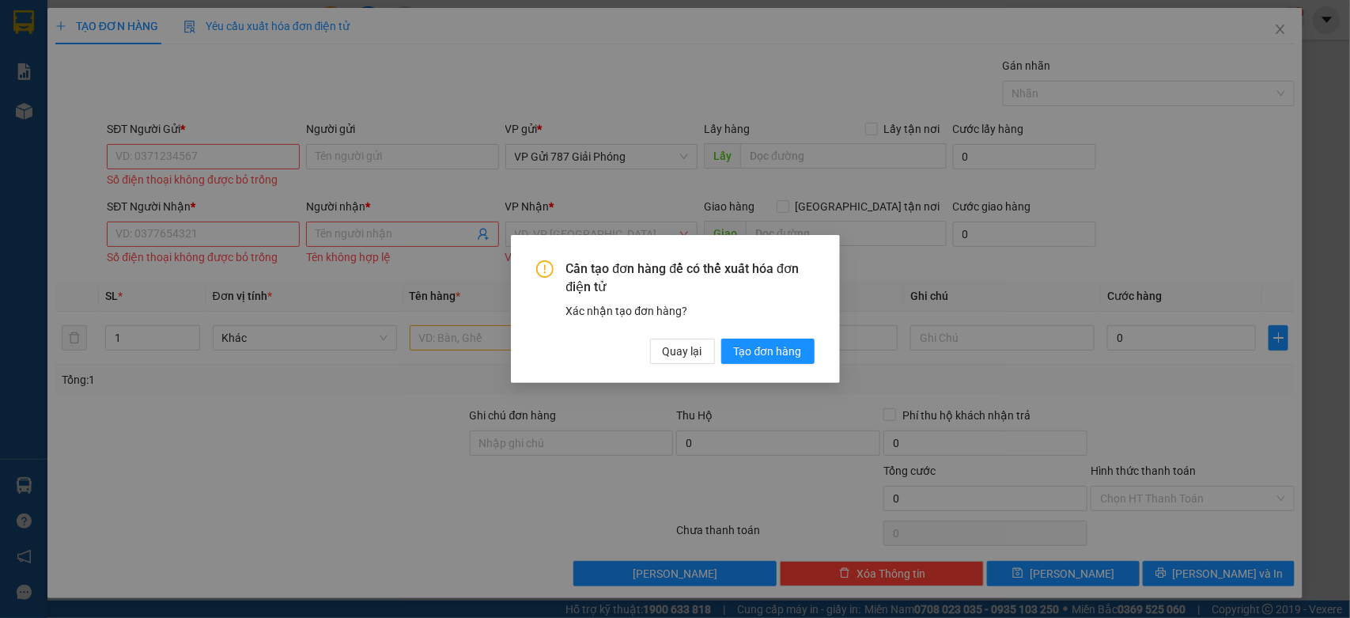
click at [187, 160] on div "Cần tạo đơn hàng để có thể xuất hóa đơn điện tử Xác nhận tạo đơn hàng? Quay lại…" at bounding box center [675, 309] width 1350 height 618
click at [198, 157] on div "Cần tạo đơn hàng để có thể xuất hóa đơn điện tử Xác nhận tạo đơn hàng? Quay lại…" at bounding box center [675, 309] width 1350 height 618
click at [199, 155] on div "Cần tạo đơn hàng để có thể xuất hóa đơn điện tử Xác nhận tạo đơn hàng? Quay lại…" at bounding box center [675, 309] width 1350 height 618
click at [690, 348] on span "Quay lại" at bounding box center [683, 350] width 40 height 17
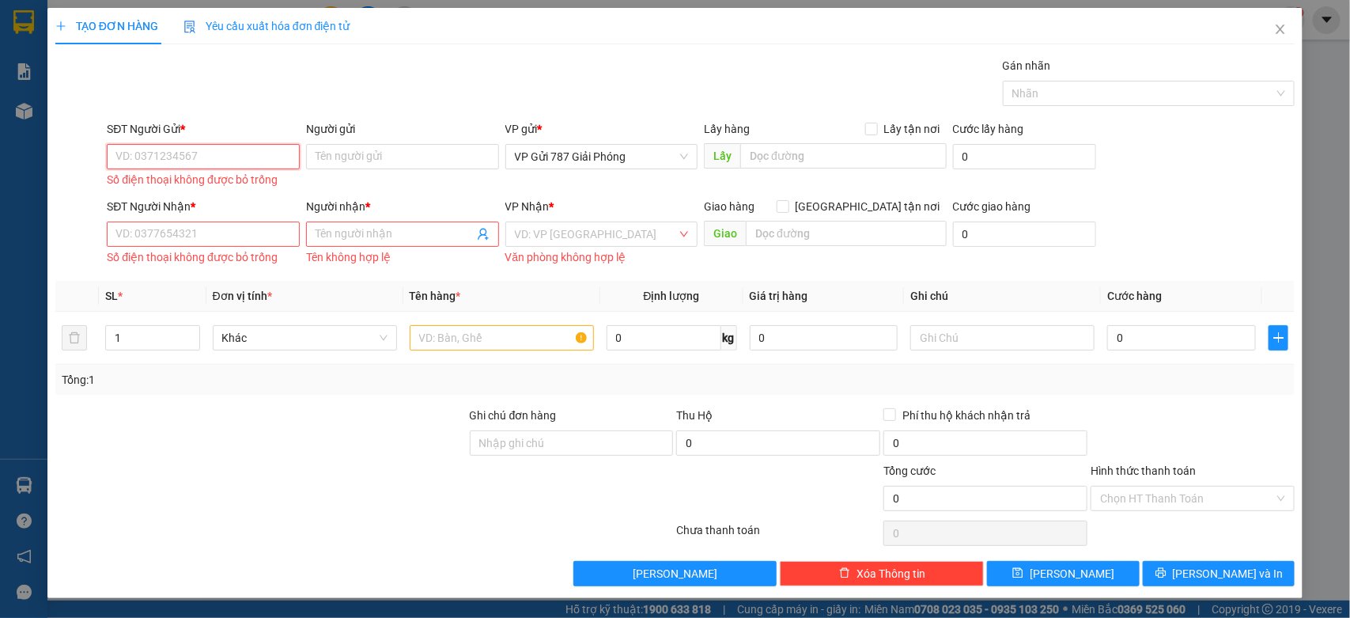
click at [239, 157] on input "SĐT Người Gửi *" at bounding box center [203, 156] width 193 height 25
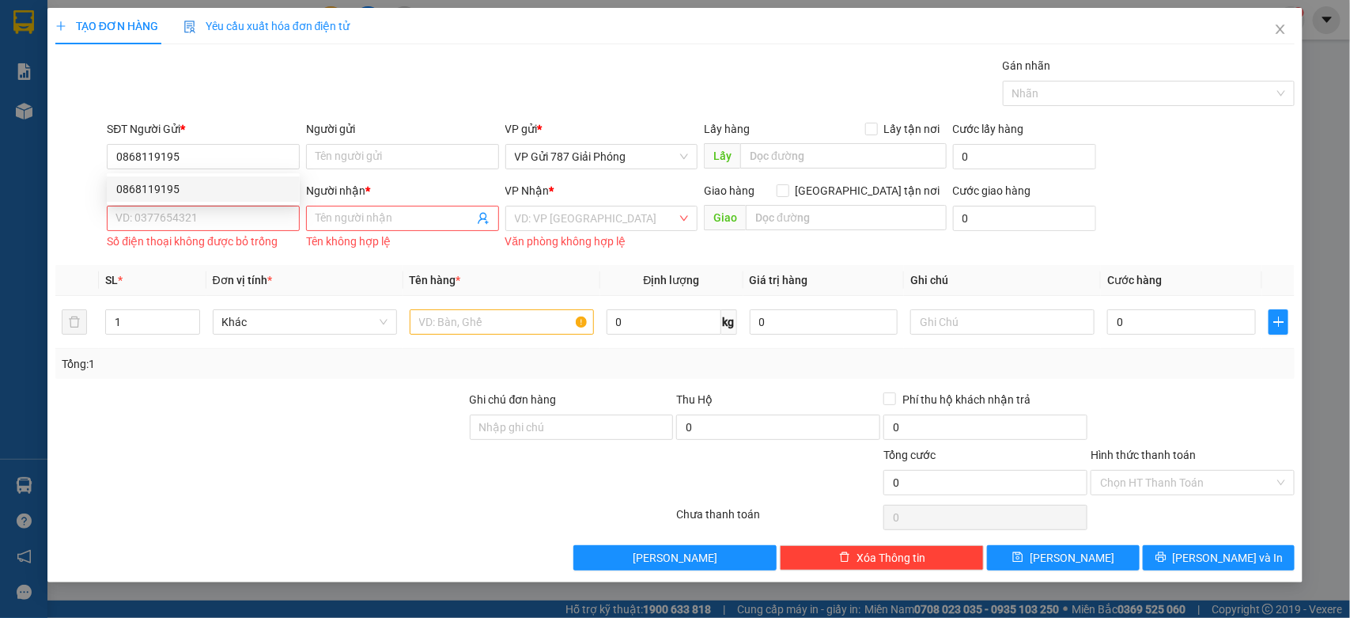
click at [174, 175] on div "0868119195 0868119195" at bounding box center [203, 189] width 193 height 32
click at [150, 196] on div "SĐT Người Nhận *" at bounding box center [203, 190] width 193 height 17
click at [150, 206] on input "SĐT Người Nhận *" at bounding box center [203, 218] width 193 height 25
click at [219, 147] on input "0868119195" at bounding box center [203, 156] width 193 height 25
type input "0868119195"
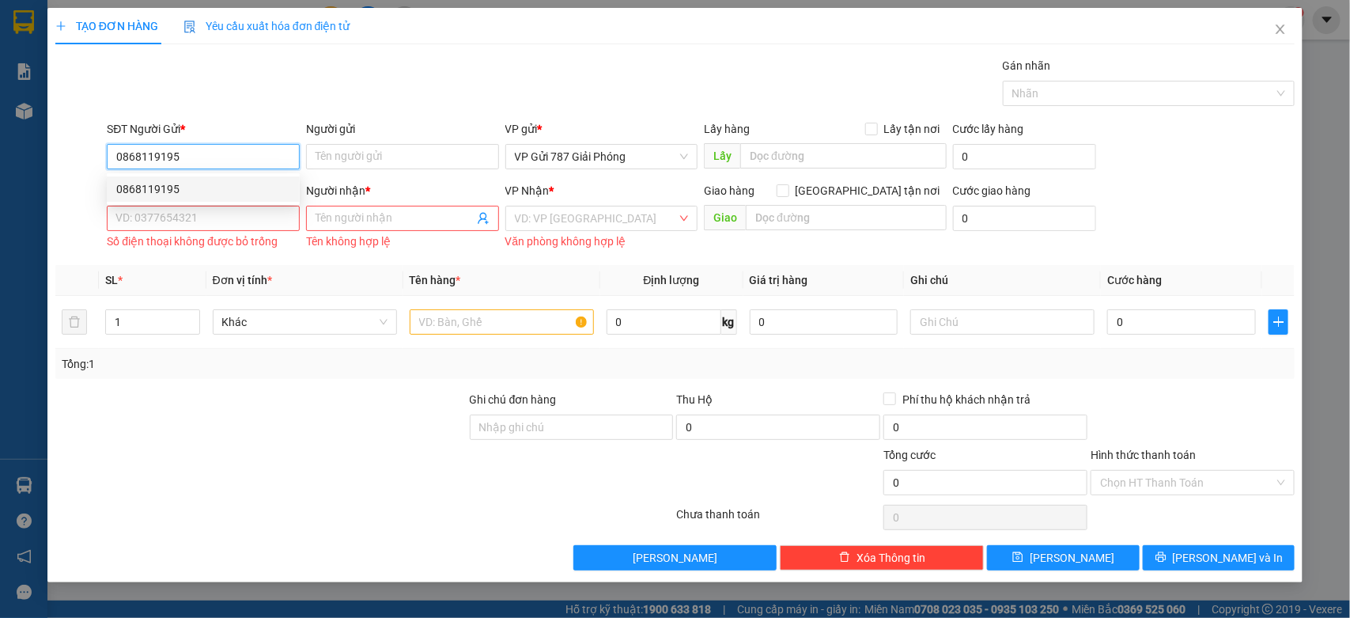
click at [191, 184] on div "0868119195" at bounding box center [203, 188] width 174 height 17
type input "0943638115"
type input "Duy"
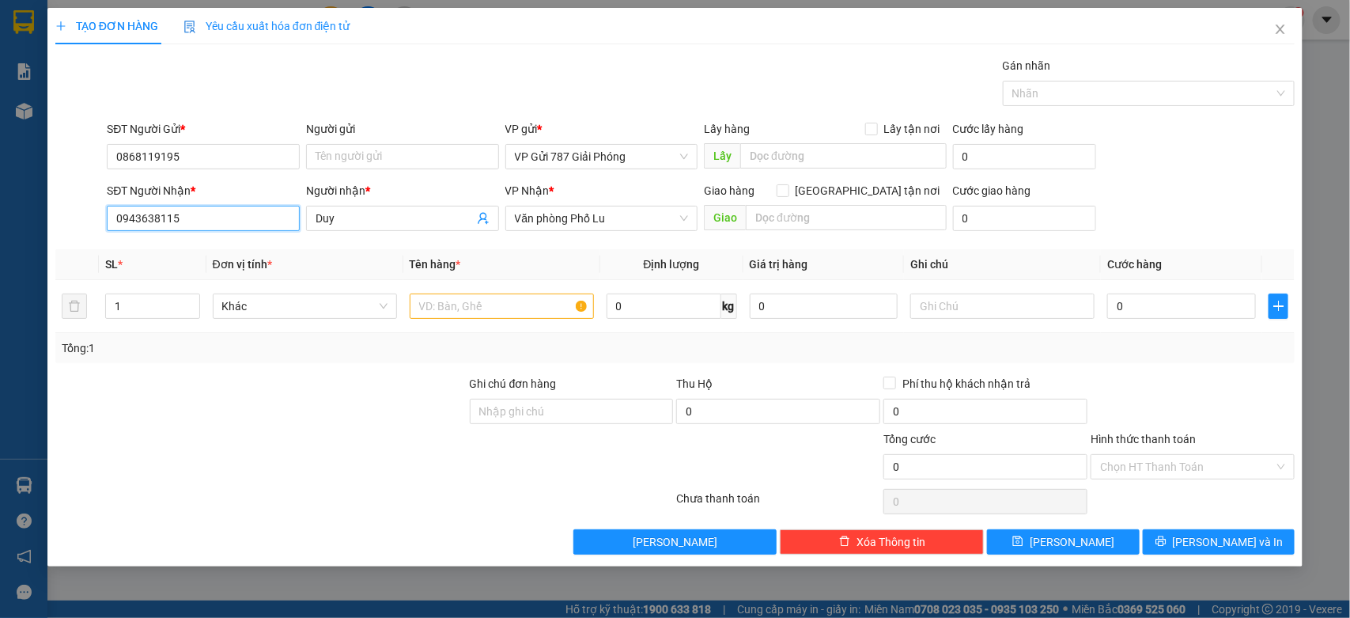
click at [204, 228] on input "0943638115" at bounding box center [203, 218] width 193 height 25
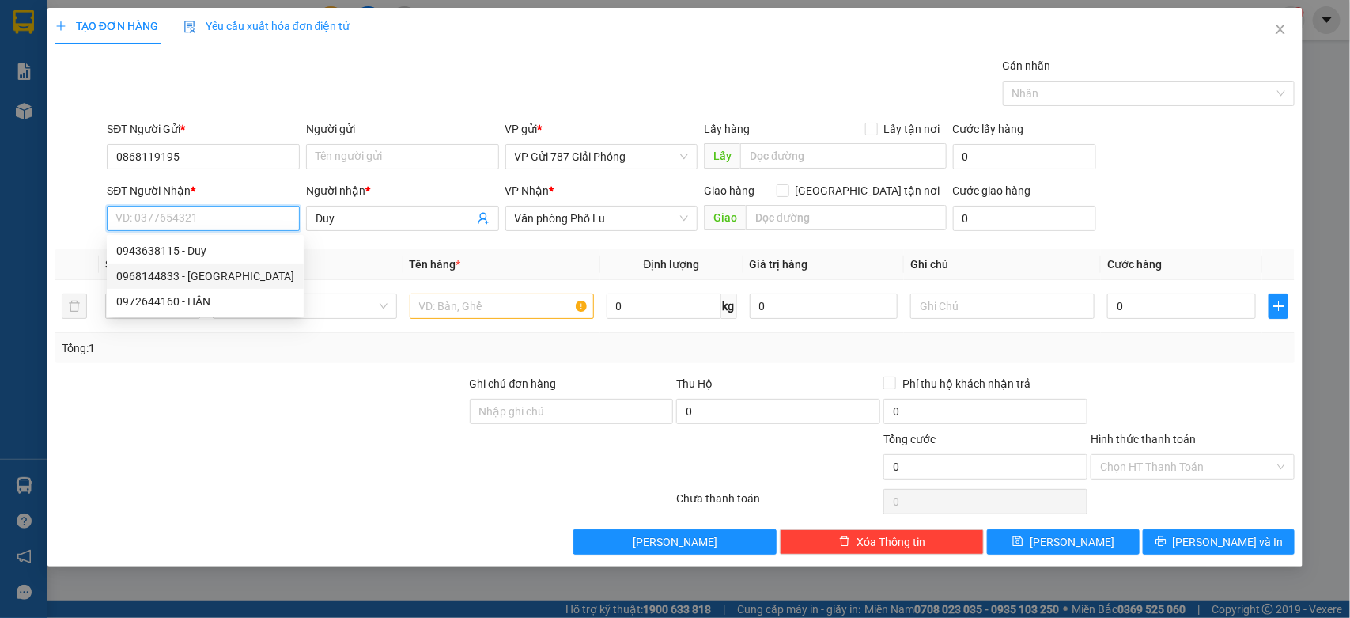
click at [221, 267] on div "0968144833 - [GEOGRAPHIC_DATA]" at bounding box center [205, 275] width 178 height 17
type input "0968144833"
type input "[PERSON_NAME]"
type input "km 224"
type input "0968144833"
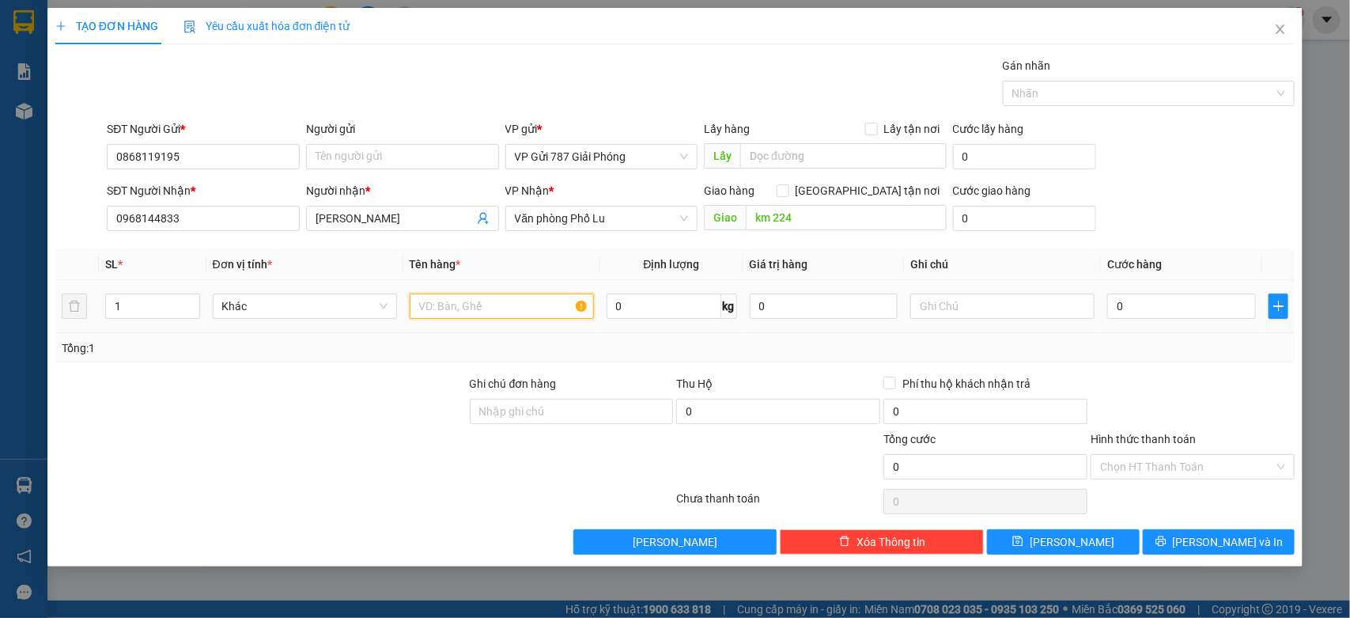
click at [424, 307] on input "text" at bounding box center [502, 305] width 184 height 25
type input "boc den"
click at [1171, 301] on input "0" at bounding box center [1181, 305] width 149 height 25
type input "4"
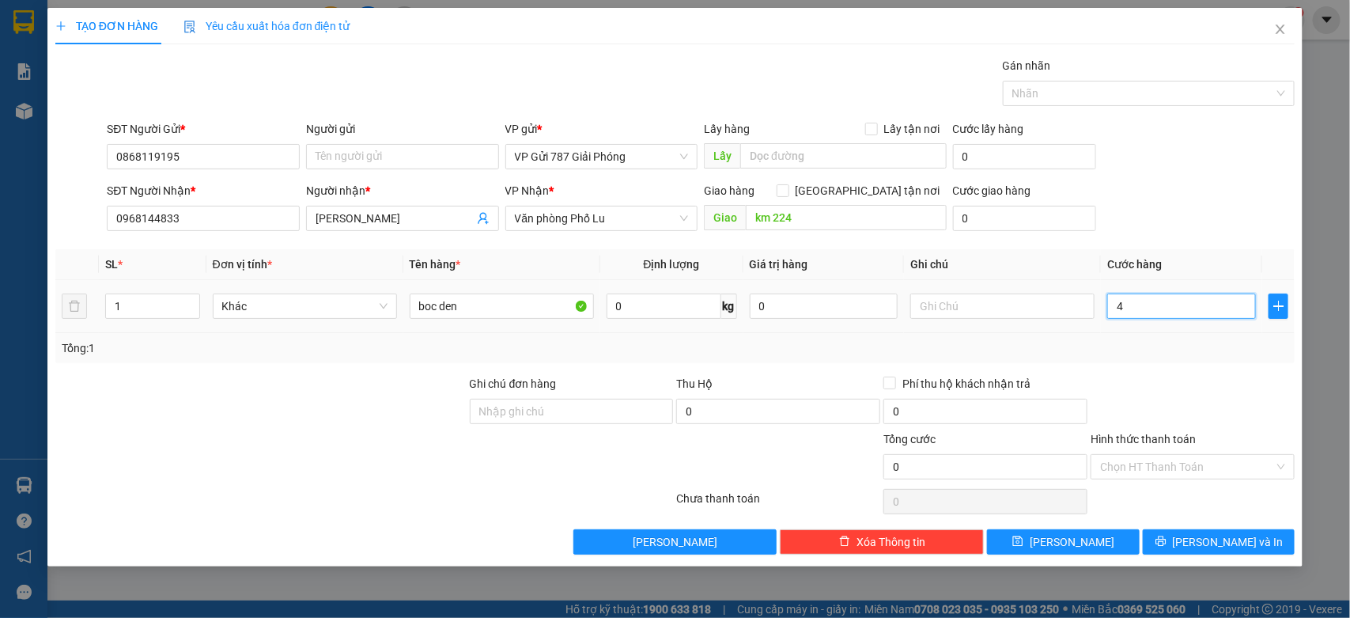
type input "4"
type input "40"
type input "40.000"
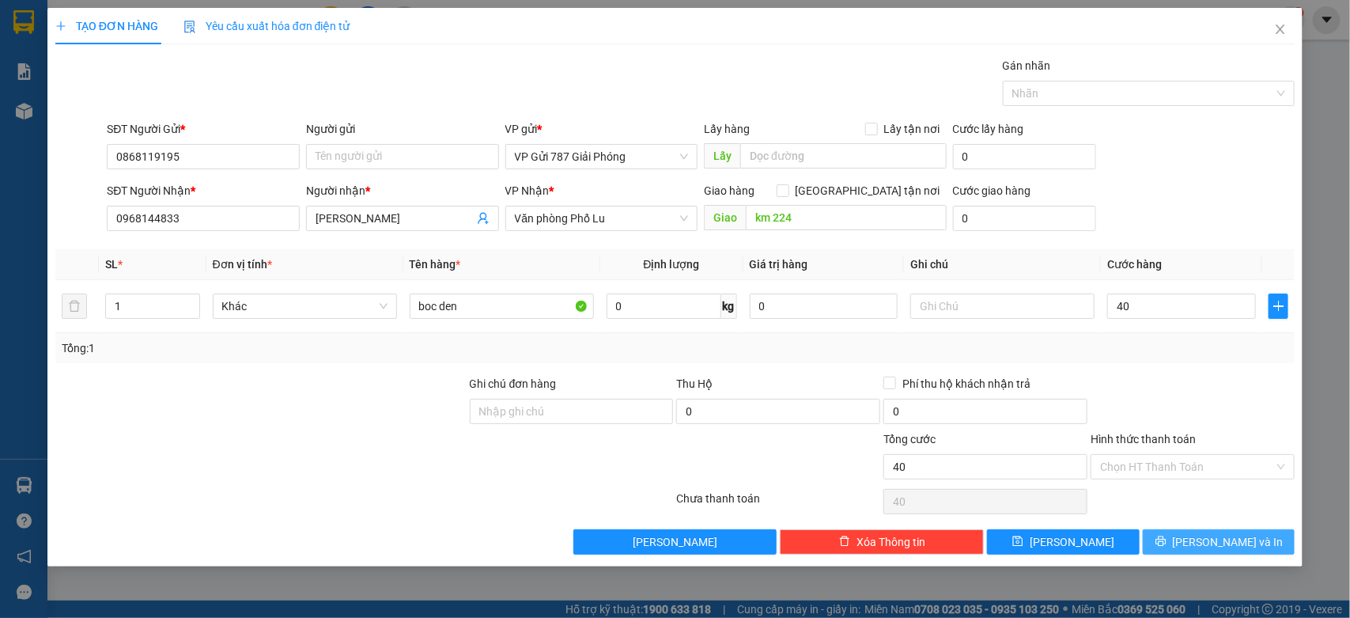
type input "40.000"
click at [1227, 552] on button "[PERSON_NAME] và In" at bounding box center [1219, 541] width 152 height 25
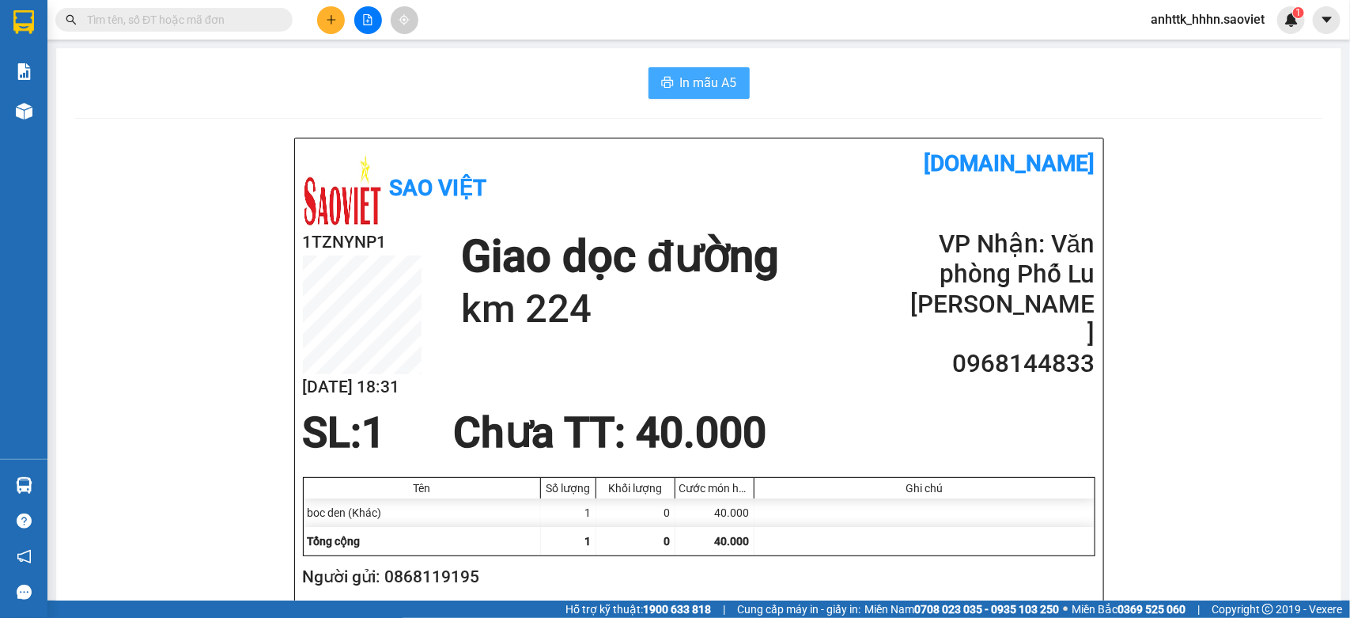
click at [702, 73] on span "In mẫu A5" at bounding box center [708, 83] width 57 height 20
click at [336, 14] on icon "plus" at bounding box center [331, 19] width 11 height 11
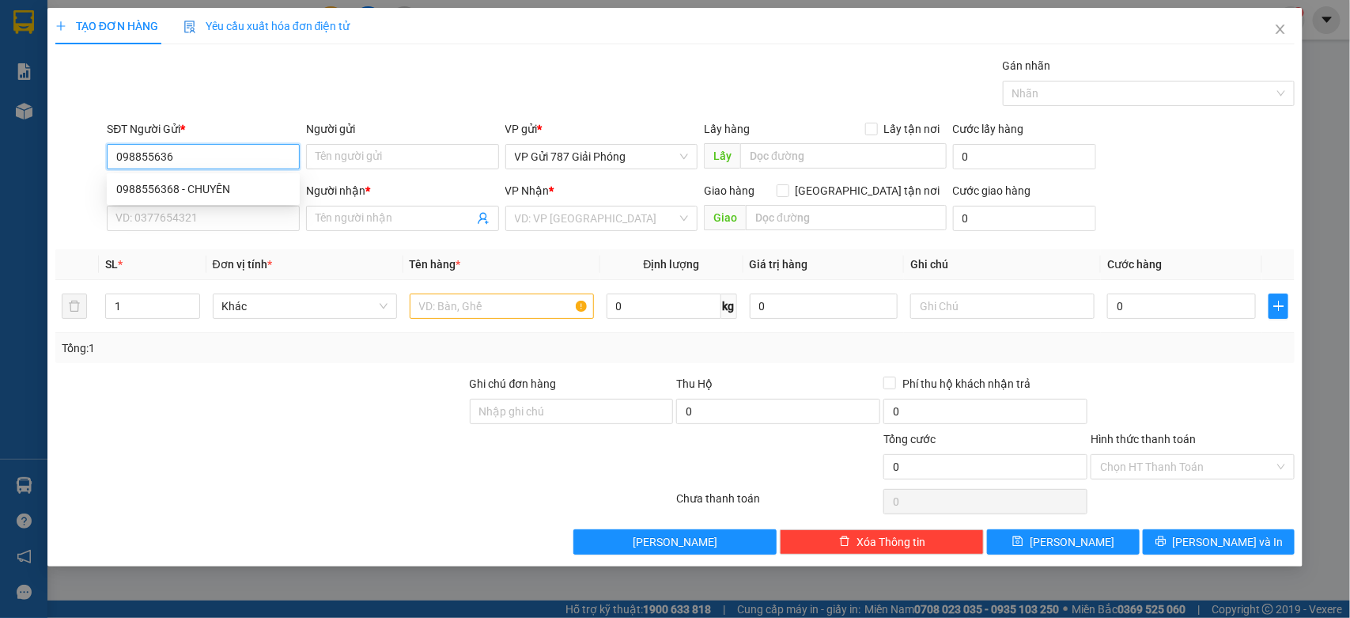
type input "0988556368"
click at [226, 191] on div "0988556368 - CHUYÊN" at bounding box center [203, 188] width 174 height 17
type input "CHUYÊN"
type input "0971035191"
type input "a tân"
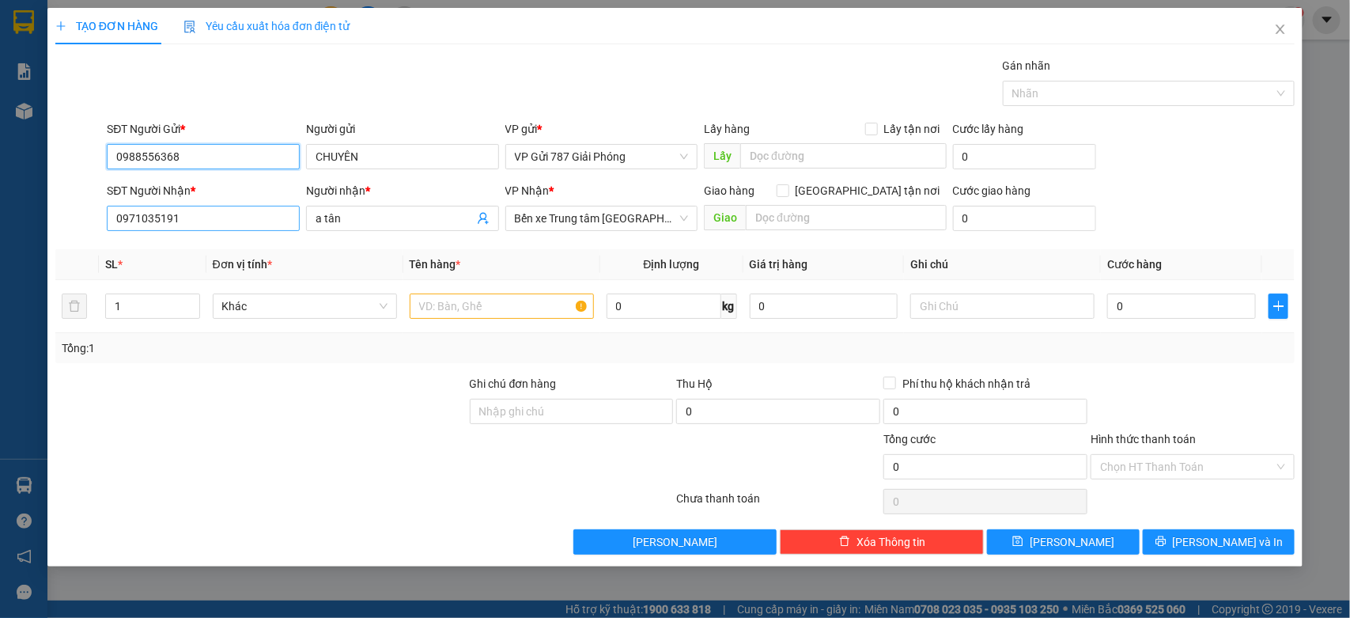
type input "0988556368"
click at [192, 217] on input "0971035191" at bounding box center [203, 218] width 193 height 25
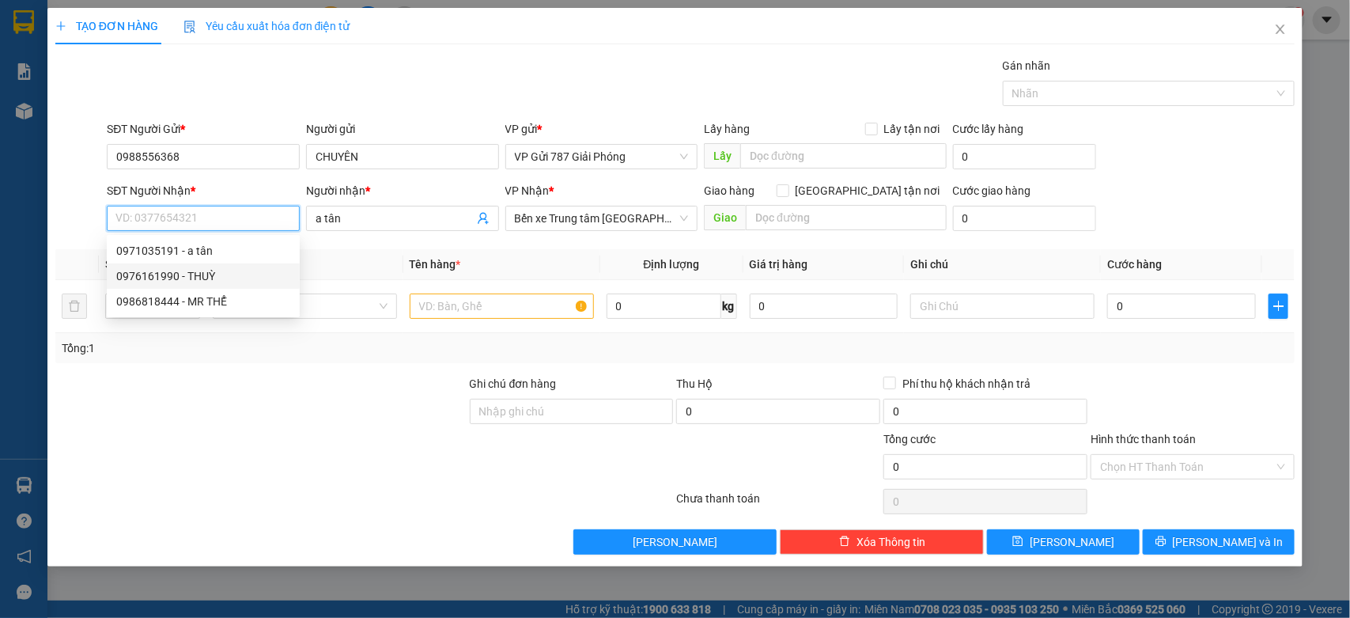
click at [199, 267] on div "0976161990 - THUỲ" at bounding box center [203, 275] width 174 height 17
type input "0976161990"
type input "THUỲ"
type input "0976161990"
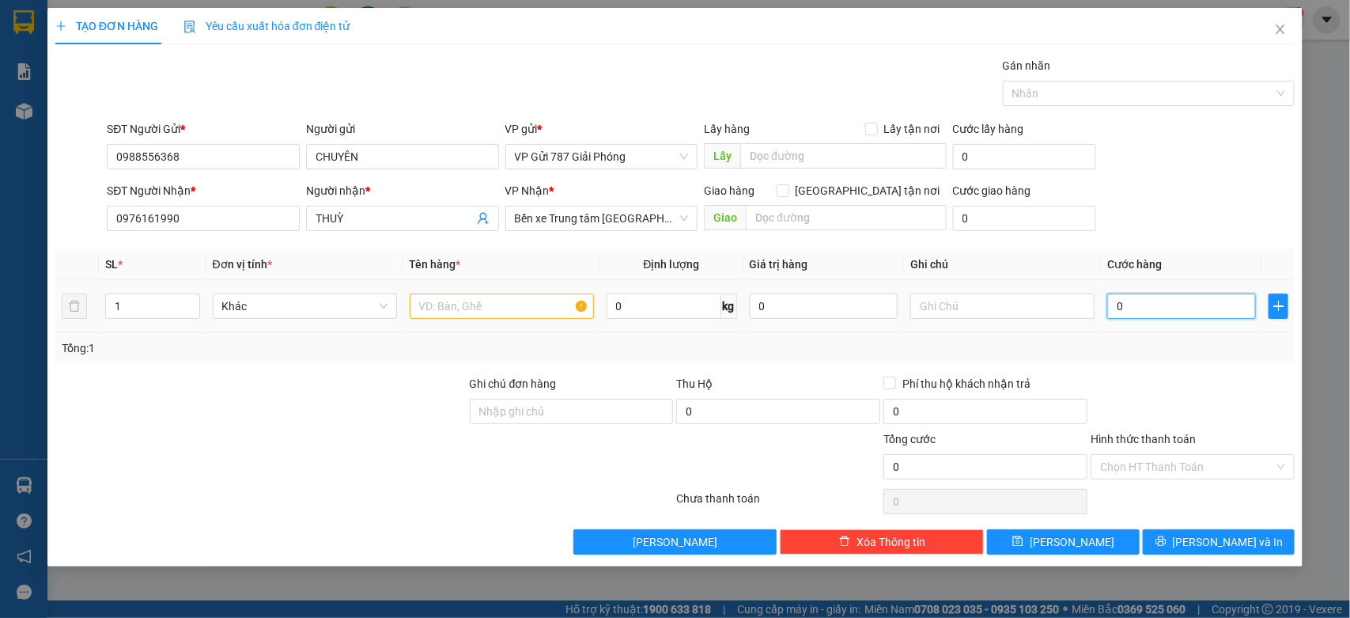
click at [1197, 303] on input "0" at bounding box center [1181, 305] width 149 height 25
click at [504, 312] on input "text" at bounding box center [502, 305] width 184 height 25
type input "hs"
click at [1231, 301] on input "0" at bounding box center [1181, 305] width 149 height 25
type input "4"
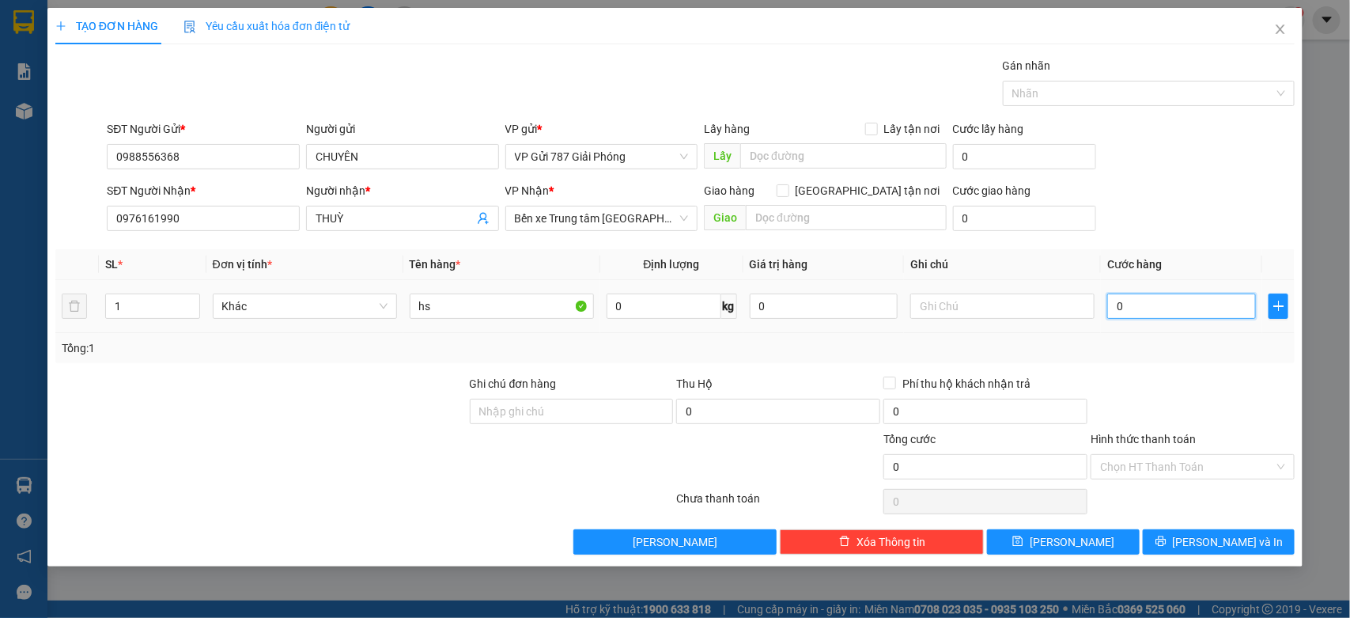
type input "4"
type input "40"
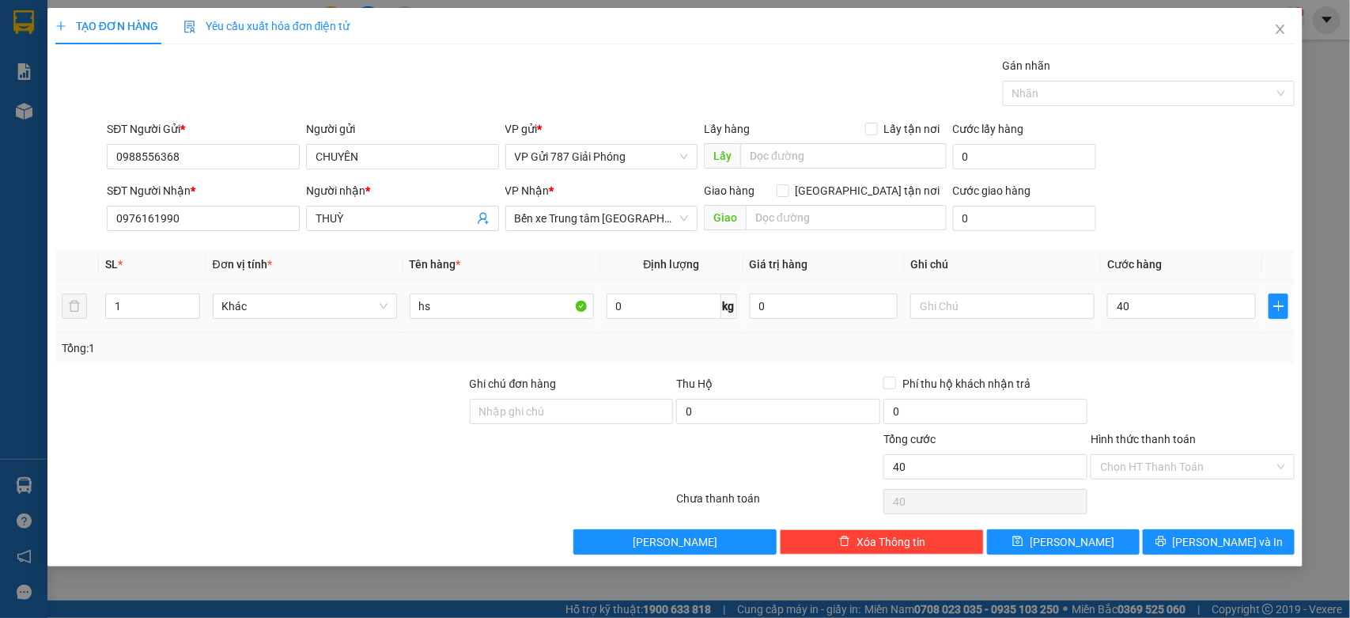
type input "40.000"
click at [1197, 354] on div "Tổng: 1" at bounding box center [675, 347] width 1227 height 17
click at [1151, 539] on button "[PERSON_NAME] và In" at bounding box center [1219, 541] width 152 height 25
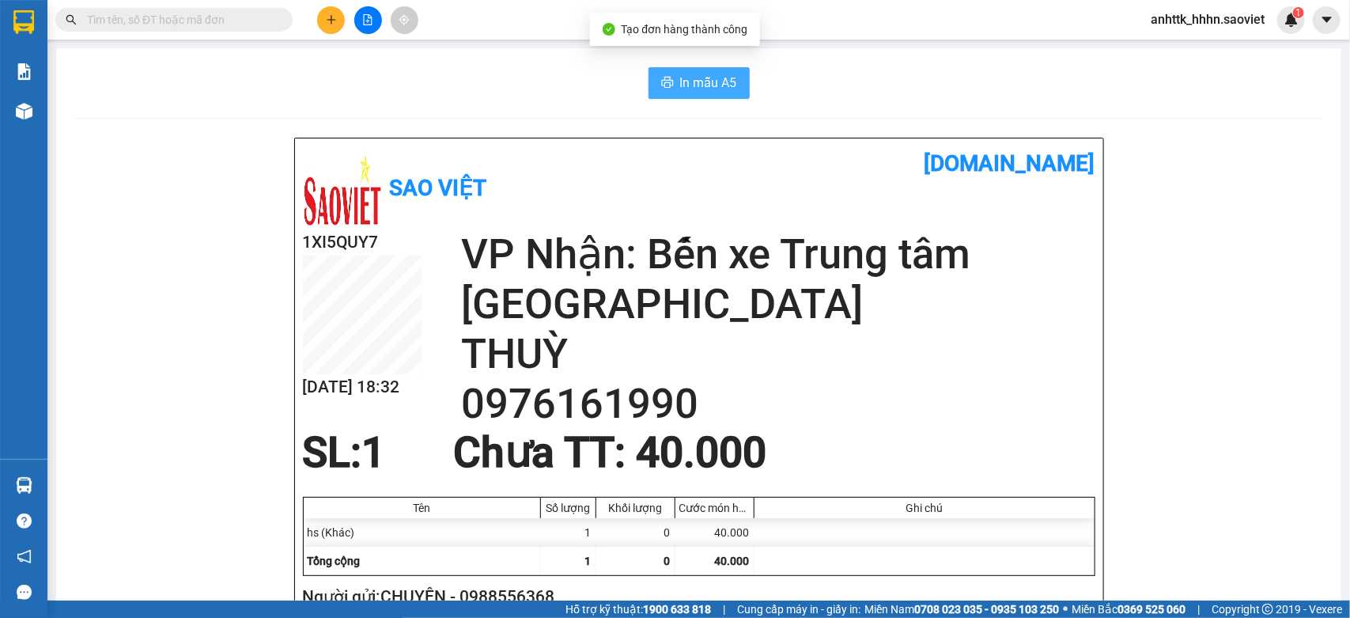
click at [680, 92] on span "In mẫu A5" at bounding box center [708, 83] width 57 height 20
click at [327, 14] on icon "plus" at bounding box center [331, 19] width 11 height 11
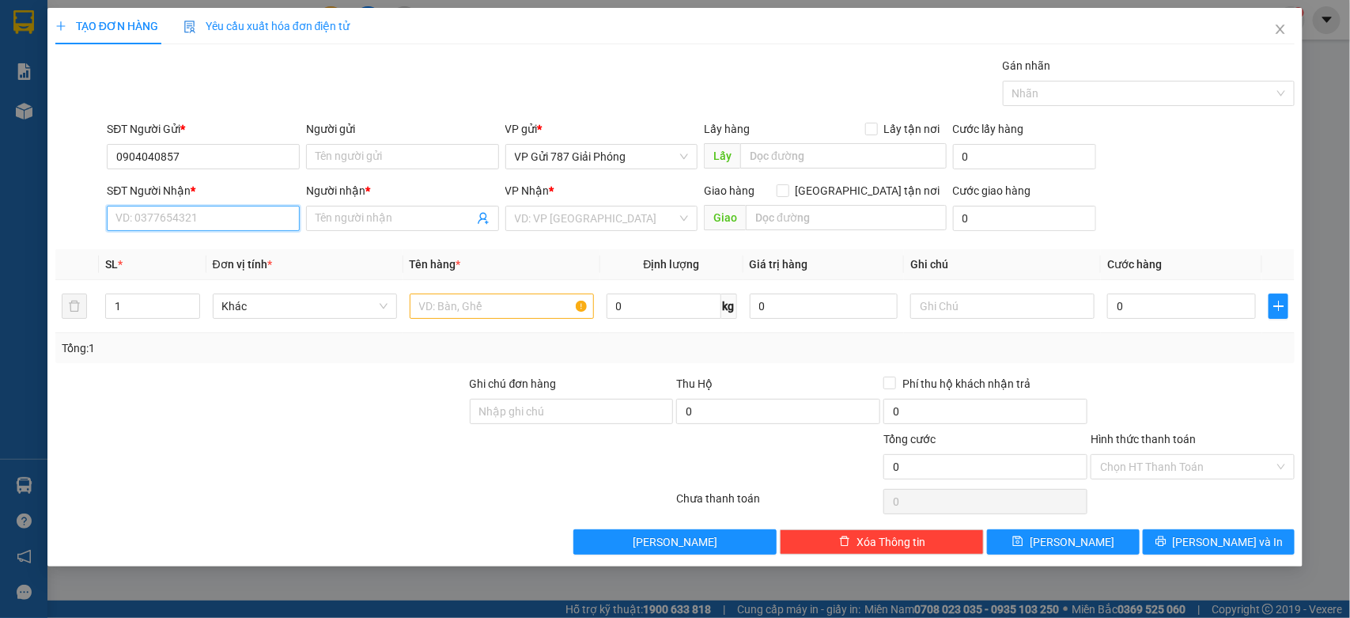
click at [212, 215] on input "SĐT Người Nhận *" at bounding box center [203, 218] width 193 height 25
click at [204, 167] on input "0904040857" at bounding box center [203, 156] width 193 height 25
type input "0904040857"
click at [179, 215] on input "SĐT Người Nhận *" at bounding box center [203, 218] width 193 height 25
click at [187, 247] on div "0962229899 - [PERSON_NAME]" at bounding box center [203, 250] width 174 height 17
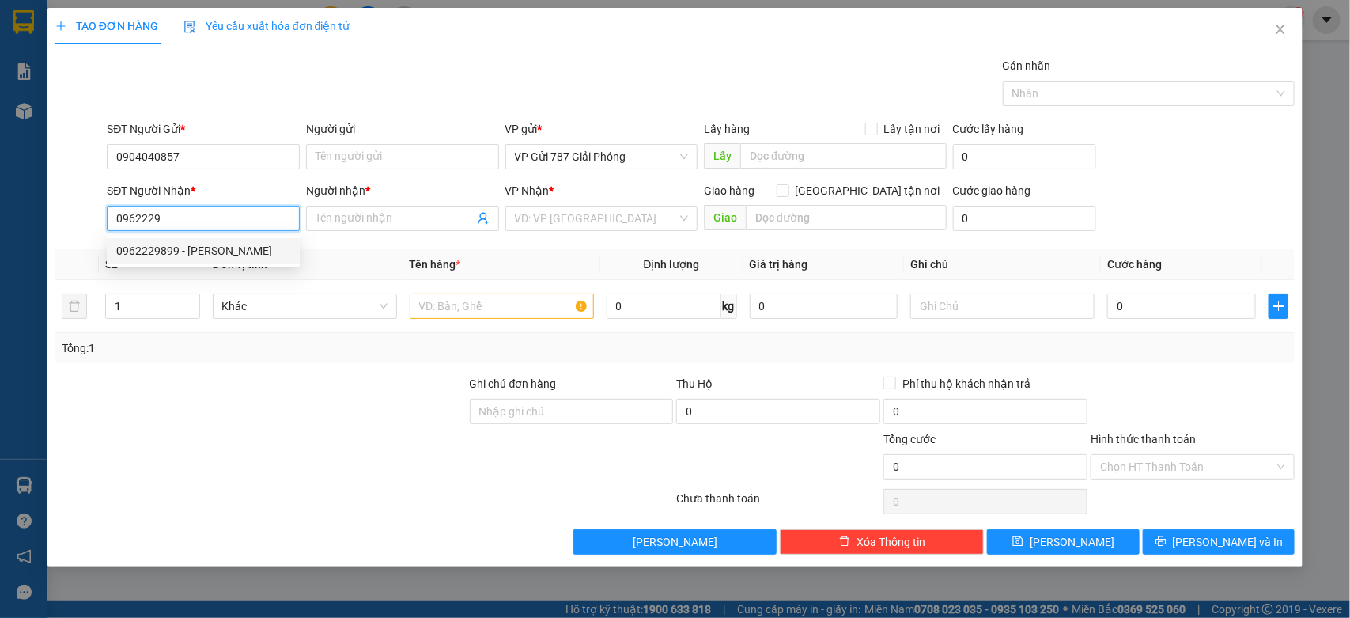
type input "0962229899"
type input "Mạnh"
type input "0962229899"
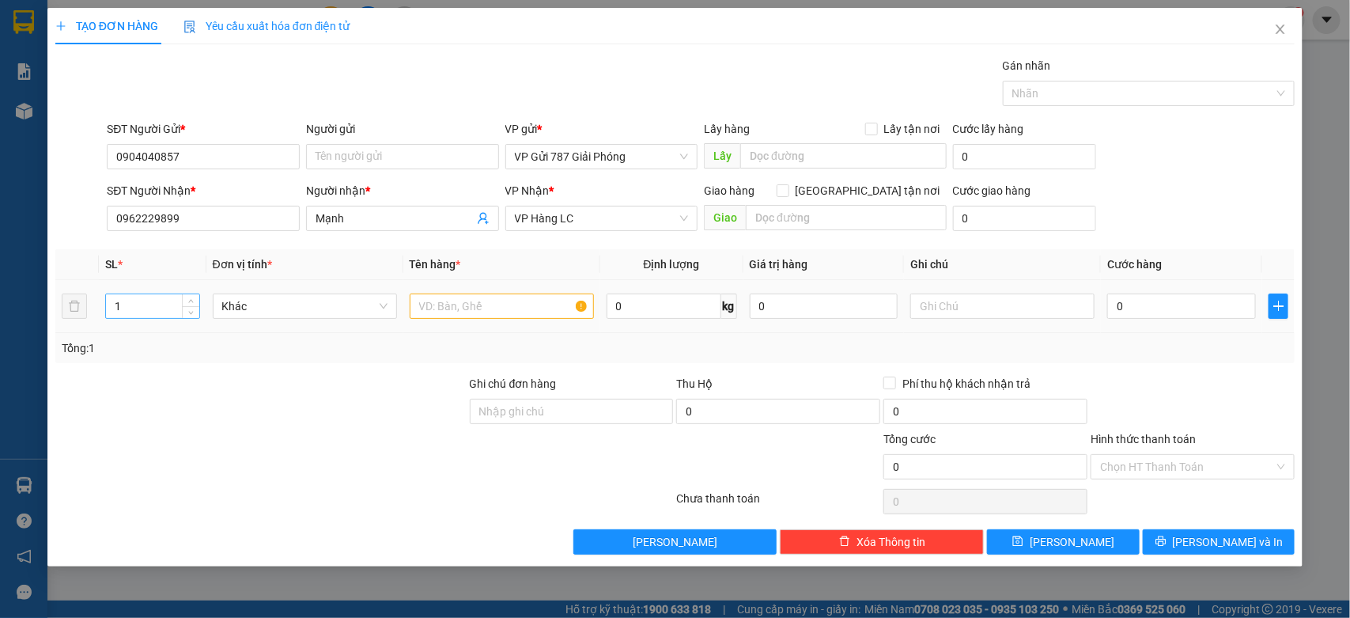
click at [147, 301] on input "1" at bounding box center [152, 306] width 93 height 24
type input "2"
click at [522, 315] on input "text" at bounding box center [502, 305] width 184 height 25
type input "rành"
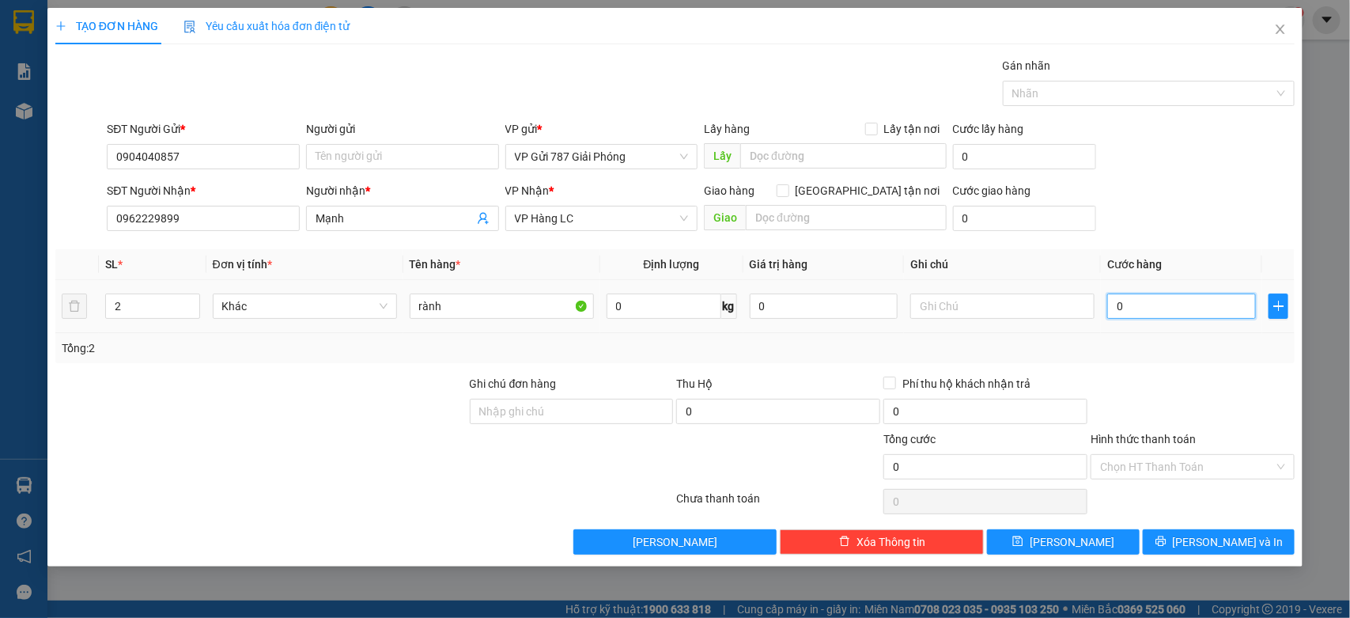
click at [1140, 303] on input "0" at bounding box center [1181, 305] width 149 height 25
type input "8"
type input "80"
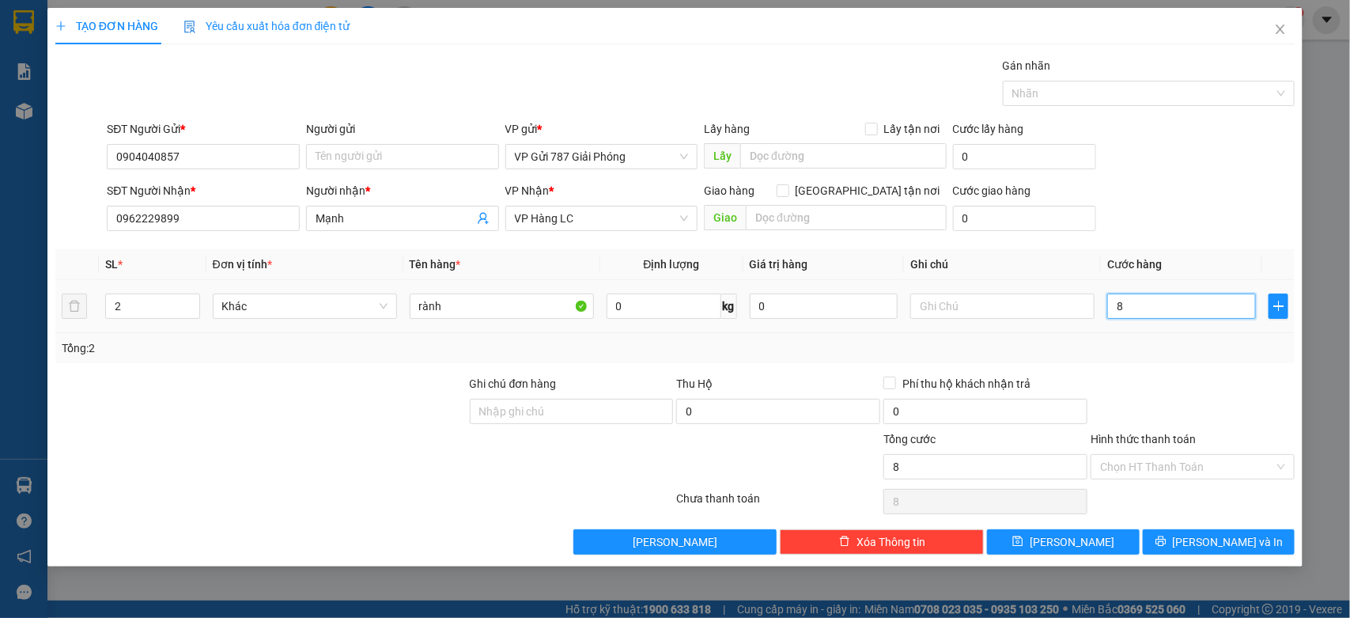
type input "80"
type input "80.000"
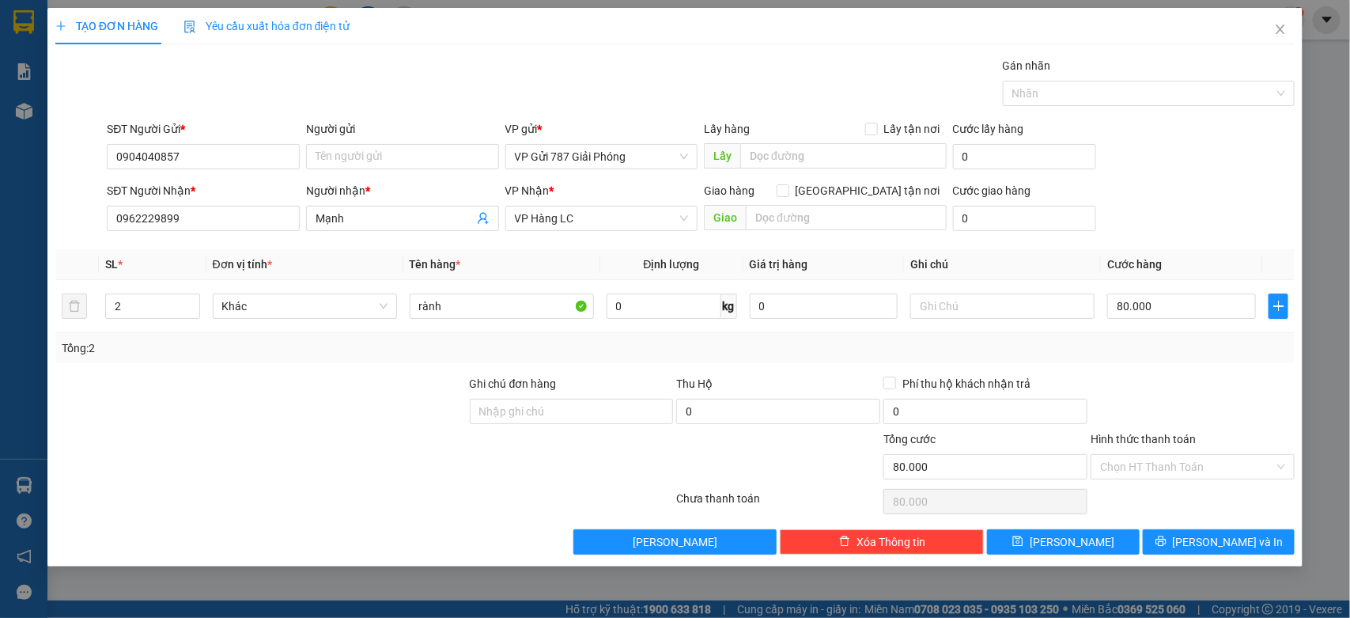
click at [1144, 348] on div "Tổng: 2" at bounding box center [675, 347] width 1227 height 17
click at [1235, 550] on span "[PERSON_NAME] và In" at bounding box center [1228, 541] width 111 height 17
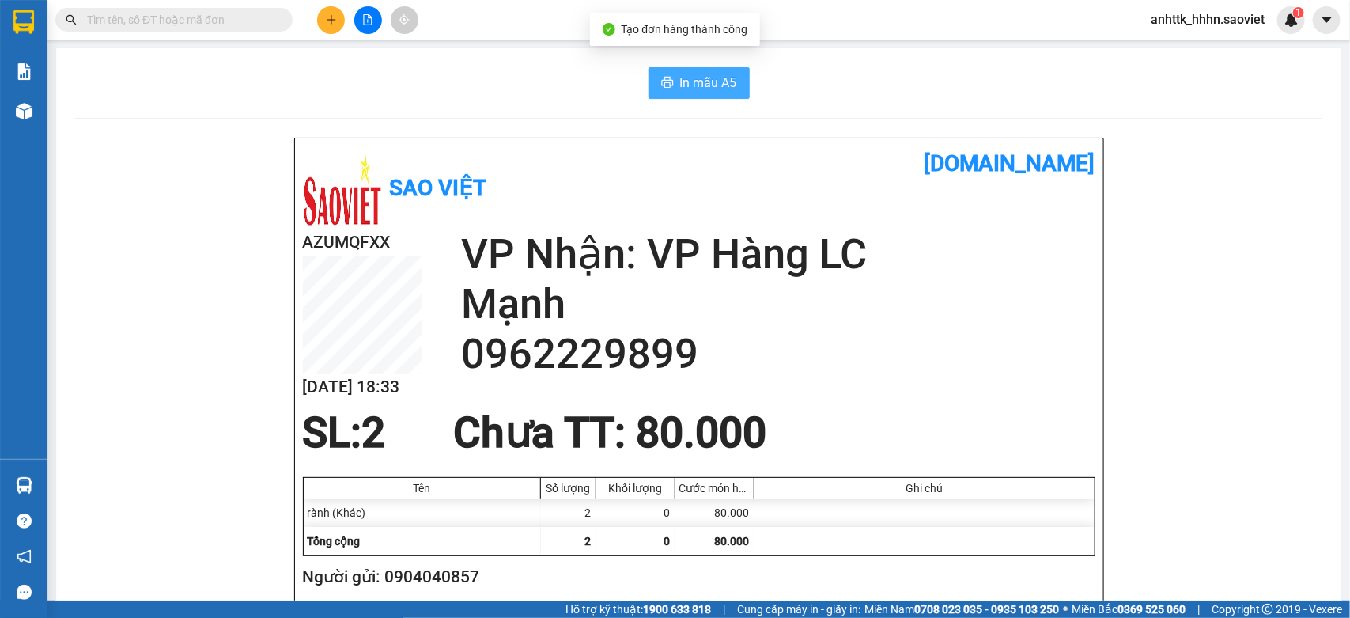
drag, startPoint x: 688, startPoint y: 62, endPoint x: 683, endPoint y: 95, distance: 33.7
click at [683, 95] on button "In mẫu A5" at bounding box center [699, 83] width 101 height 32
click at [334, 17] on icon "plus" at bounding box center [331, 19] width 11 height 11
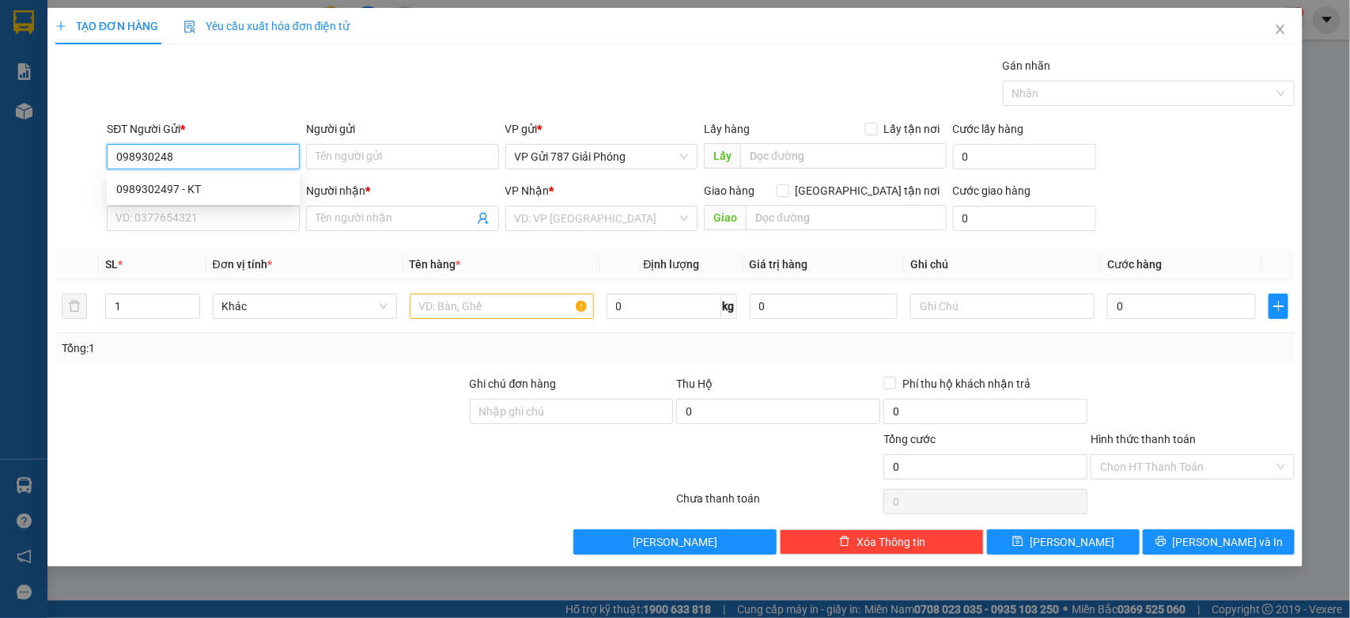
type input "0989302481"
click at [227, 195] on div "0989302481" at bounding box center [203, 188] width 174 height 17
type input "0986408532"
type input "0989302481"
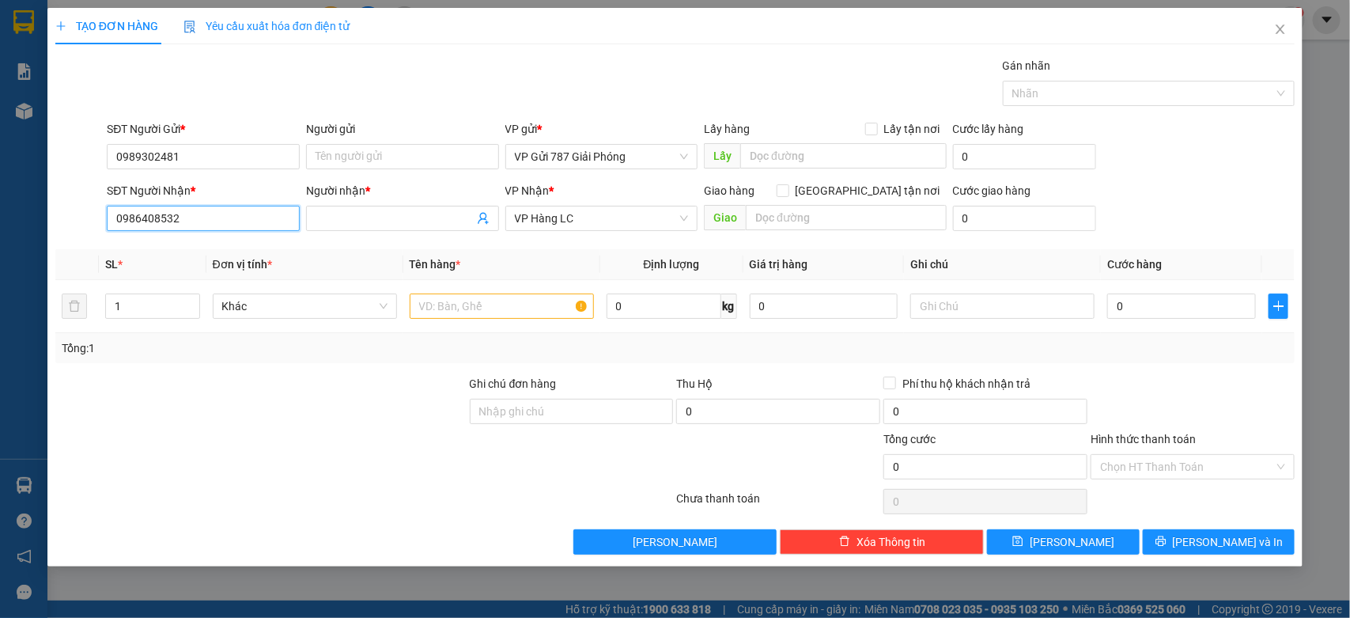
click at [270, 220] on input "0986408532" at bounding box center [203, 218] width 193 height 25
click at [266, 221] on input "0986408532" at bounding box center [203, 218] width 193 height 25
click at [214, 279] on div "0975629888 - KTEEN" at bounding box center [203, 275] width 174 height 17
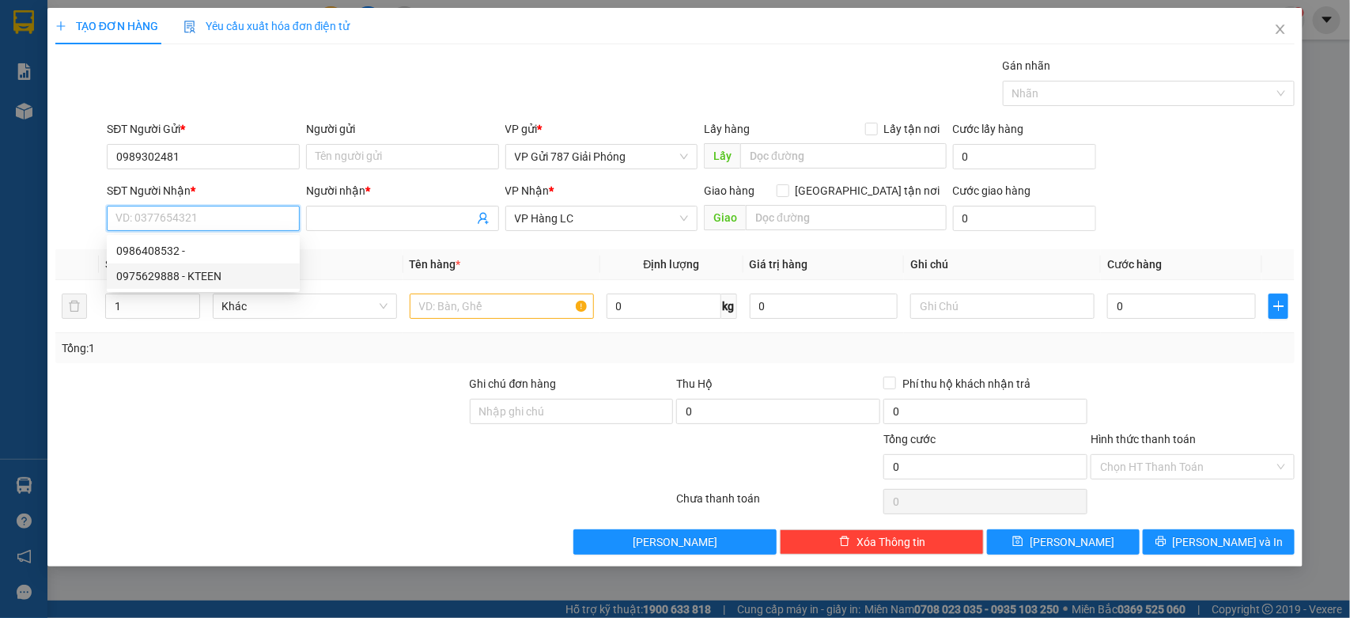
type input "0975629888"
type input "KTEEN"
click at [233, 225] on input "0975629888" at bounding box center [203, 218] width 193 height 25
type input "0875304355"
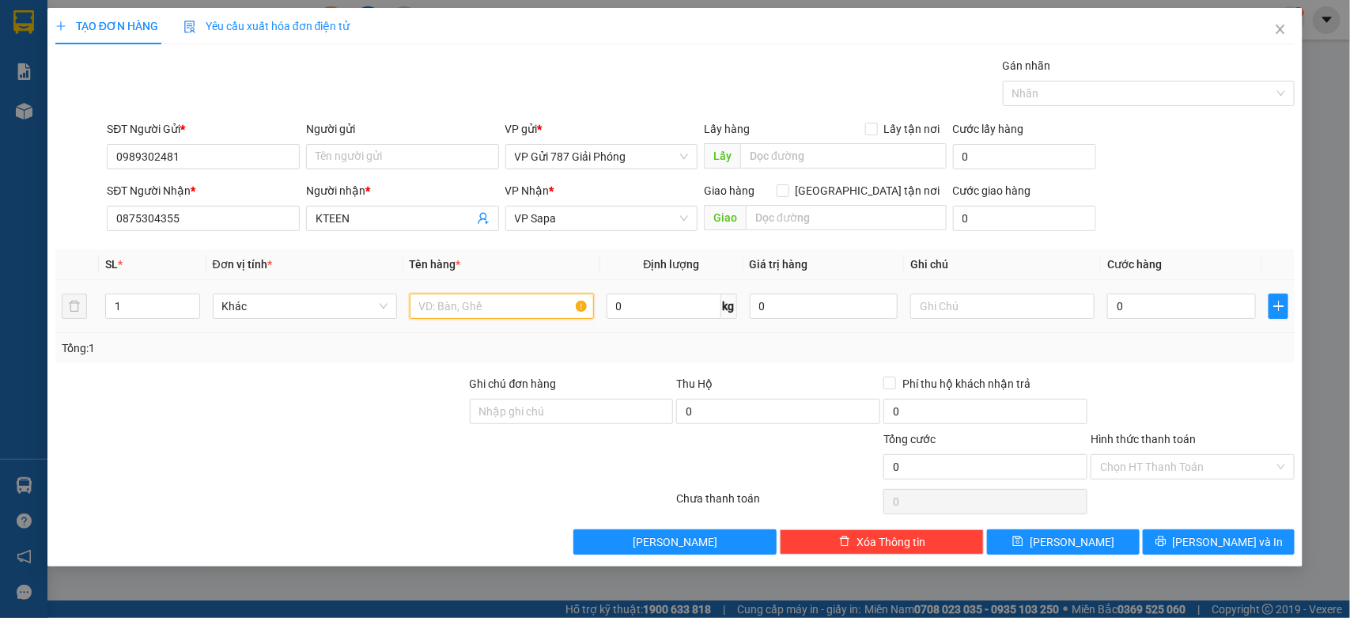
click at [498, 318] on input "text" at bounding box center [502, 305] width 184 height 25
click at [1177, 297] on input "0" at bounding box center [1181, 305] width 149 height 25
click at [488, 314] on input "boc đen" at bounding box center [502, 305] width 184 height 25
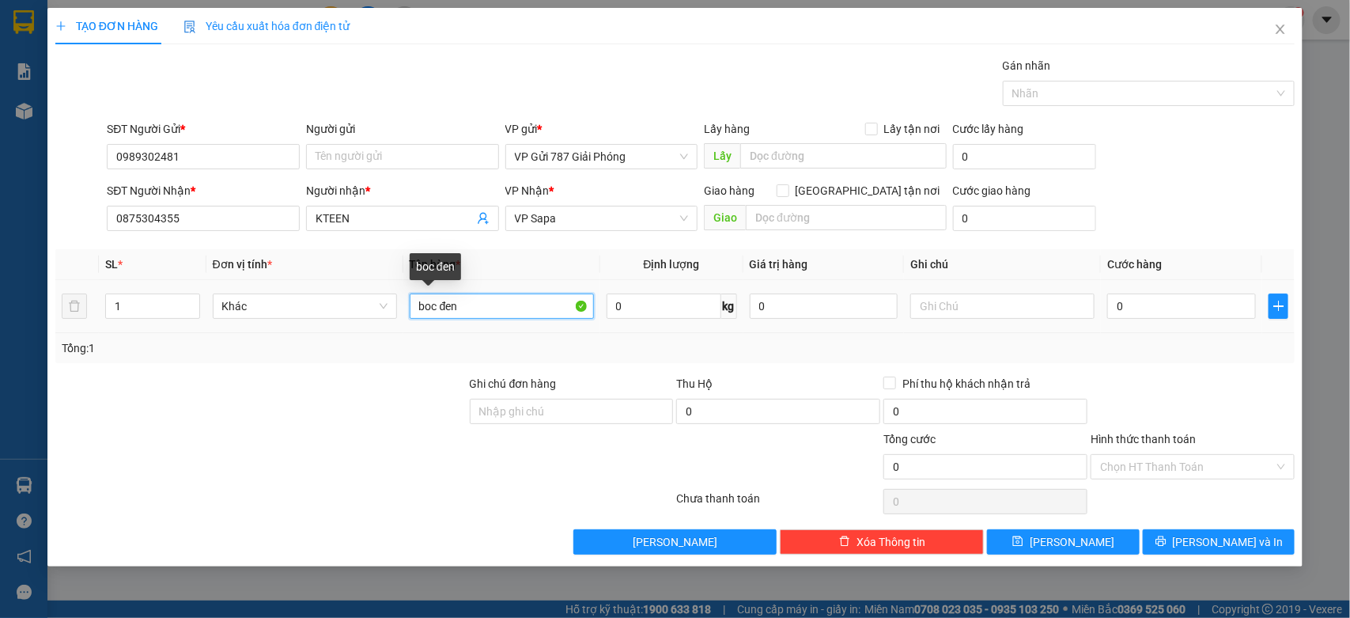
click at [488, 314] on input "boc đen" at bounding box center [502, 305] width 184 height 25
type input "hop bvd"
click at [1176, 313] on input "0" at bounding box center [1181, 305] width 149 height 25
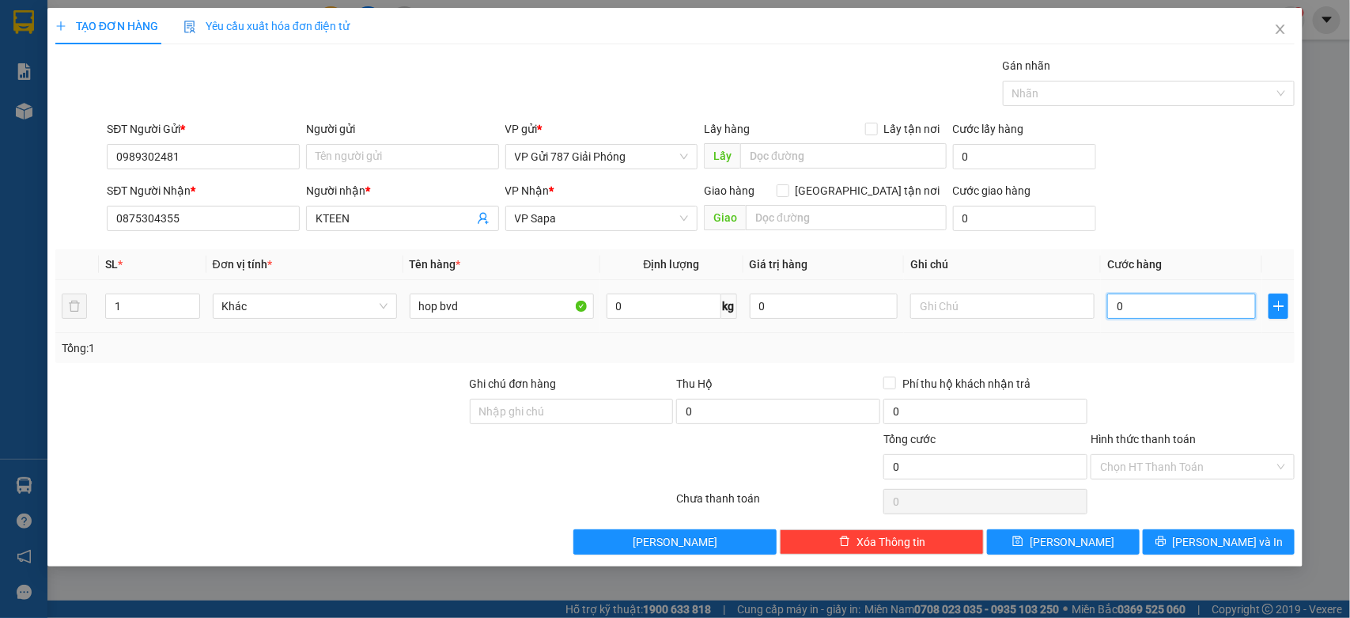
type input "4"
type input "40"
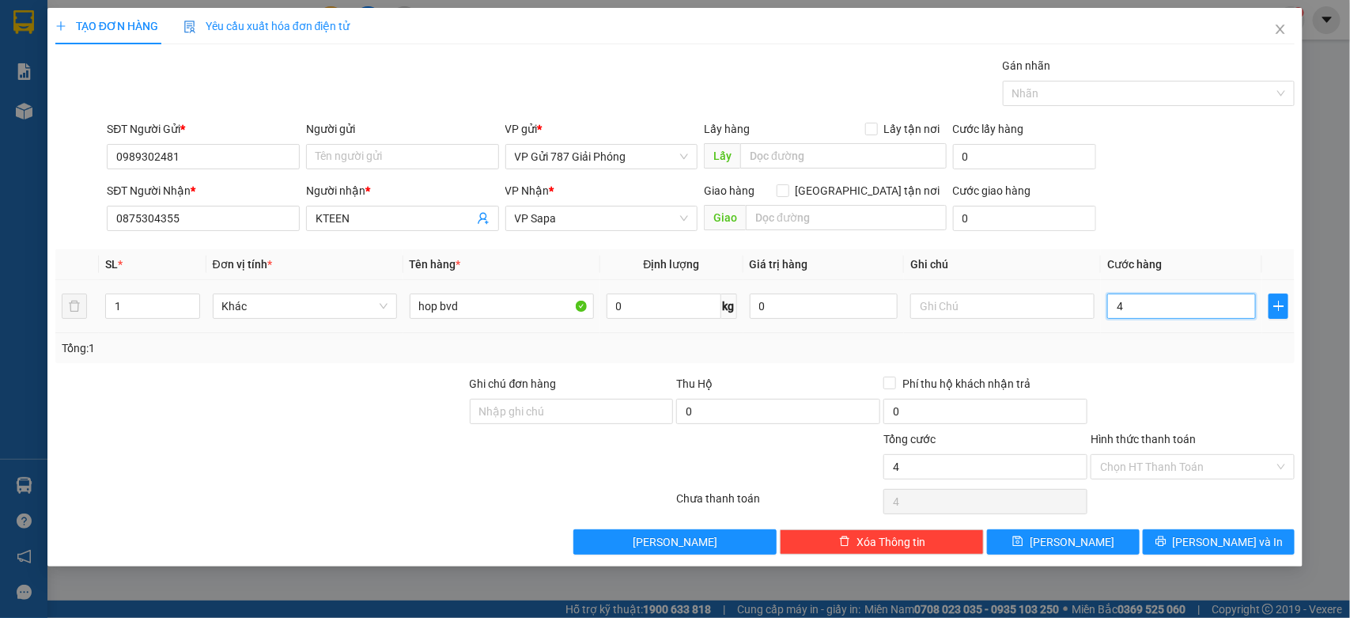
type input "40"
type input "40.000"
click at [1133, 326] on td "40.000" at bounding box center [1181, 306] width 161 height 53
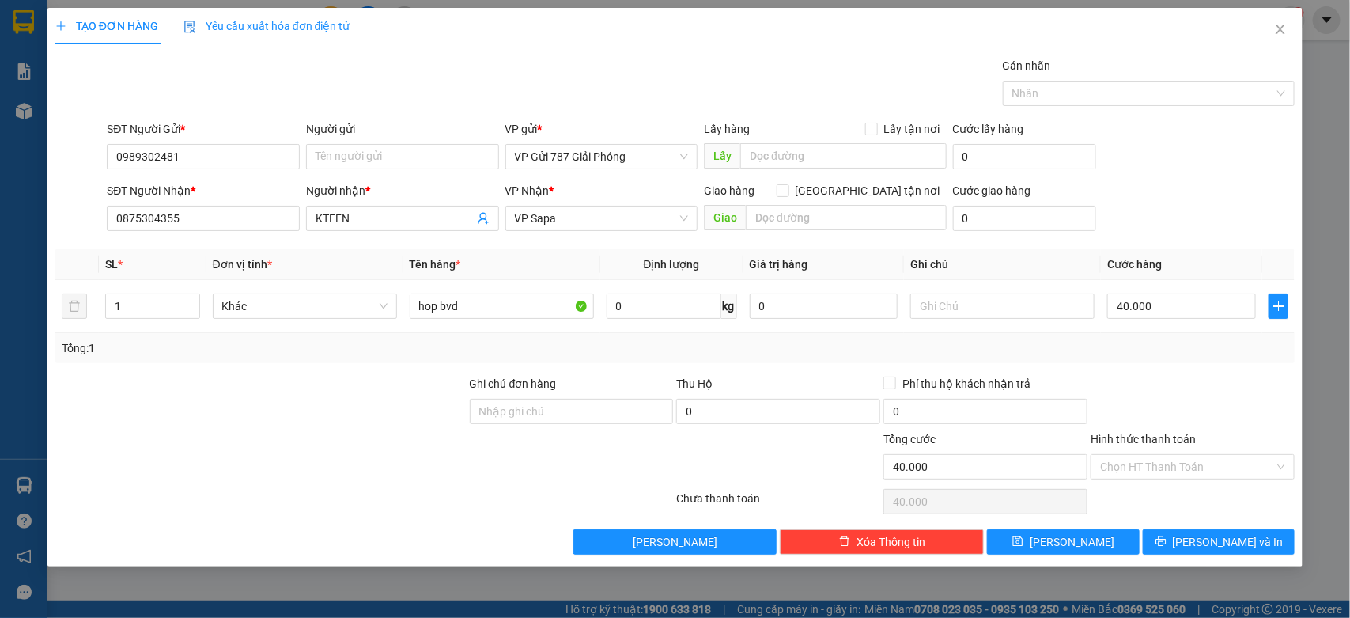
click at [1174, 558] on div "TẠO ĐƠN HÀNG Yêu cầu xuất hóa đơn điện tử Transit Pickup Surcharge Ids Transit …" at bounding box center [675, 287] width 1256 height 558
click at [1185, 547] on button "[PERSON_NAME] và In" at bounding box center [1219, 541] width 152 height 25
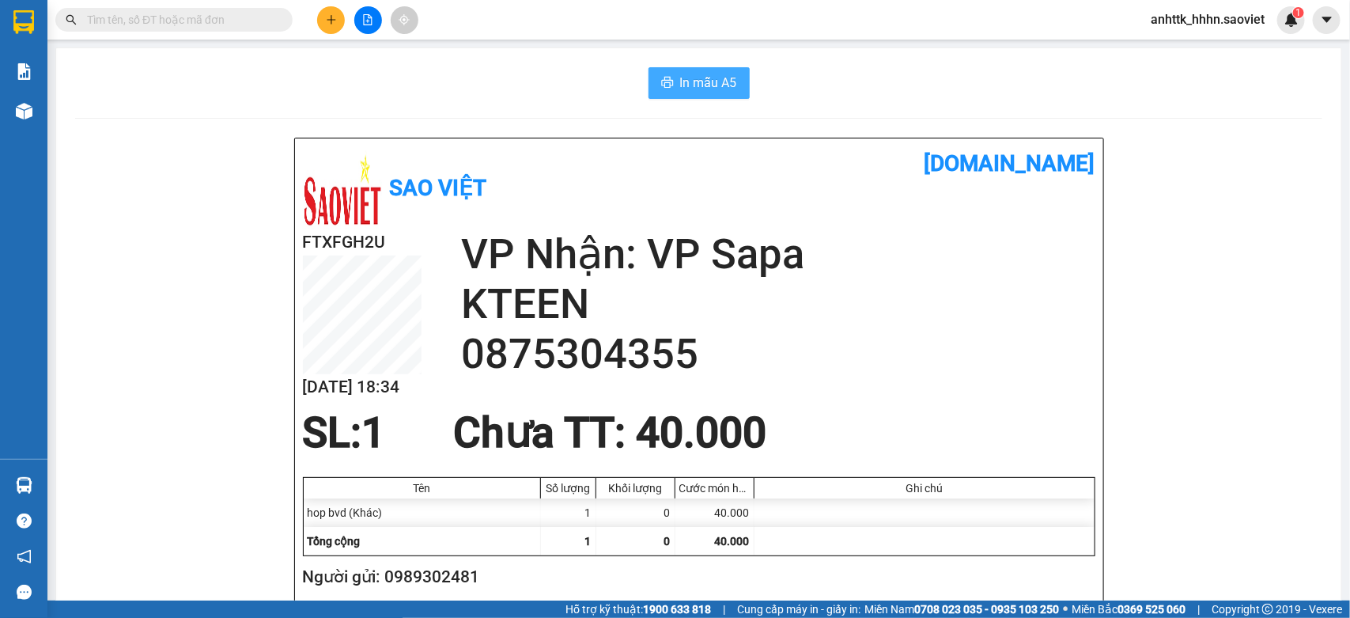
click at [717, 96] on button "In mẫu A5" at bounding box center [699, 83] width 101 height 32
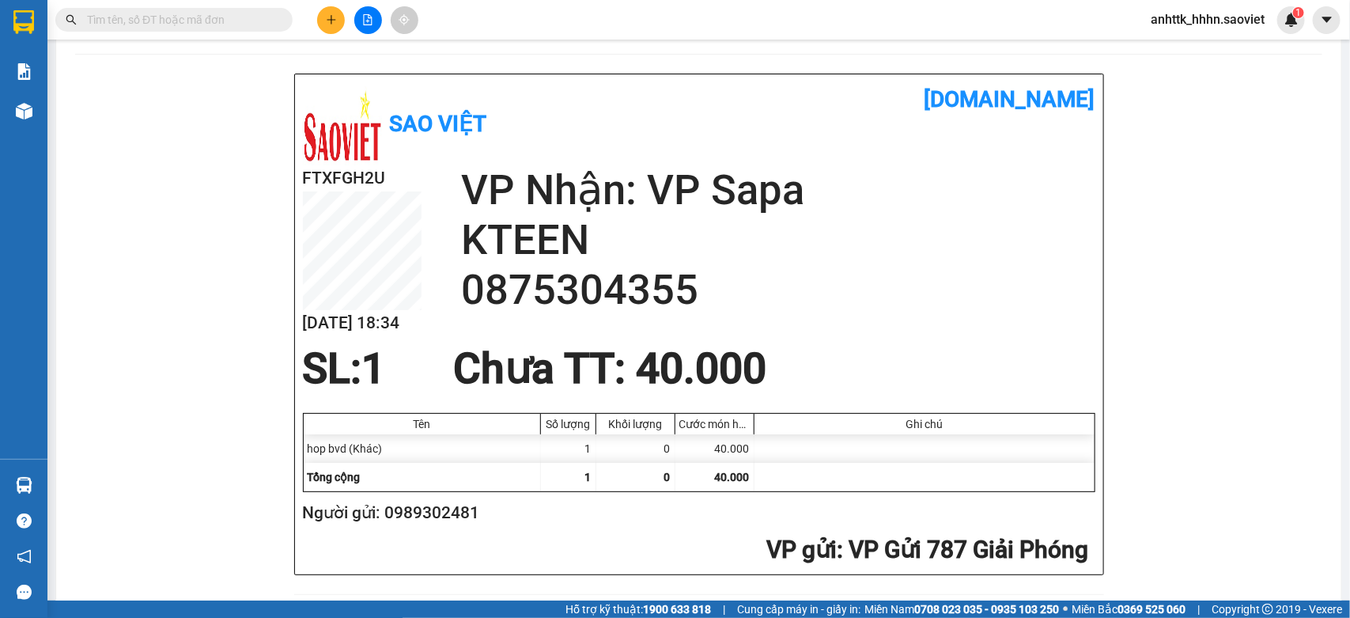
scroll to position [99, 0]
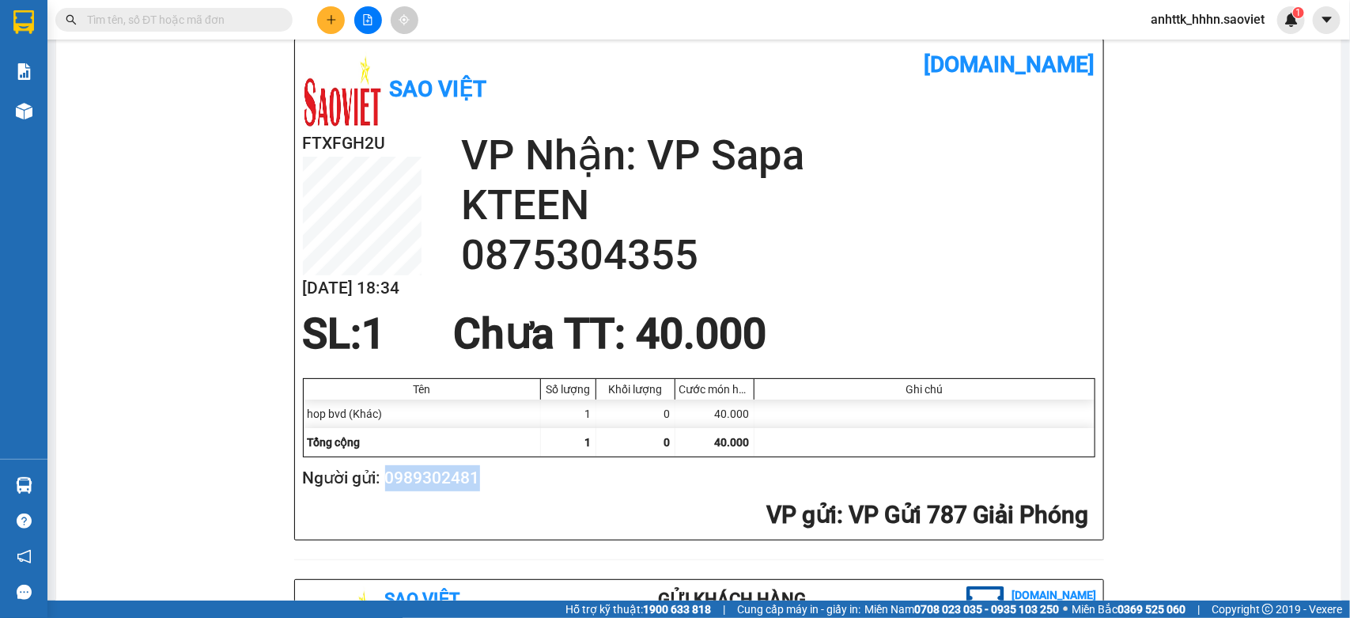
drag, startPoint x: 479, startPoint y: 478, endPoint x: 378, endPoint y: 475, distance: 101.3
click at [378, 475] on h2 "Người gửi: 0989302481" at bounding box center [696, 478] width 786 height 26
copy h2 "0989302481"
click at [322, 14] on button at bounding box center [331, 20] width 28 height 28
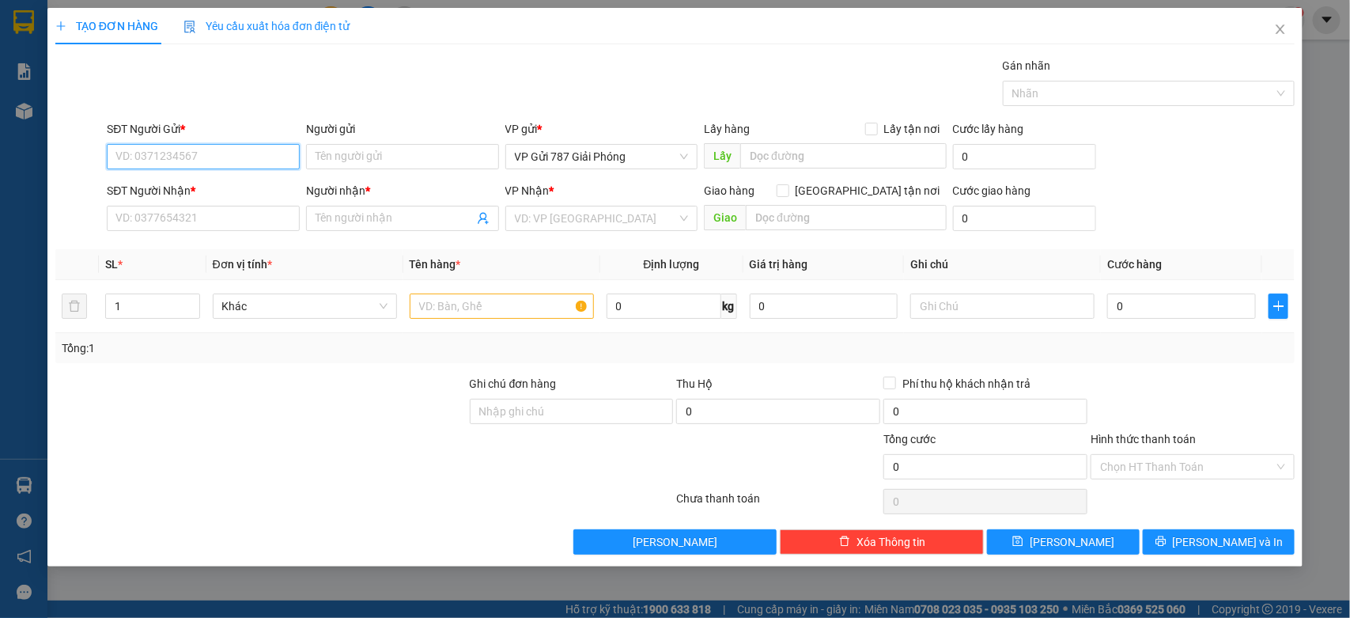
paste input "0989302481"
type input "0989302481"
click at [229, 191] on div "0989302481" at bounding box center [203, 188] width 174 height 17
type input "0875304355"
type input "KTEEN"
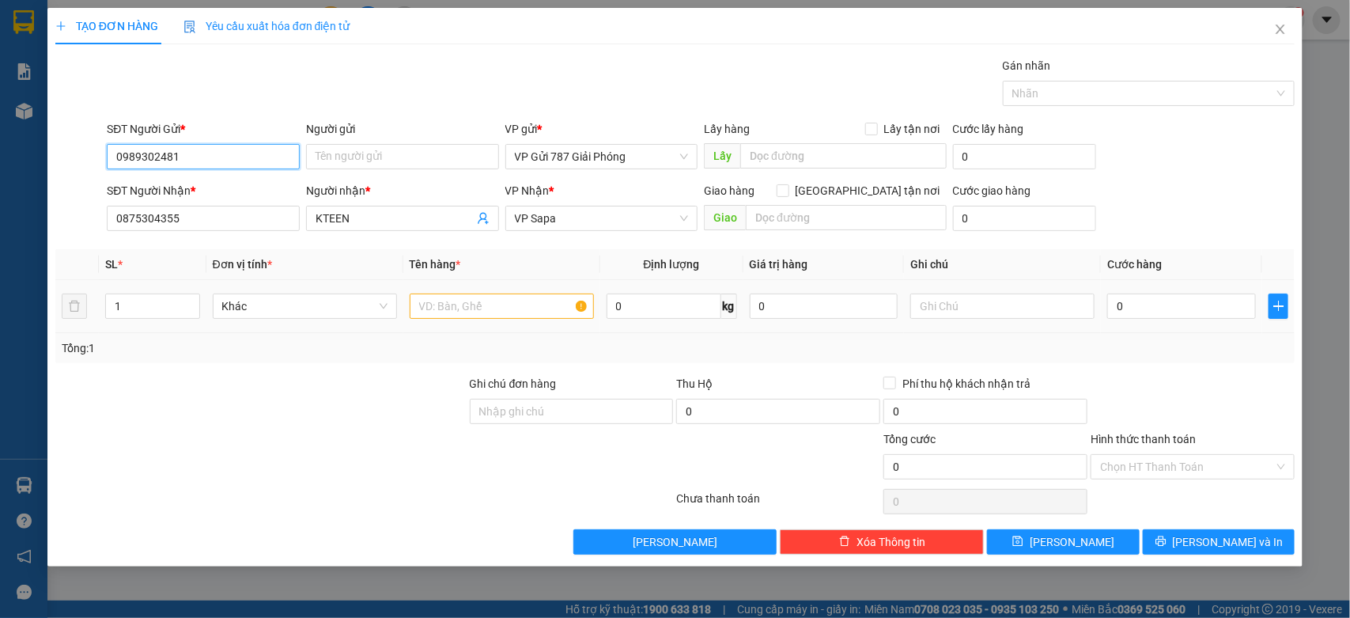
type input "0989302481"
click at [489, 302] on input "text" at bounding box center [502, 305] width 184 height 25
type input "hop bdv"
click at [1188, 313] on input "0" at bounding box center [1181, 305] width 149 height 25
type input "5"
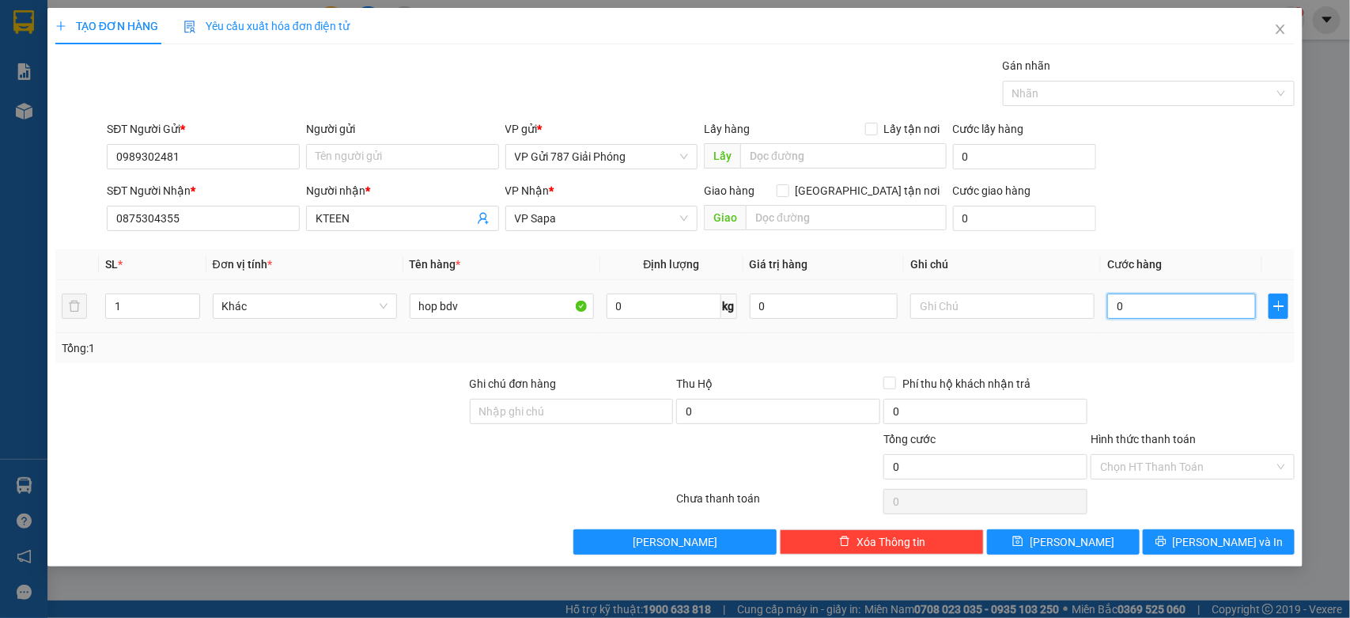
type input "5"
type input "50"
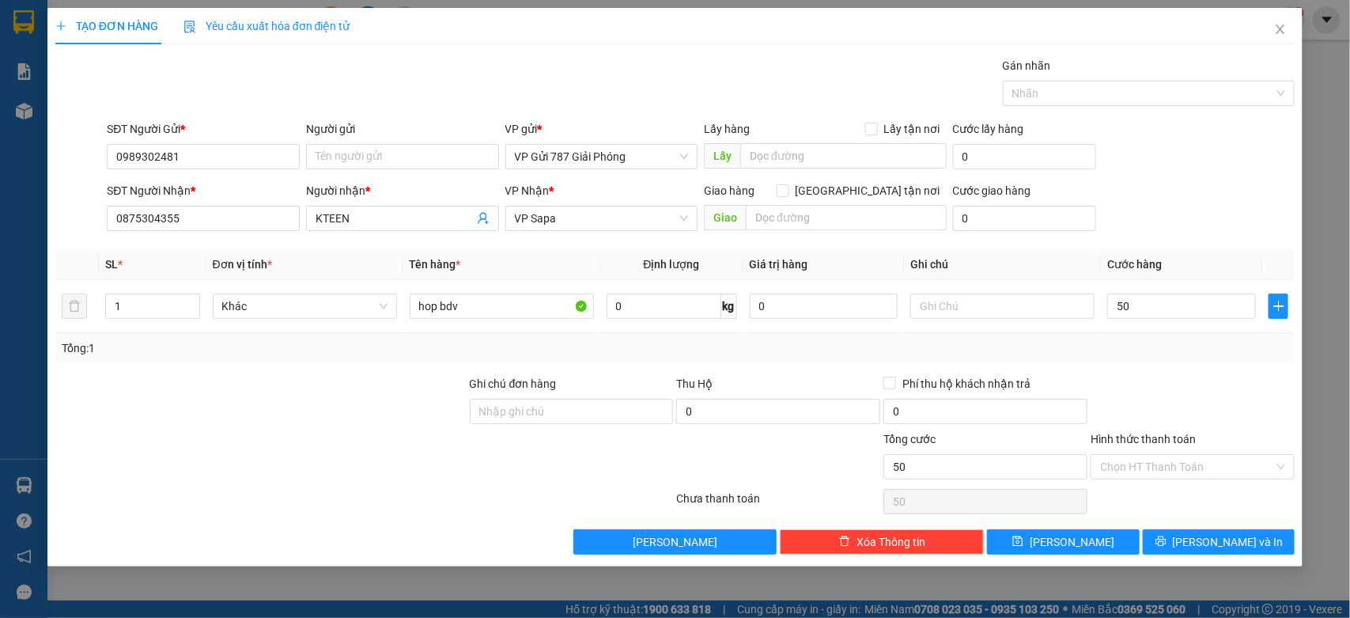
type input "50.000"
click at [1187, 344] on div "Tổng: 1" at bounding box center [675, 347] width 1227 height 17
click at [1208, 546] on span "[PERSON_NAME] và In" at bounding box center [1228, 541] width 111 height 17
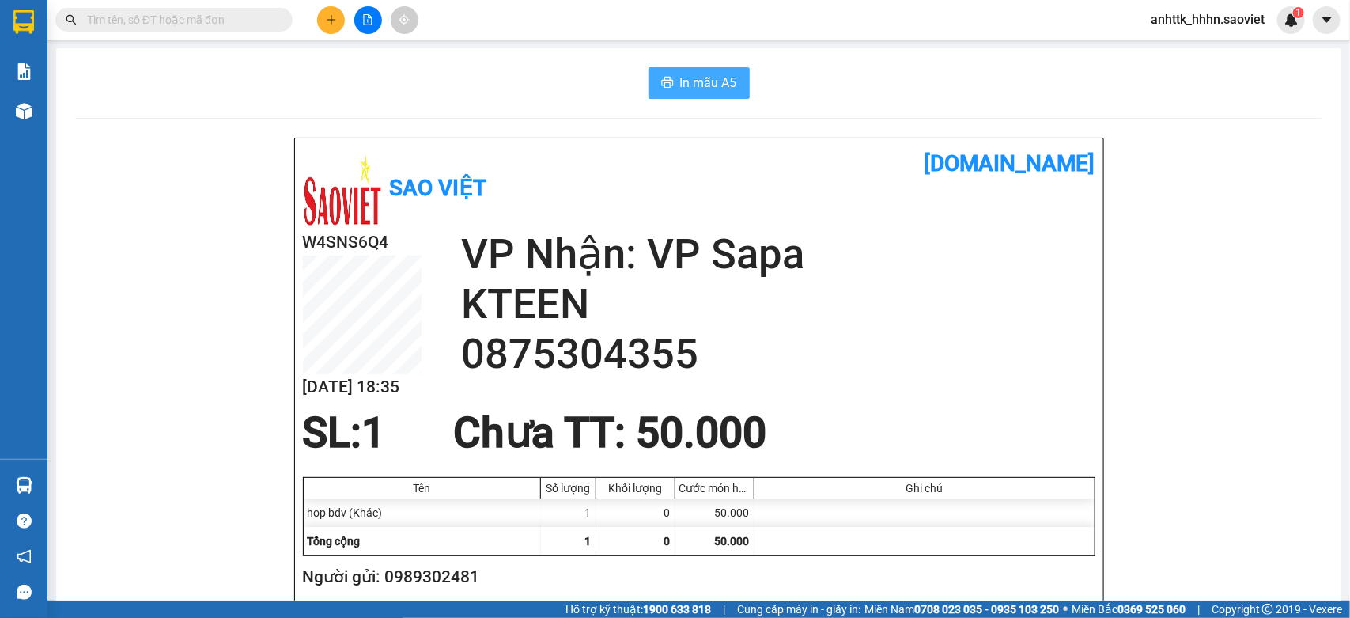
click at [649, 80] on button "In mẫu A5" at bounding box center [699, 83] width 101 height 32
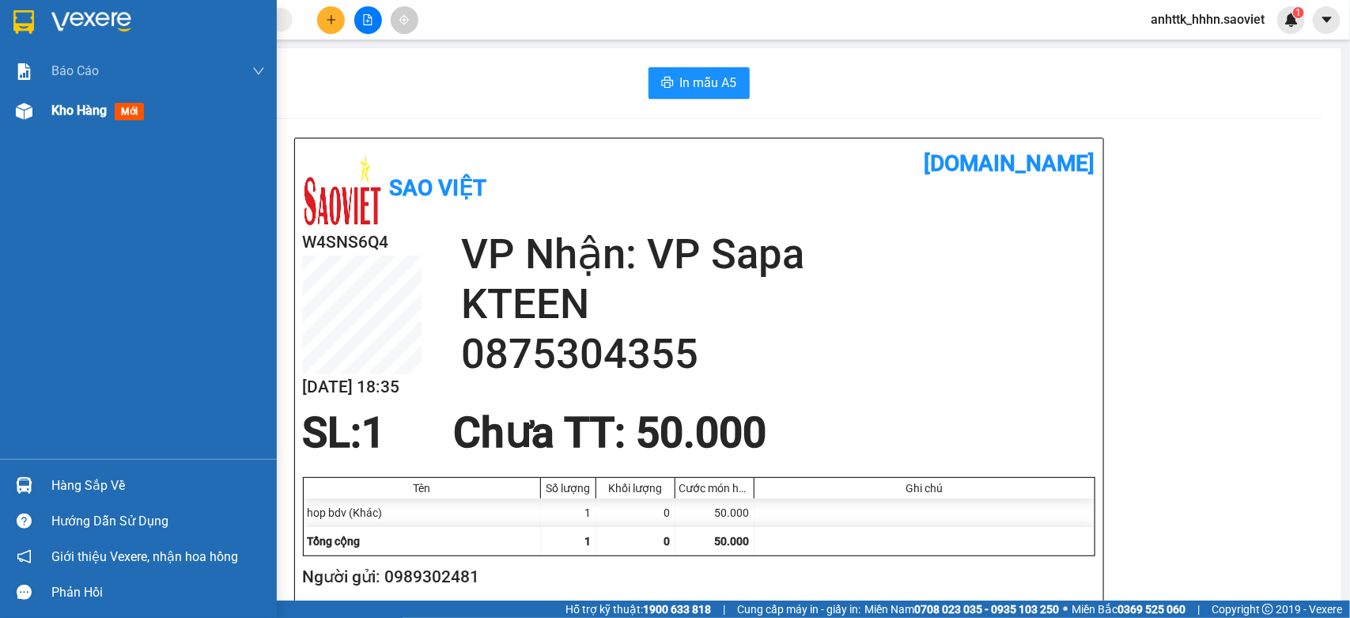
click at [38, 115] on div "Kho hàng mới" at bounding box center [138, 111] width 277 height 40
click at [72, 108] on span "Kho hàng" at bounding box center [78, 110] width 55 height 15
click at [101, 115] on span "Kho hàng" at bounding box center [78, 110] width 55 height 15
